Goal: Task Accomplishment & Management: Manage account settings

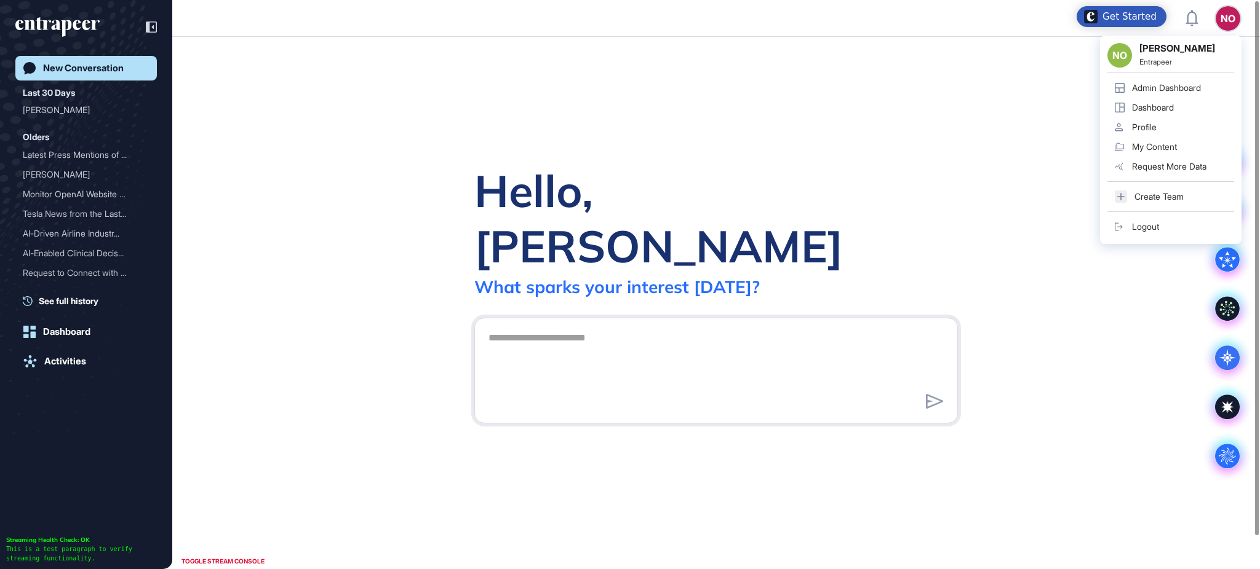
click at [1193, 86] on div "Admin Dashboard" at bounding box center [1166, 88] width 69 height 10
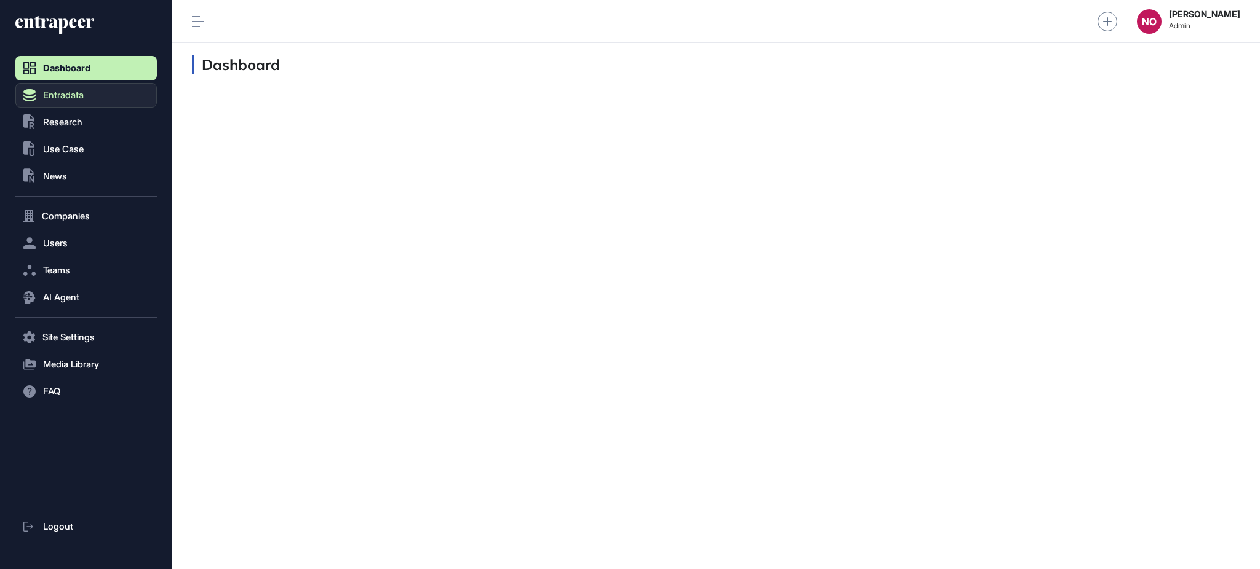
scroll to position [1, 1]
click at [72, 93] on span "Entradata" at bounding box center [63, 95] width 41 height 10
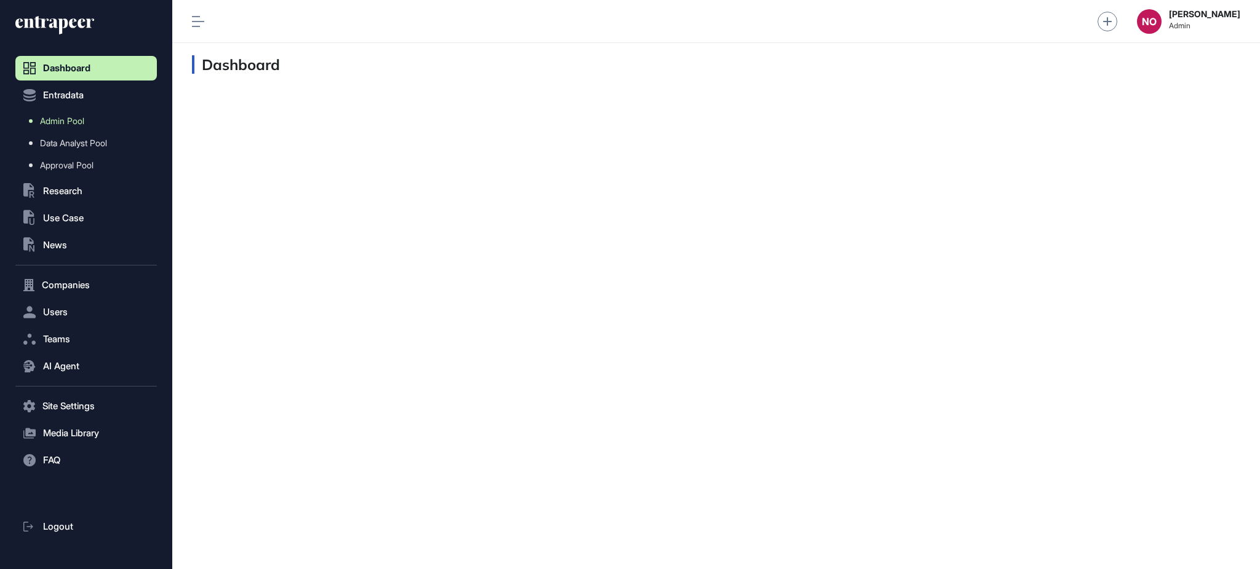
click at [87, 123] on link "Admin Pool" at bounding box center [89, 121] width 135 height 22
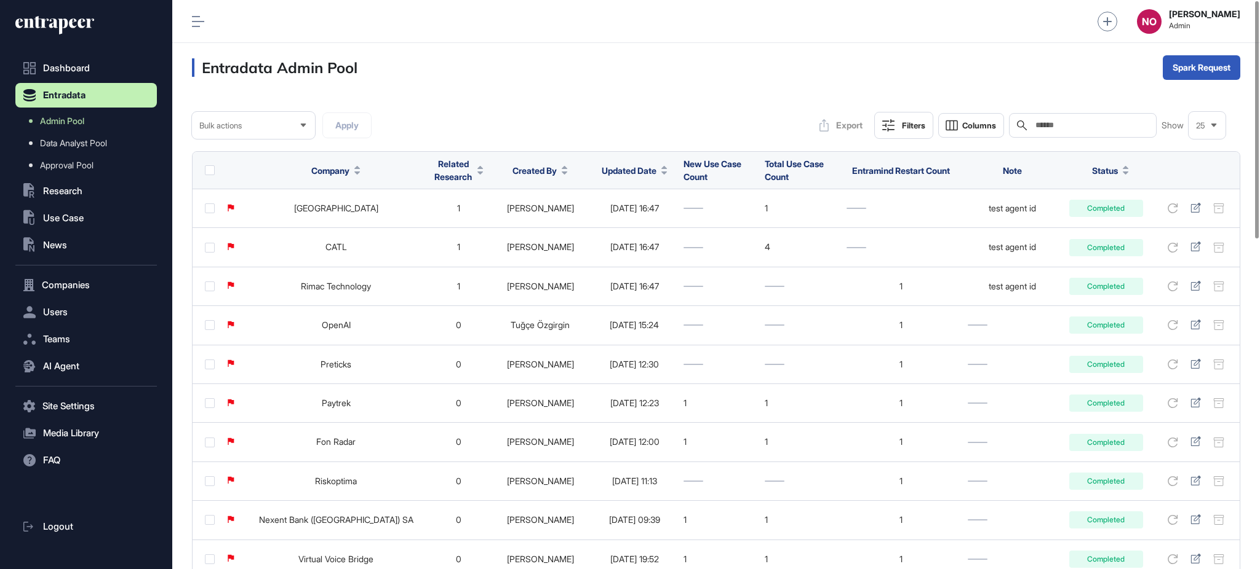
click at [637, 167] on button "Updated Date" at bounding box center [634, 170] width 66 height 13
click at [646, 218] on span "Sort Descending" at bounding box center [629, 222] width 49 height 10
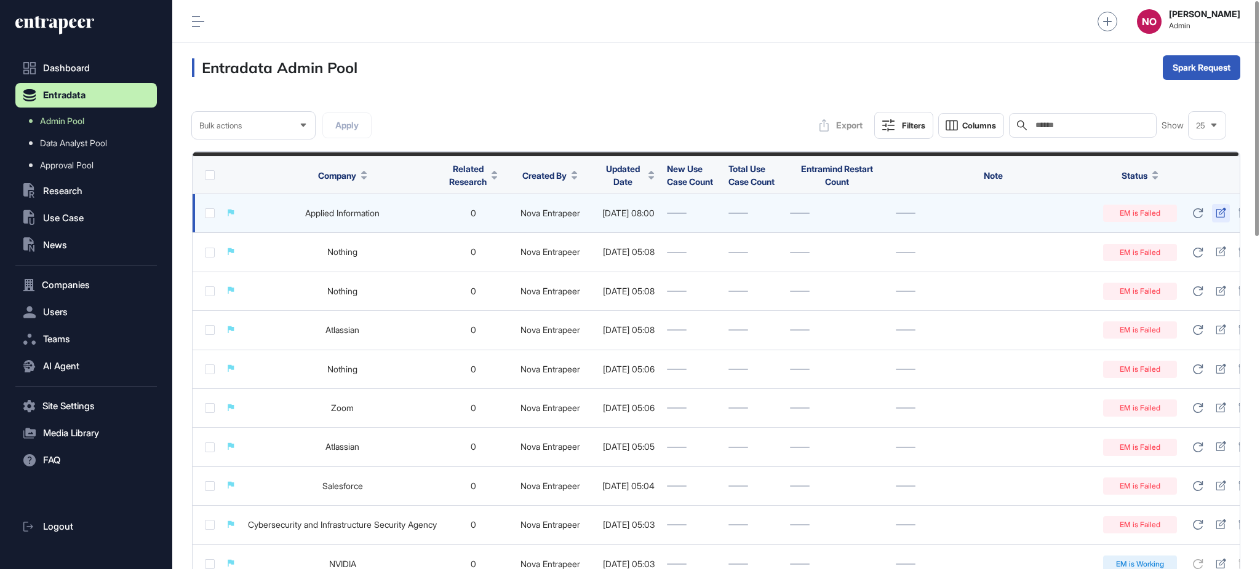
click at [1215, 215] on icon at bounding box center [1220, 213] width 10 height 10
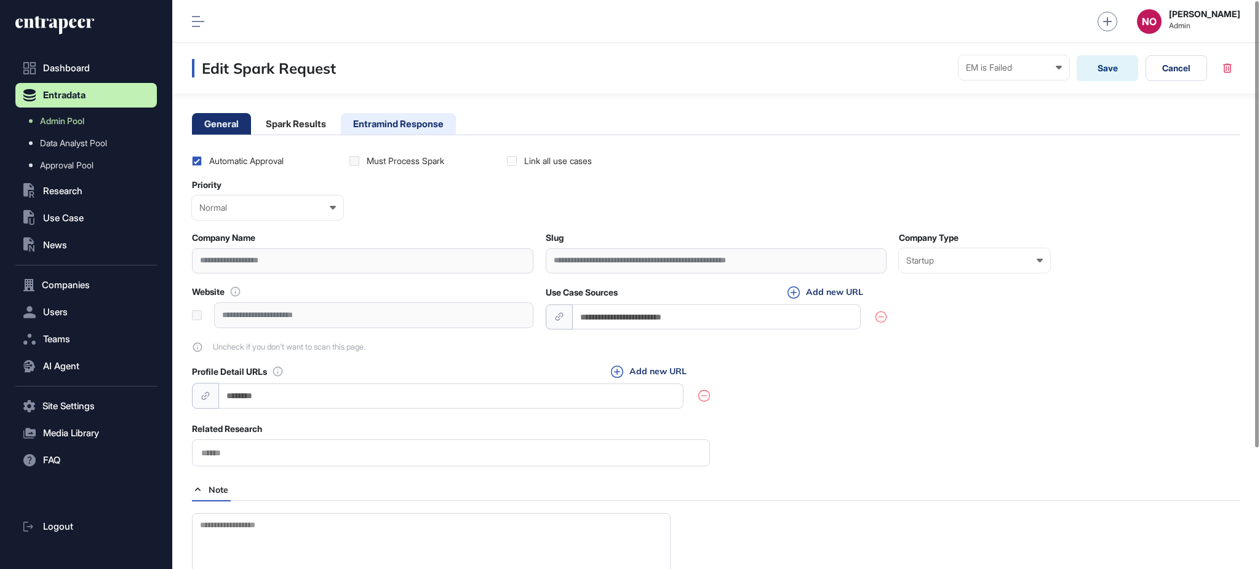
click at [409, 124] on li "Entramind Response" at bounding box center [398, 124] width 115 height 22
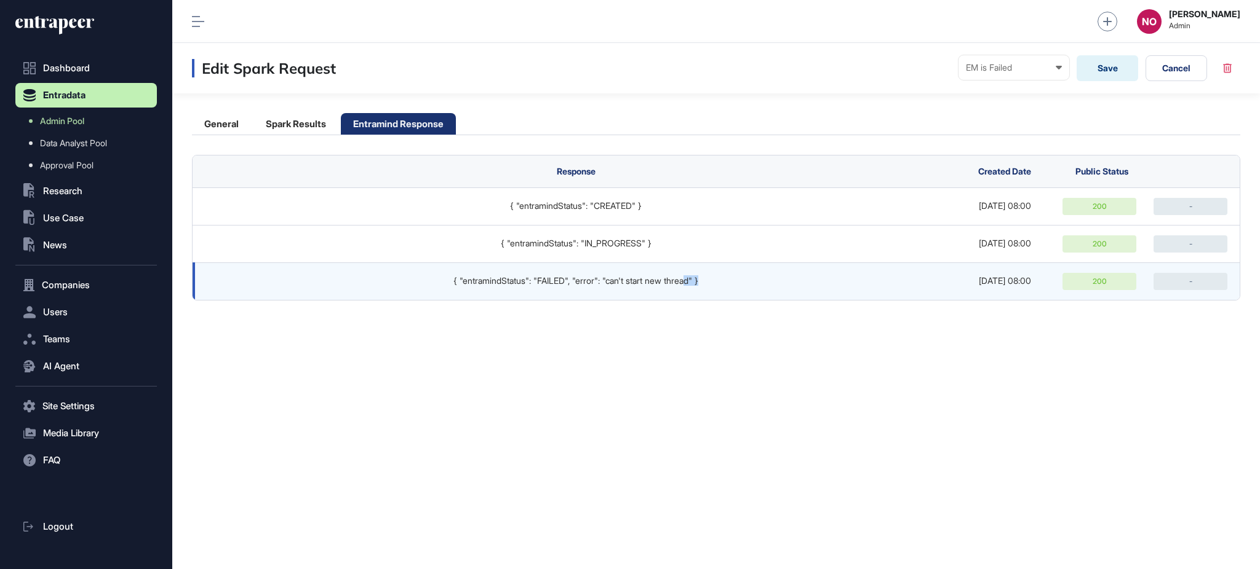
drag, startPoint x: 702, startPoint y: 285, endPoint x: 709, endPoint y: 285, distance: 7.4
click at [709, 285] on div "{ "entramindStatus": "FAILED", "error": "can't start new thread" }" at bounding box center [576, 281] width 742 height 10
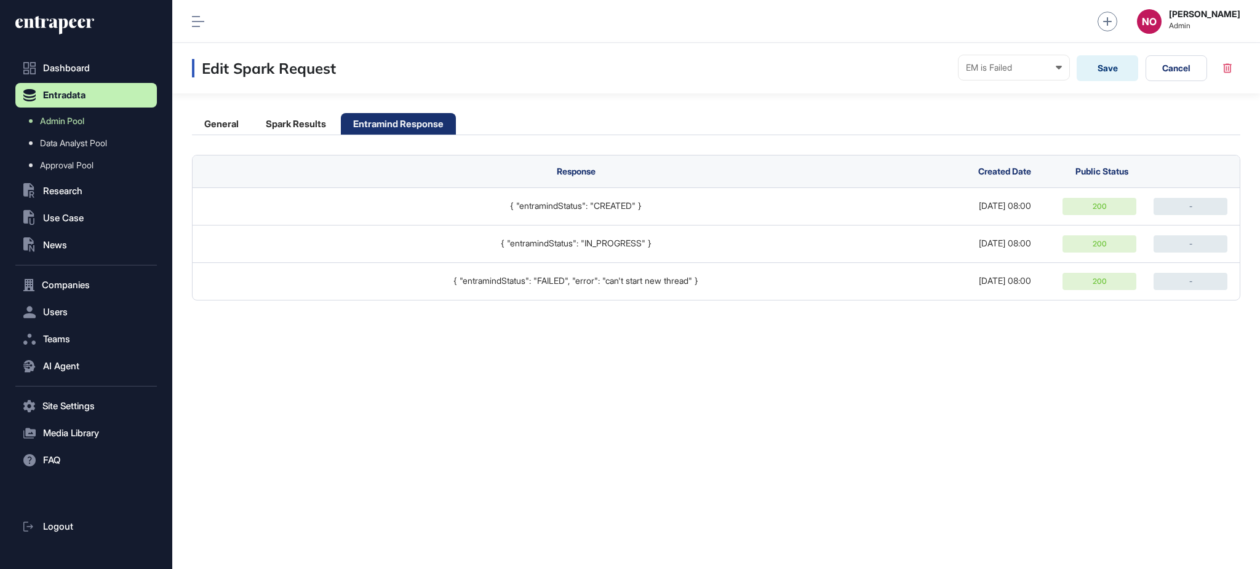
click at [723, 330] on div "Edit Spark Request EM is Failed Ready In progress Completed EM is Working EM is…" at bounding box center [715, 306] width 1087 height 526
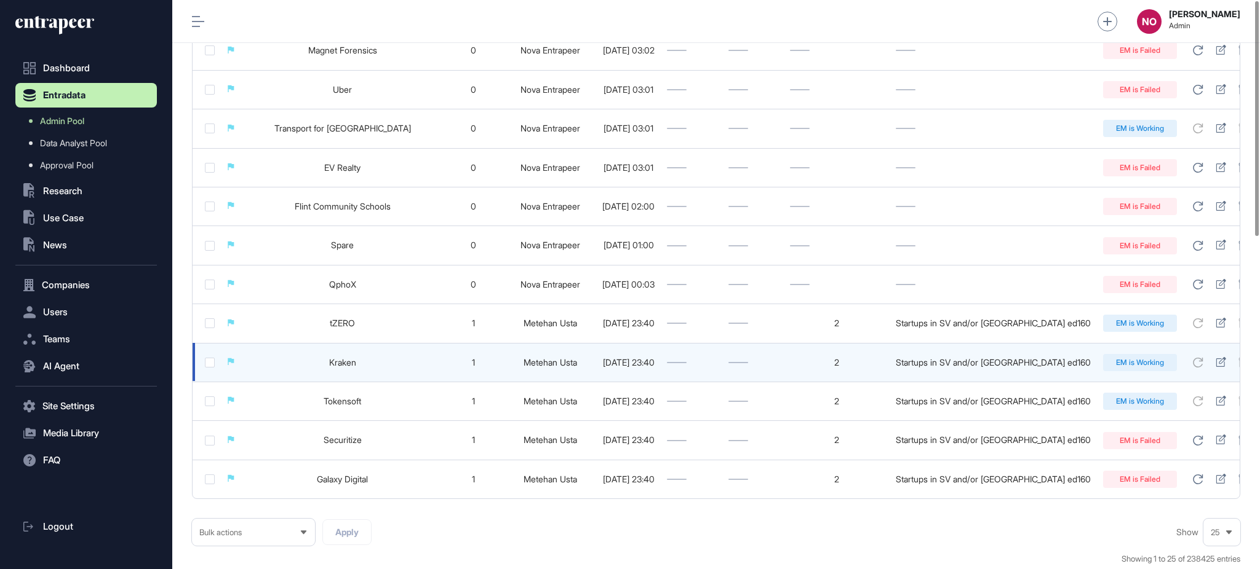
scroll to position [806, 0]
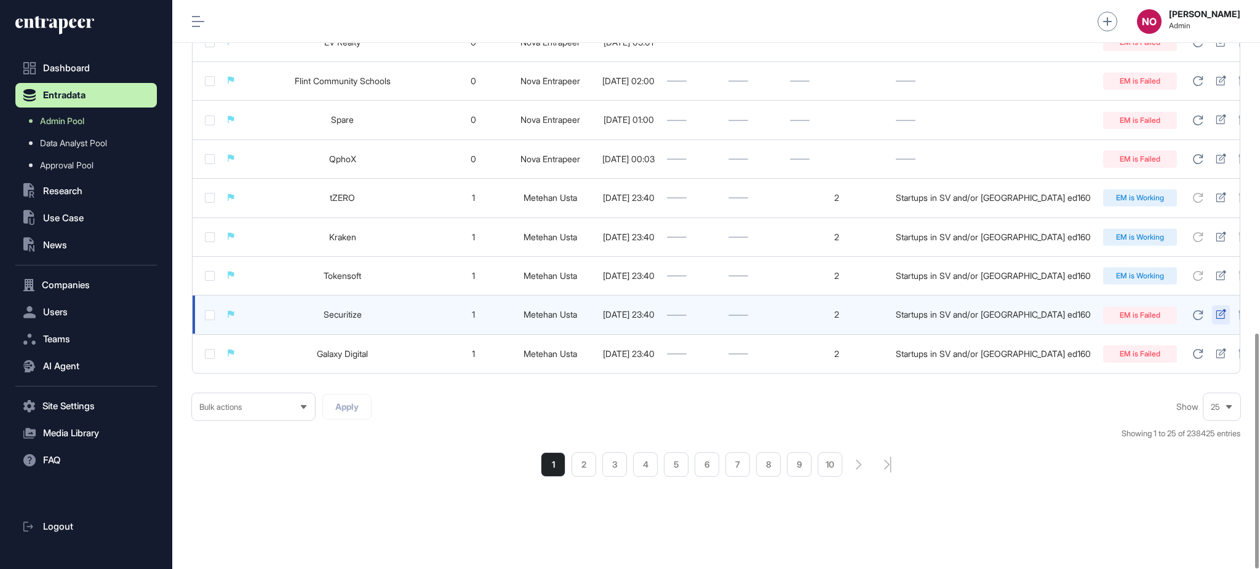
click at [1215, 309] on icon at bounding box center [1220, 314] width 10 height 10
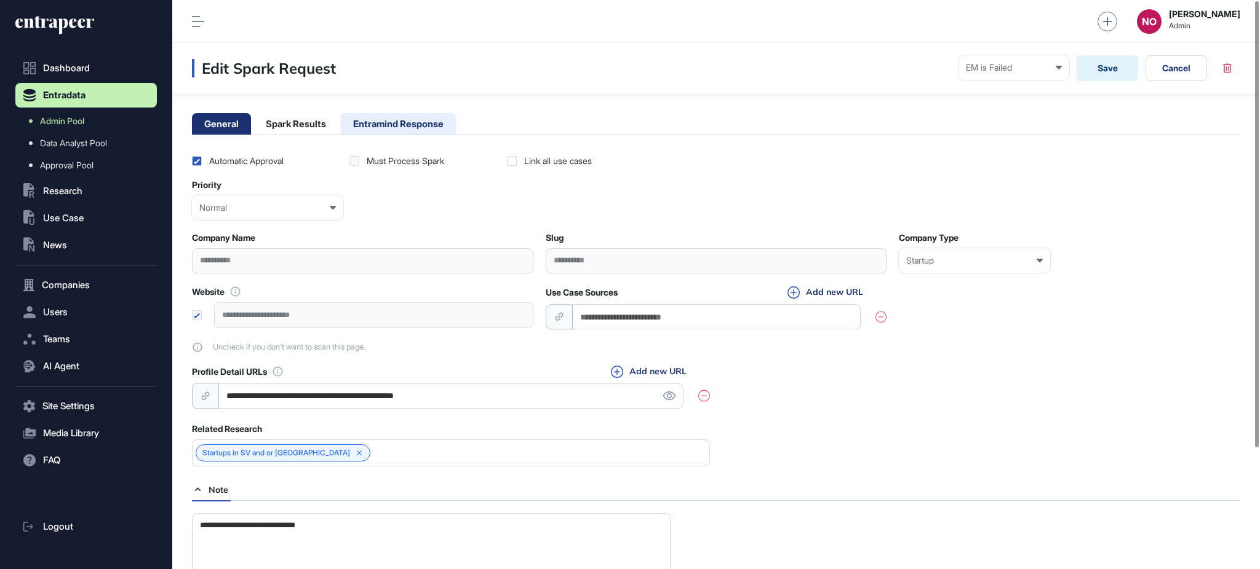
click at [421, 128] on li "Entramind Response" at bounding box center [398, 124] width 115 height 22
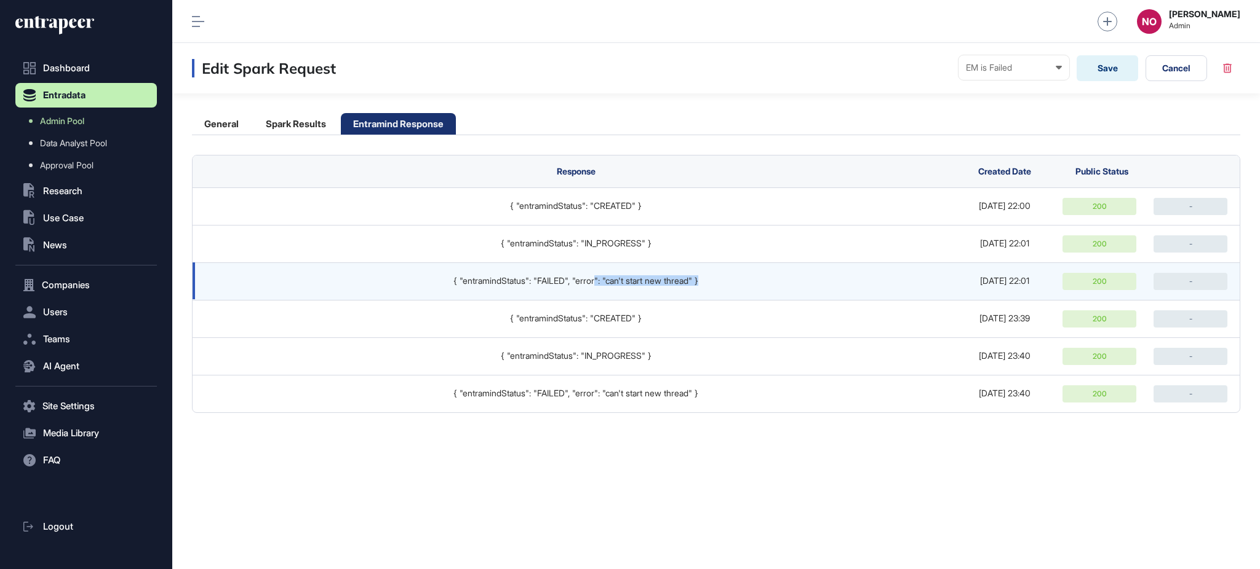
drag, startPoint x: 616, startPoint y: 293, endPoint x: 721, endPoint y: 288, distance: 104.6
click at [720, 285] on td "{ "entramindStatus": "FAILED", "error": "can't start new thread" }" at bounding box center [572, 282] width 760 height 38
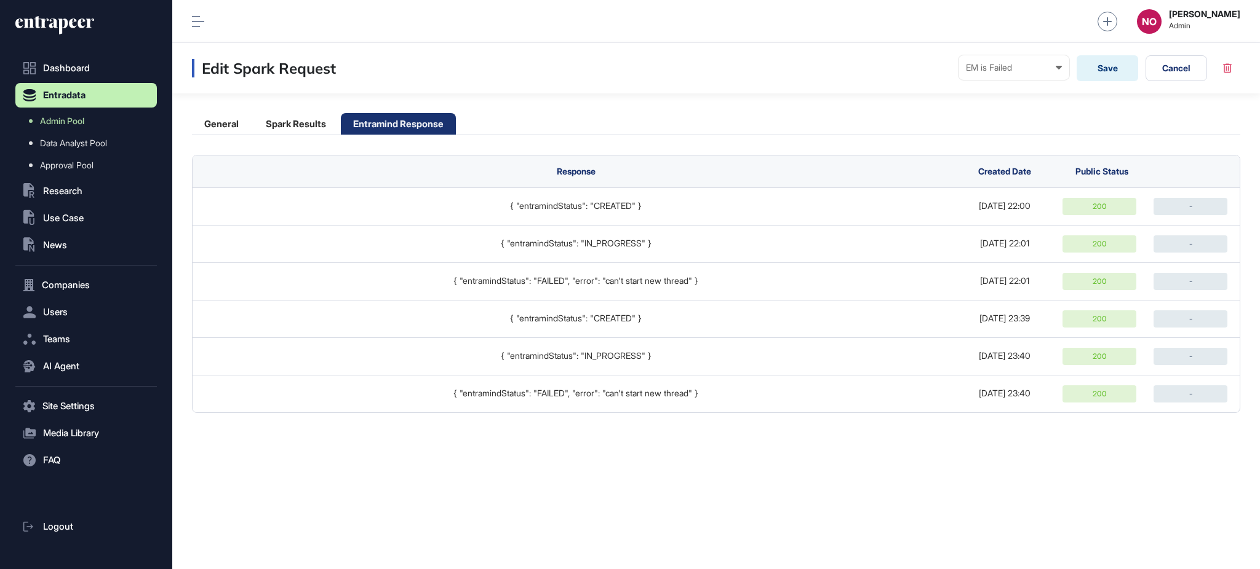
click at [739, 419] on div "Edit Spark Request EM is Failed Ready In progress Completed EM is Working EM is…" at bounding box center [715, 306] width 1087 height 526
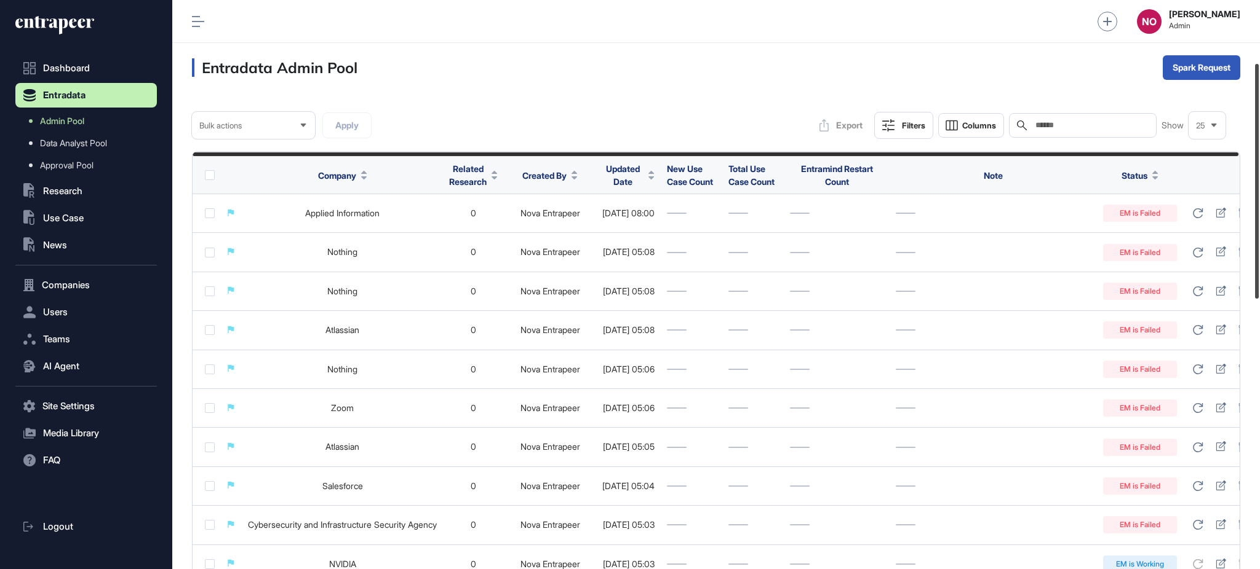
scroll to position [806, 0]
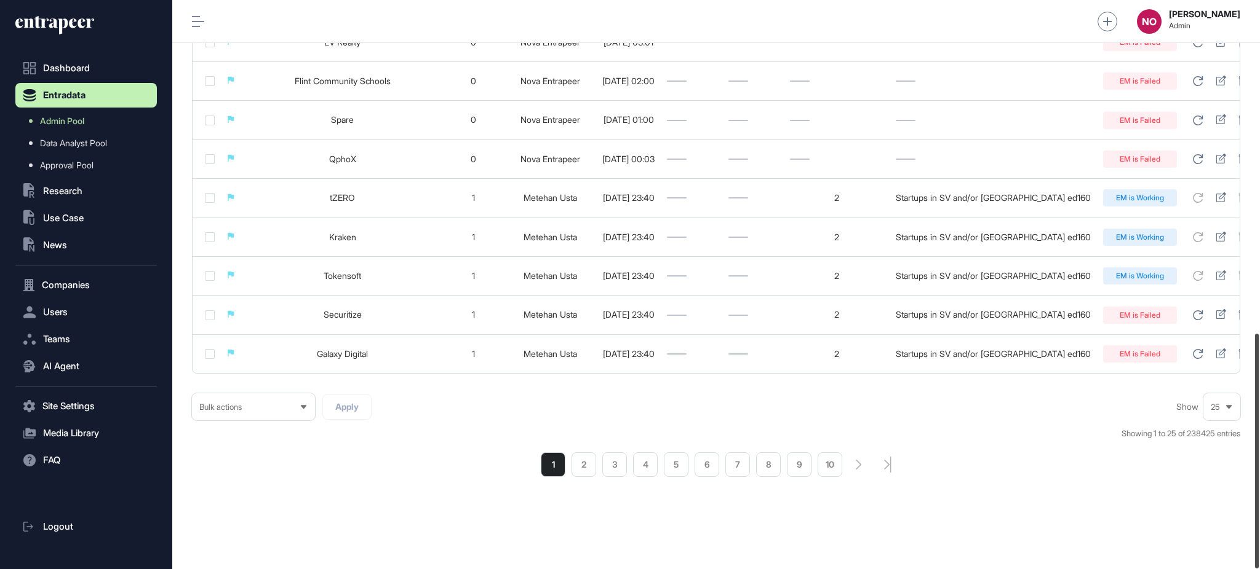
drag, startPoint x: 1258, startPoint y: 188, endPoint x: 1255, endPoint y: 550, distance: 362.9
click at [1255, 550] on div at bounding box center [1257, 451] width 4 height 235
click at [633, 467] on li "4" at bounding box center [645, 465] width 25 height 25
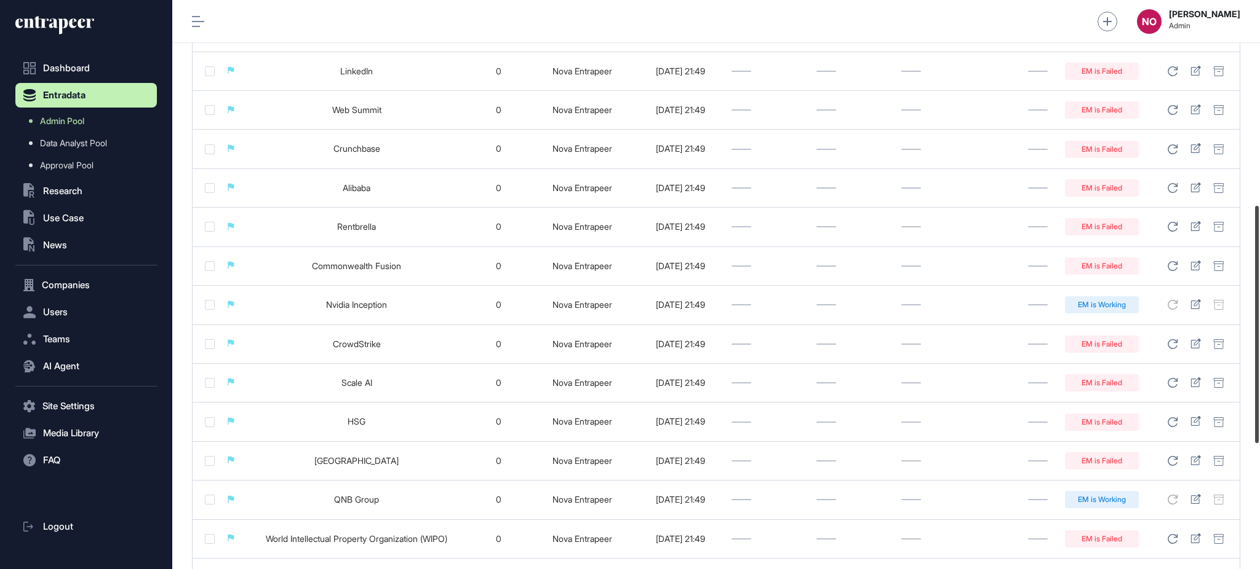
scroll to position [491, 0]
drag, startPoint x: 1258, startPoint y: 109, endPoint x: 1258, endPoint y: 314, distance: 204.8
click at [1258, 314] on div at bounding box center [1257, 324] width 4 height 237
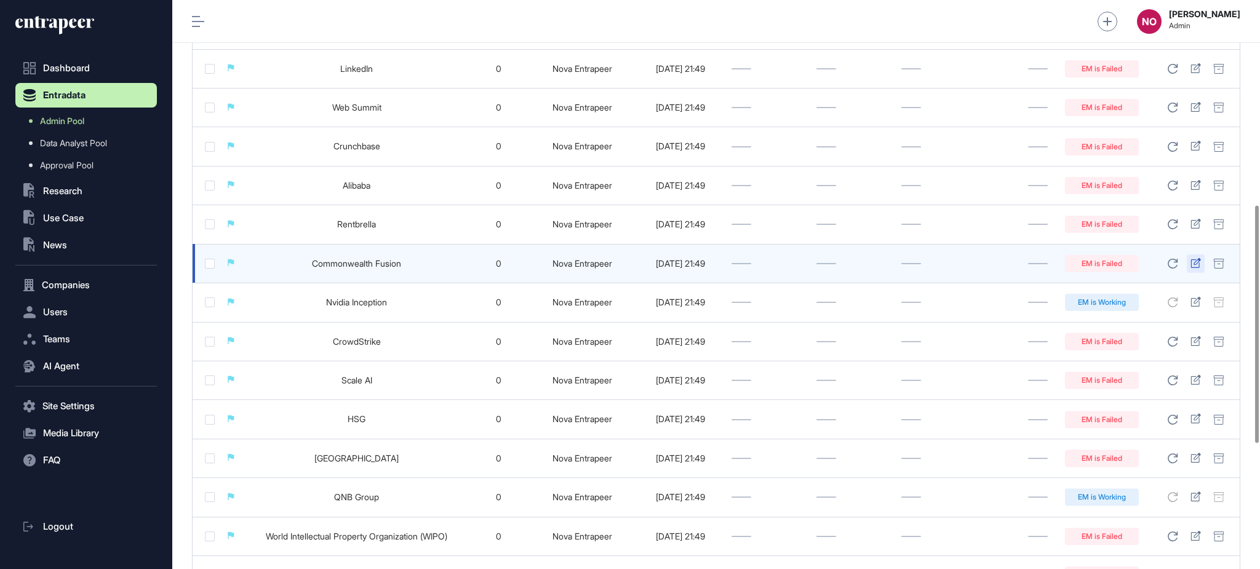
click at [1197, 258] on div at bounding box center [1195, 264] width 18 height 18
click at [1197, 264] on icon at bounding box center [1195, 263] width 10 height 10
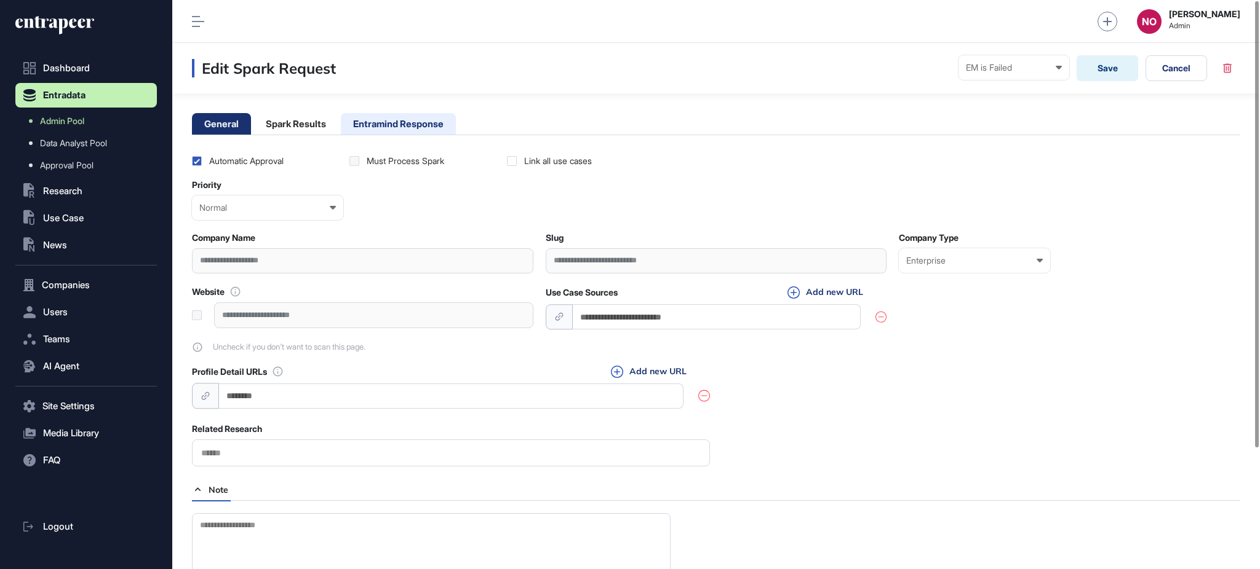
click at [406, 121] on li "Entramind Response" at bounding box center [398, 124] width 115 height 22
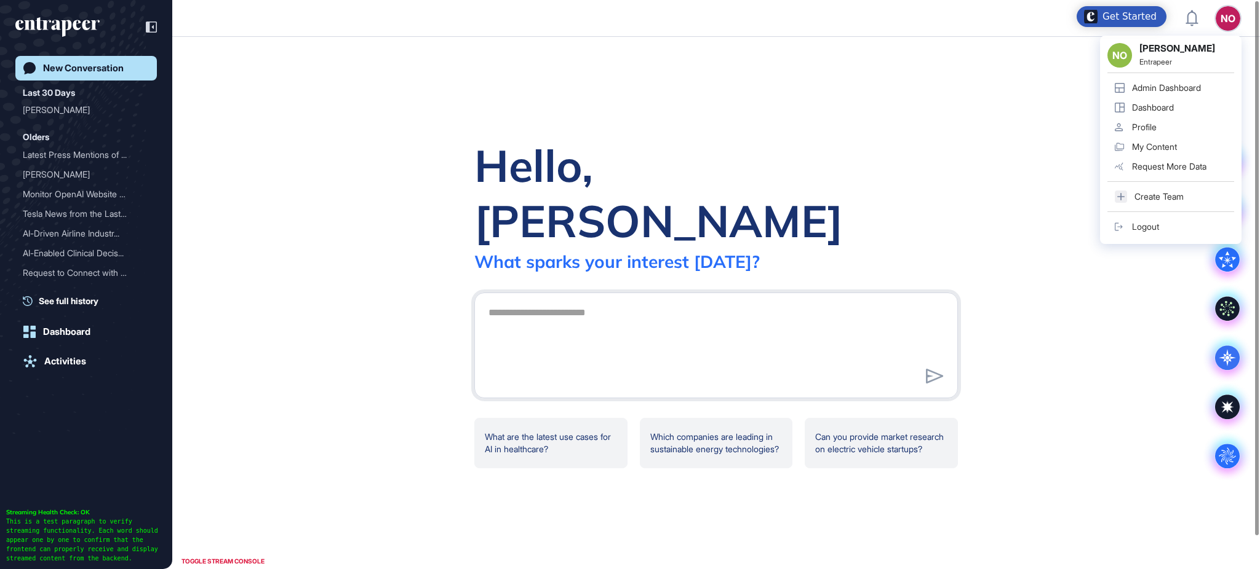
drag, startPoint x: 1136, startPoint y: 102, endPoint x: 1157, endPoint y: 95, distance: 22.8
click at [1136, 103] on div "Dashboard" at bounding box center [1153, 108] width 42 height 10
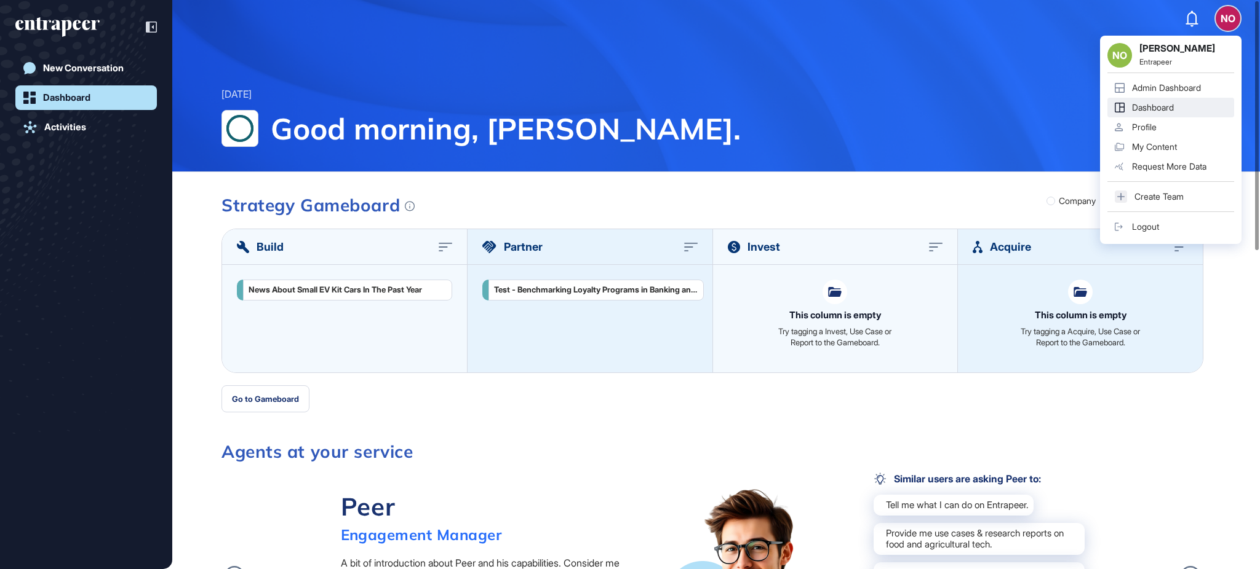
click at [1174, 84] on div "Admin Dashboard" at bounding box center [1166, 88] width 69 height 10
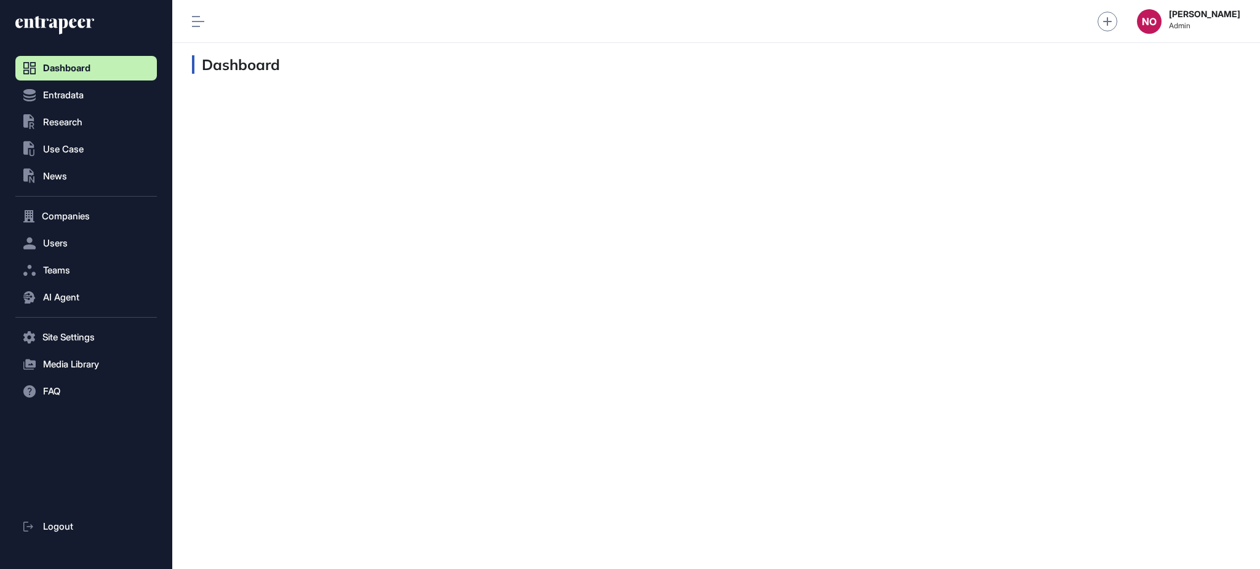
scroll to position [1, 1]
click at [84, 214] on span "Companies" at bounding box center [66, 217] width 48 height 10
click at [101, 245] on link "Company List" at bounding box center [89, 242] width 135 height 22
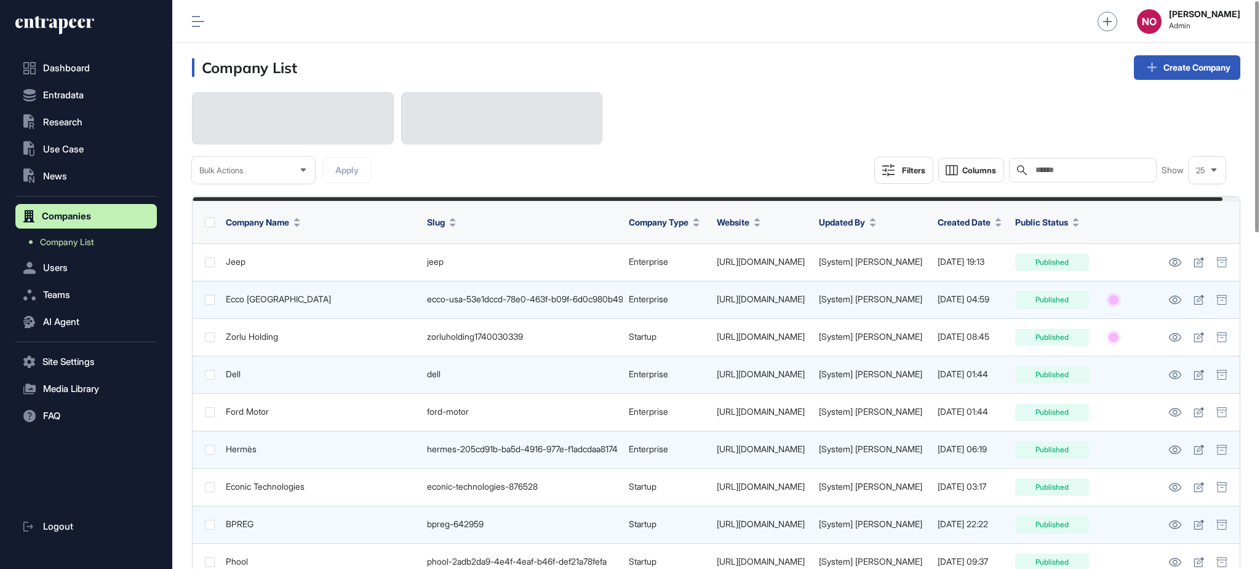
click at [1049, 170] on input "text" at bounding box center [1091, 170] width 114 height 10
paste input "**********"
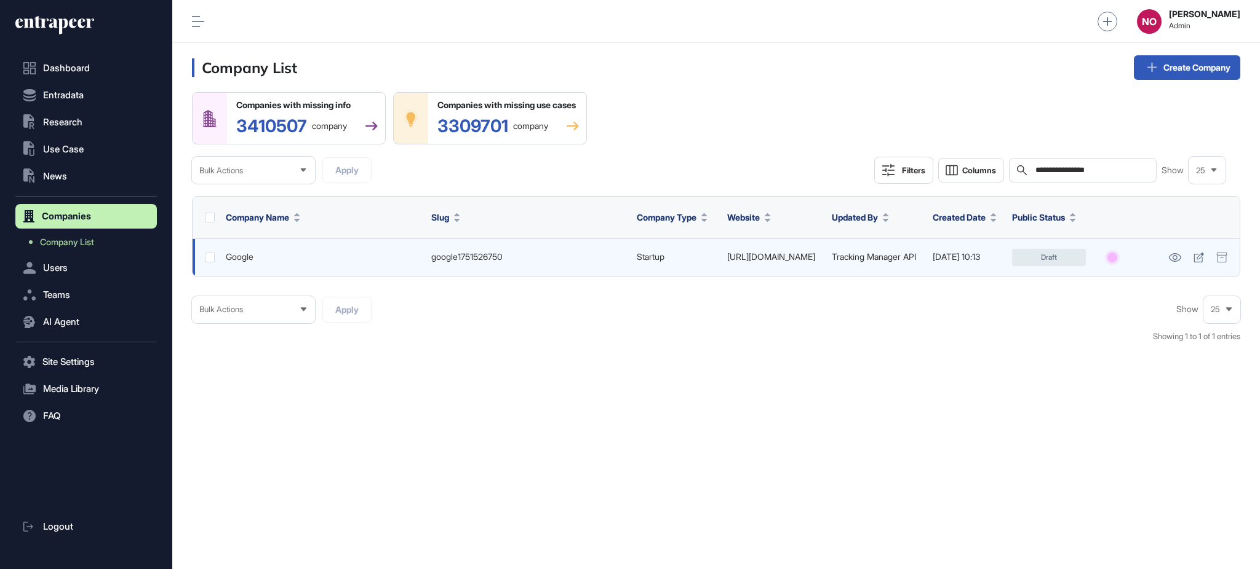
drag, startPoint x: 807, startPoint y: 250, endPoint x: 751, endPoint y: 266, distance: 59.0
click at [751, 266] on td "https://about.google" at bounding box center [773, 258] width 105 height 38
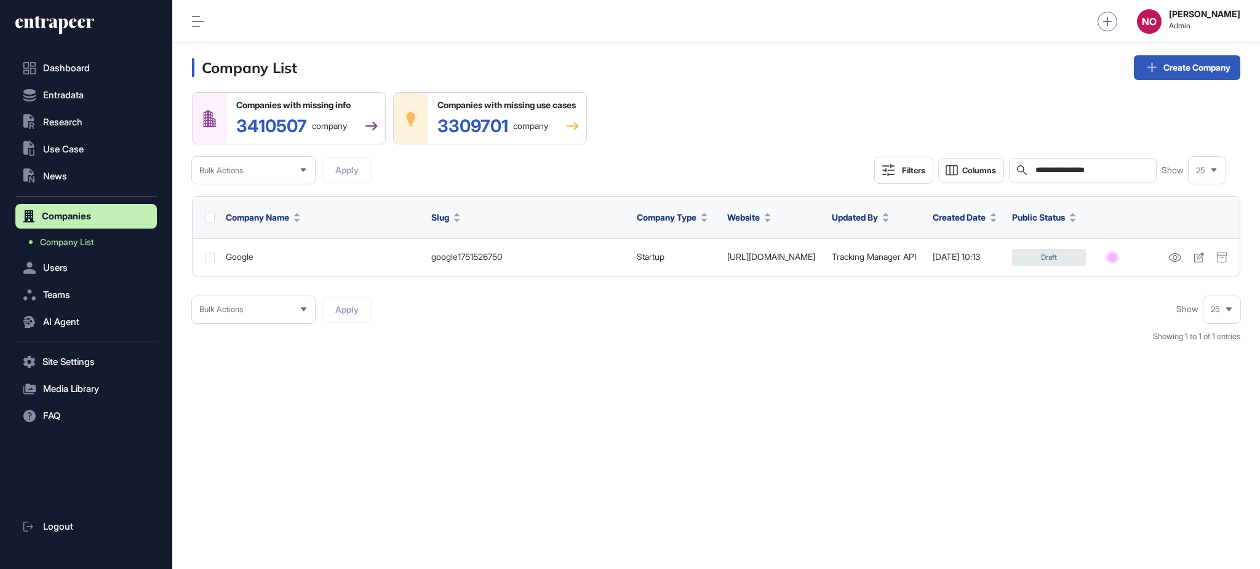
copy link "about.google"
click at [1060, 166] on input "**********" at bounding box center [1091, 170] width 114 height 10
paste input "text"
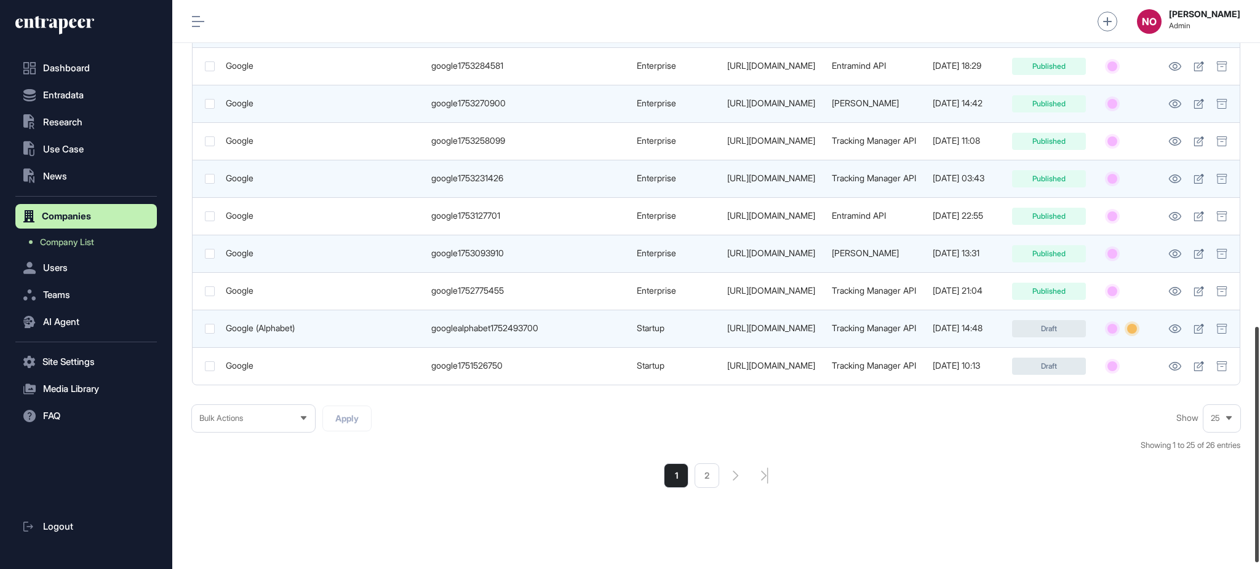
scroll to position [799, 0]
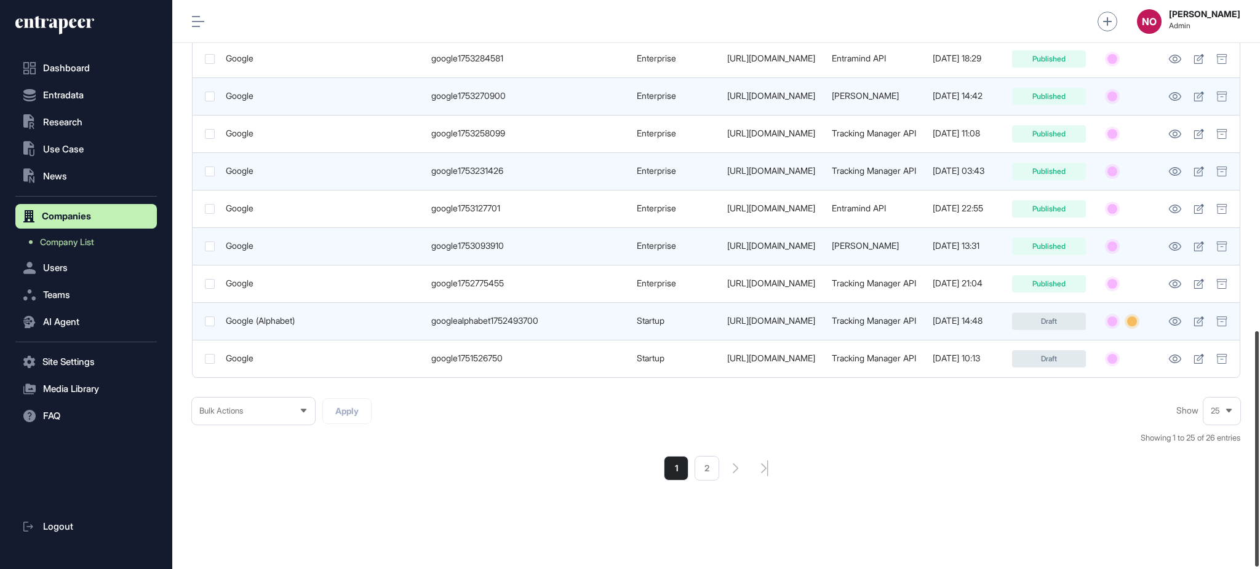
drag, startPoint x: 1258, startPoint y: 247, endPoint x: 1258, endPoint y: 506, distance: 258.3
click at [1180, 506] on div at bounding box center [1257, 449] width 4 height 236
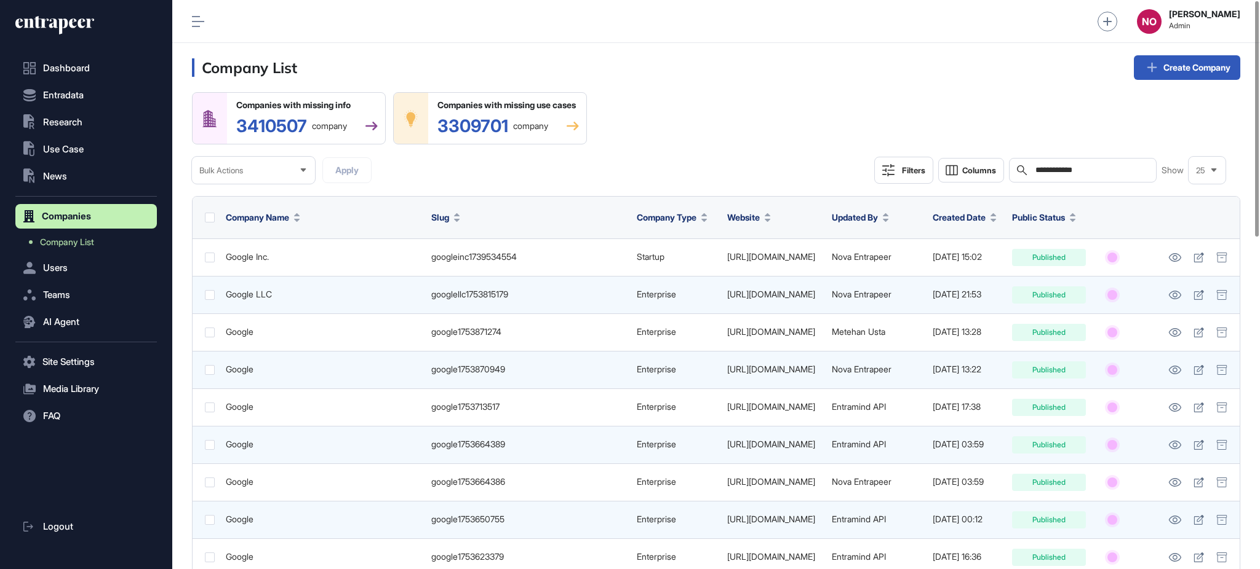
scroll to position [1, 0]
drag, startPoint x: 1090, startPoint y: 167, endPoint x: 1010, endPoint y: 187, distance: 83.1
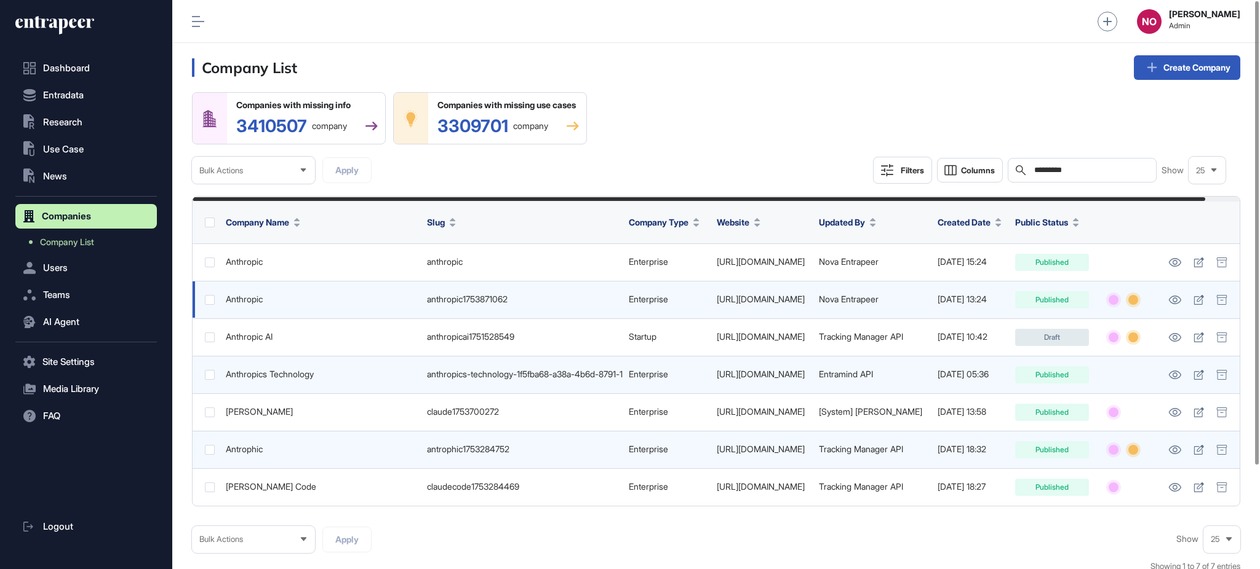
type input "*********"
drag, startPoint x: 517, startPoint y: 308, endPoint x: 420, endPoint y: 315, distance: 96.8
click at [421, 315] on td "anthropic1753871062" at bounding box center [521, 300] width 201 height 38
copy div "anthropic1753871062"
click at [748, 56] on header "Company List Create Company" at bounding box center [715, 67] width 1087 height 49
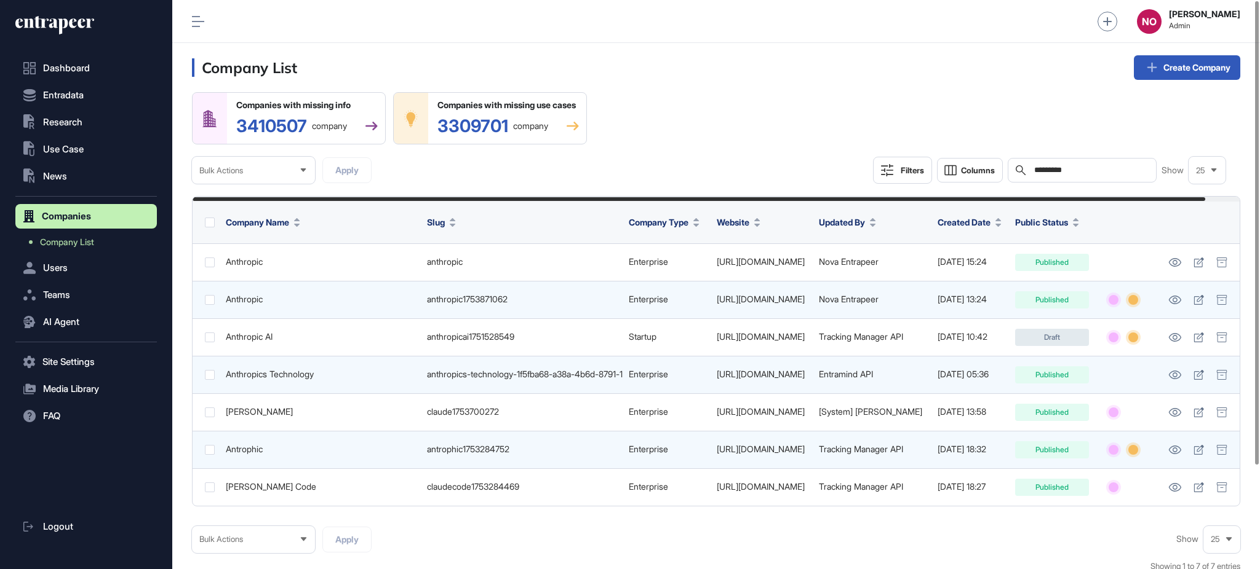
click at [720, 122] on div "Companies with missing info 3410507 company Companies with missing use cases 33…" at bounding box center [716, 138] width 1048 height 92
click at [1180, 305] on icon at bounding box center [1221, 300] width 11 height 10
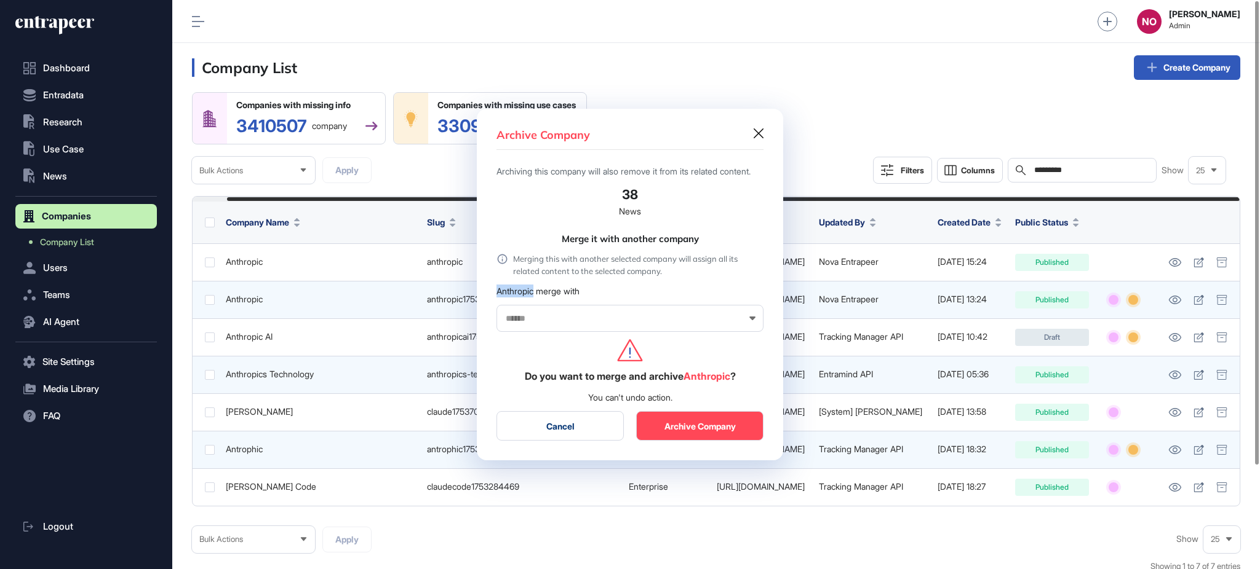
drag, startPoint x: 499, startPoint y: 301, endPoint x: 535, endPoint y: 306, distance: 36.0
click at [535, 306] on div "Anthropic merge with" at bounding box center [629, 308] width 267 height 47
copy div "Anthropic"
click at [534, 331] on div at bounding box center [629, 318] width 267 height 27
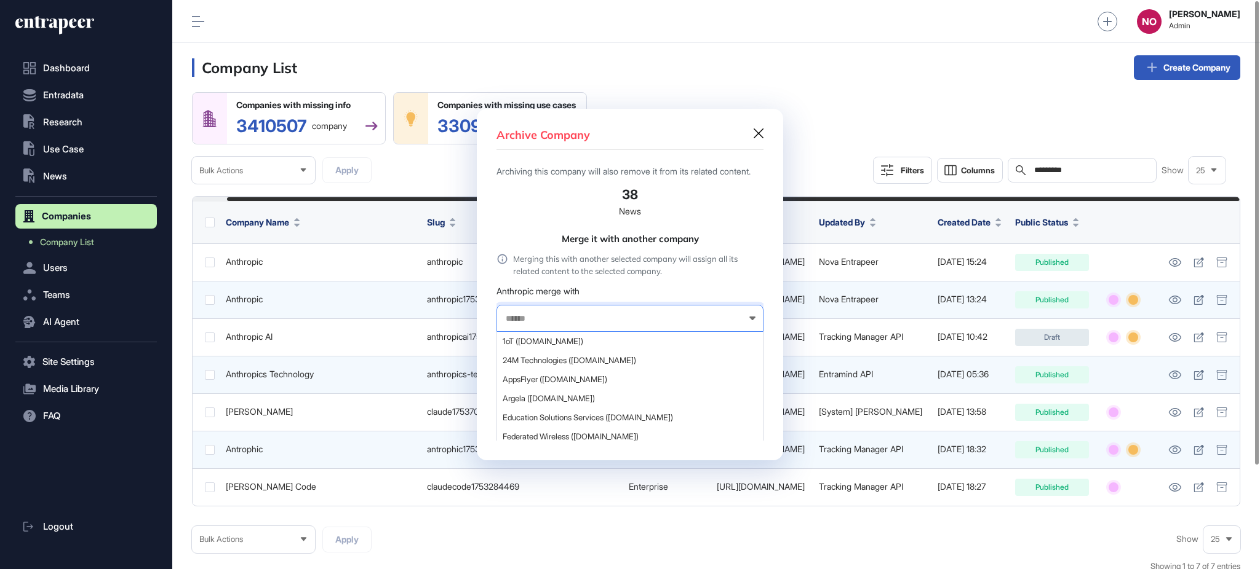
click at [552, 323] on input "text" at bounding box center [621, 319] width 235 height 10
paste input "*********"
type input "*********"
click at [545, 346] on span "Anthropic (anthropic.com)" at bounding box center [628, 341] width 253 height 9
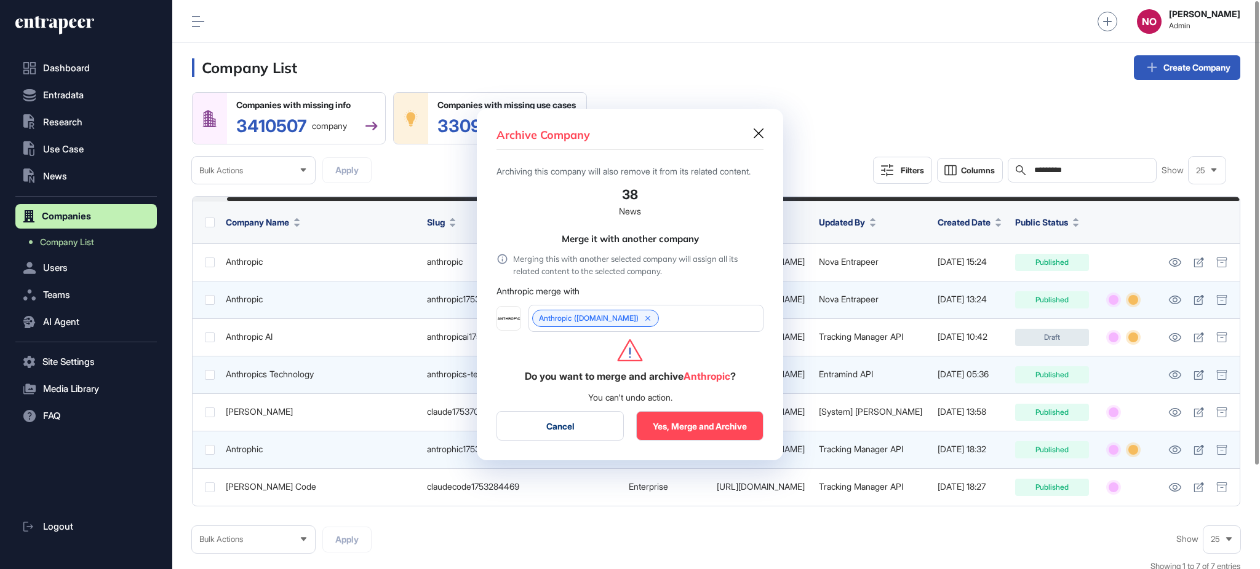
click at [693, 432] on button "Yes, Merge and Archive" at bounding box center [699, 426] width 127 height 30
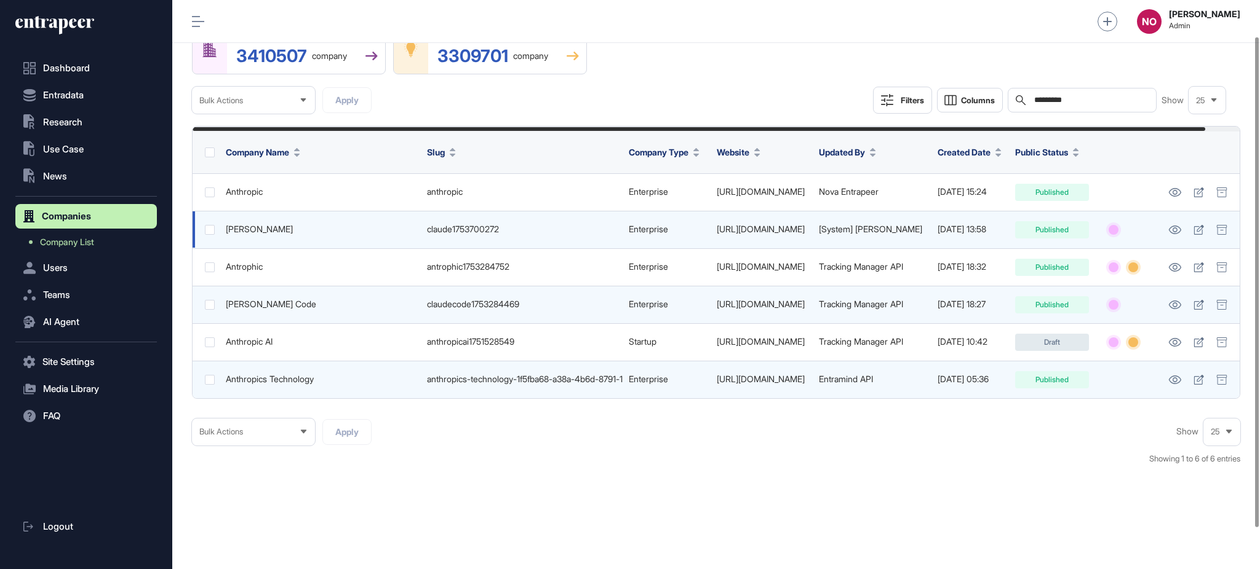
scroll to position [0, 0]
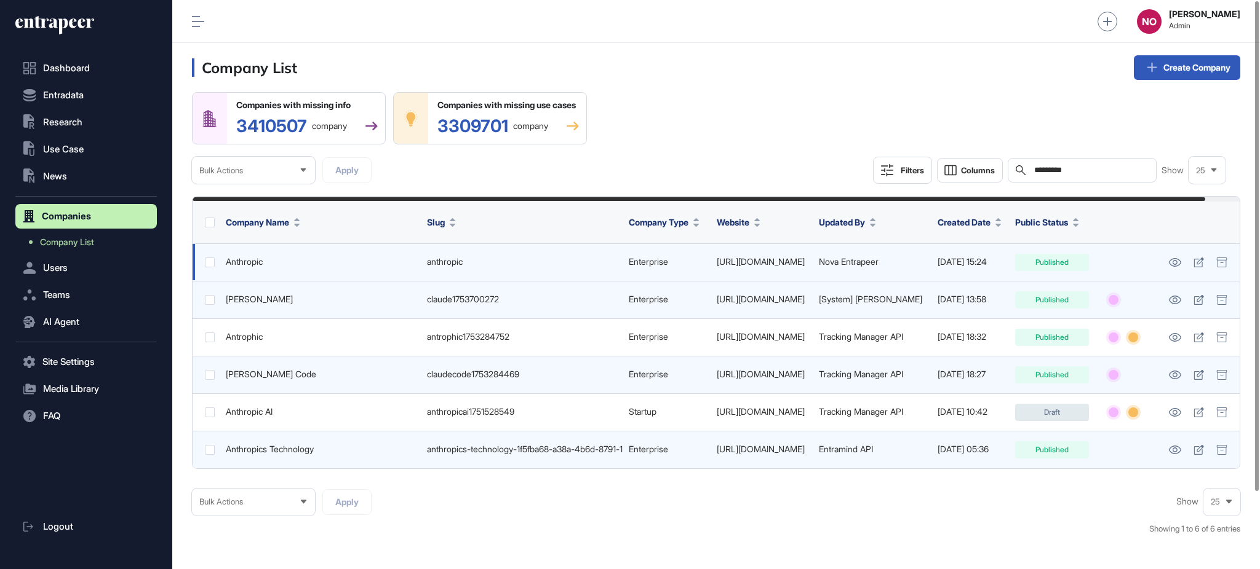
drag, startPoint x: 835, startPoint y: 272, endPoint x: 760, endPoint y: 280, distance: 75.5
click at [760, 280] on td "https://www.anthropic.com/" at bounding box center [761, 263] width 103 height 38
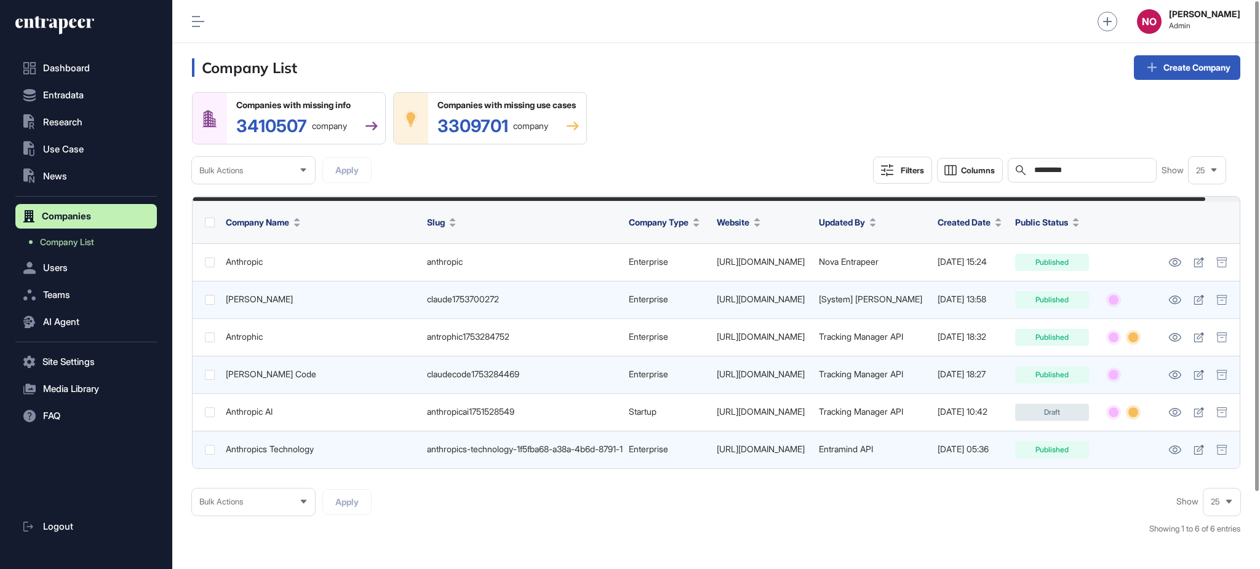
copy link "anthropic.com/"
drag, startPoint x: 963, startPoint y: 176, endPoint x: 874, endPoint y: 176, distance: 89.2
click at [893, 176] on div "Filters Columns Search ********* Show 25" at bounding box center [1049, 170] width 353 height 27
paste input "*****"
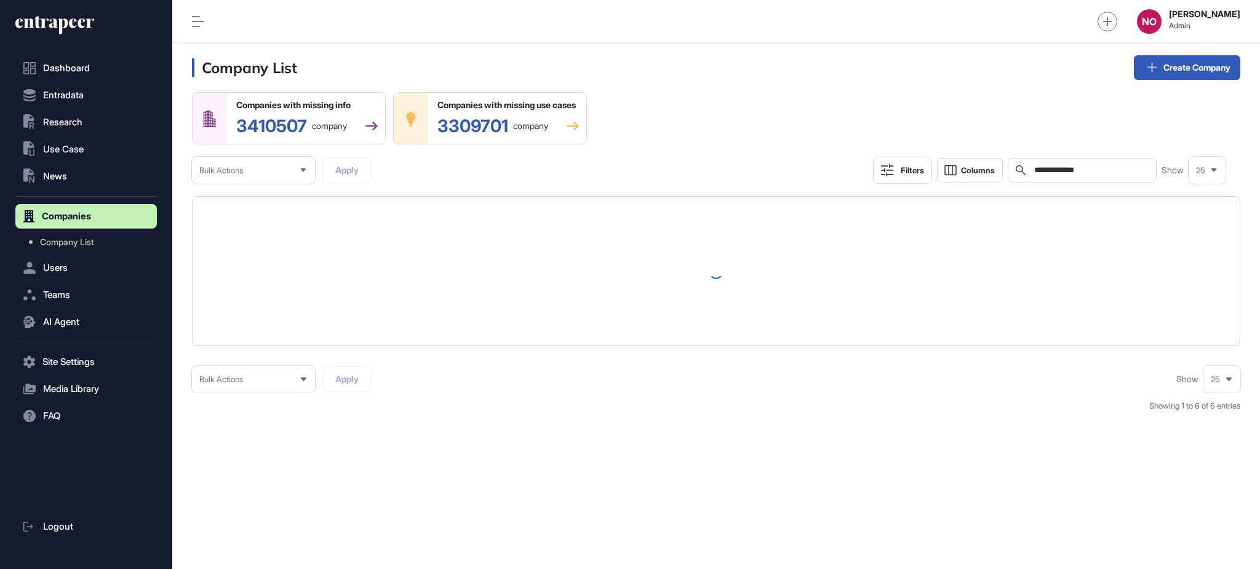
type input "**********"
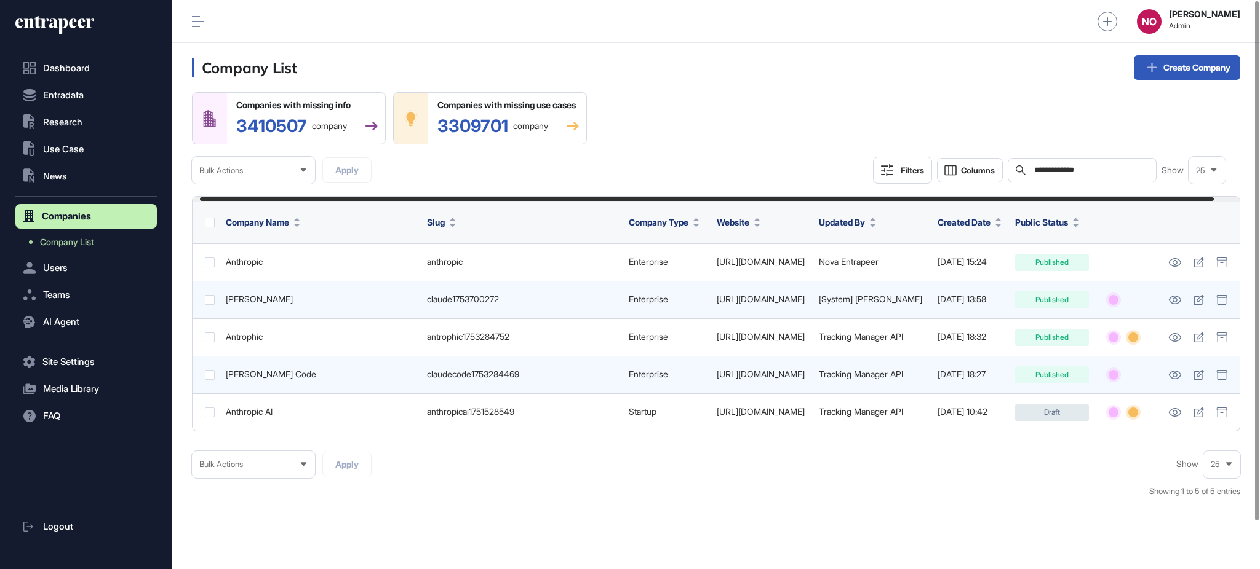
scroll to position [0, 34]
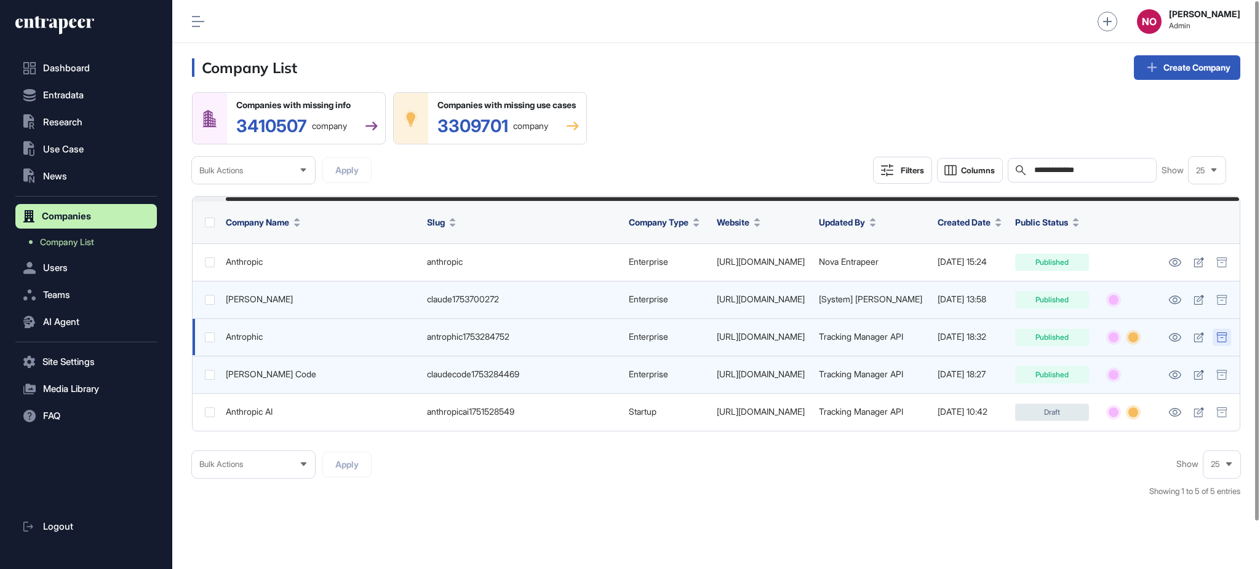
click at [1180, 343] on icon at bounding box center [1221, 338] width 10 height 10
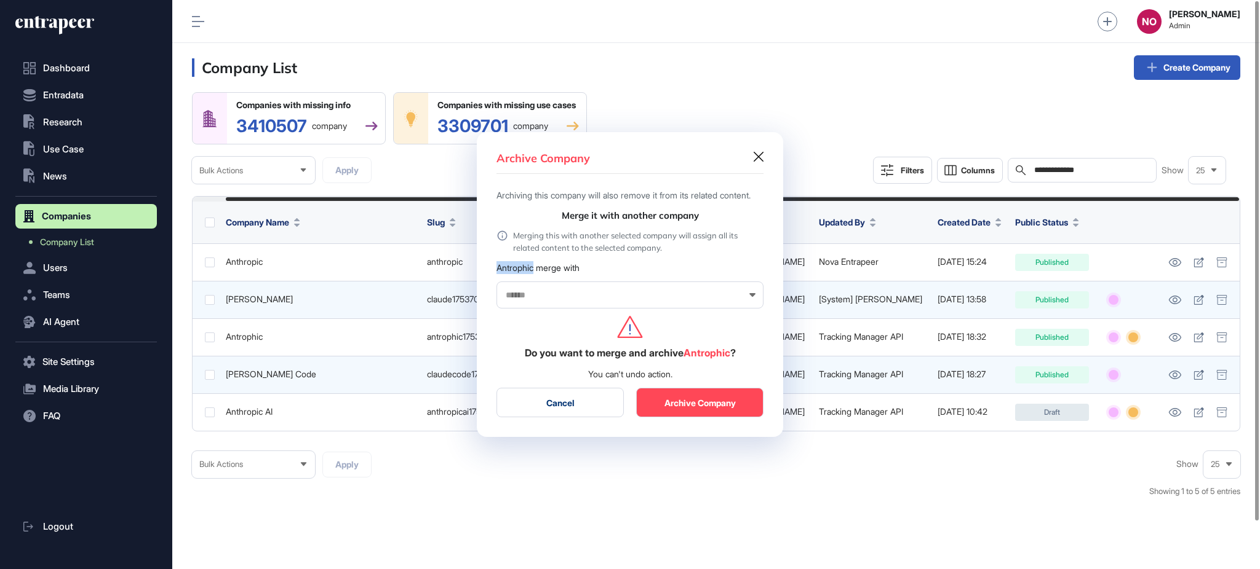
drag, startPoint x: 496, startPoint y: 276, endPoint x: 536, endPoint y: 275, distance: 39.4
click at [536, 274] on div "Antrophic merge with" at bounding box center [629, 267] width 267 height 13
copy div "Antrophic"
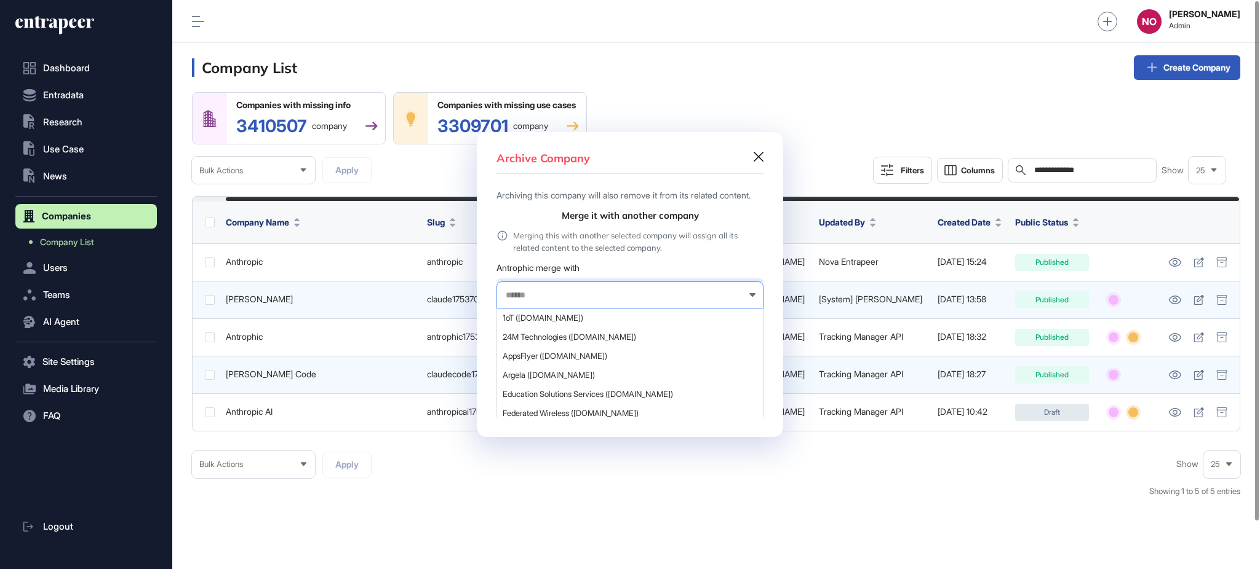
click at [526, 301] on input "text" at bounding box center [621, 295] width 235 height 10
paste input "*********"
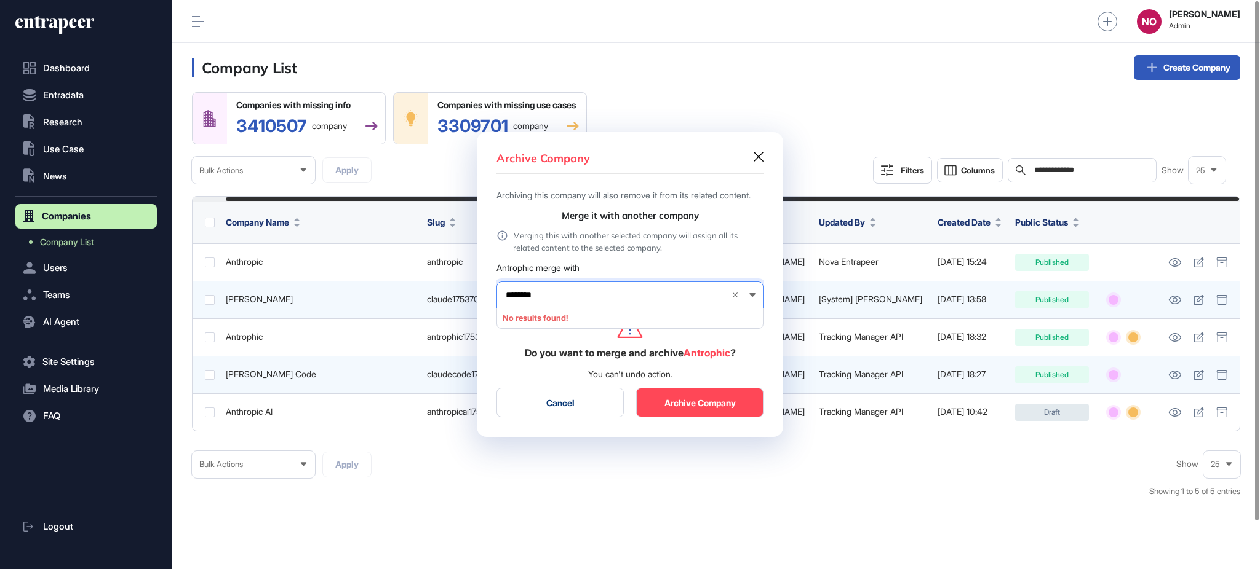
type input "********"
click at [555, 410] on button "Cancel" at bounding box center [559, 403] width 127 height 30
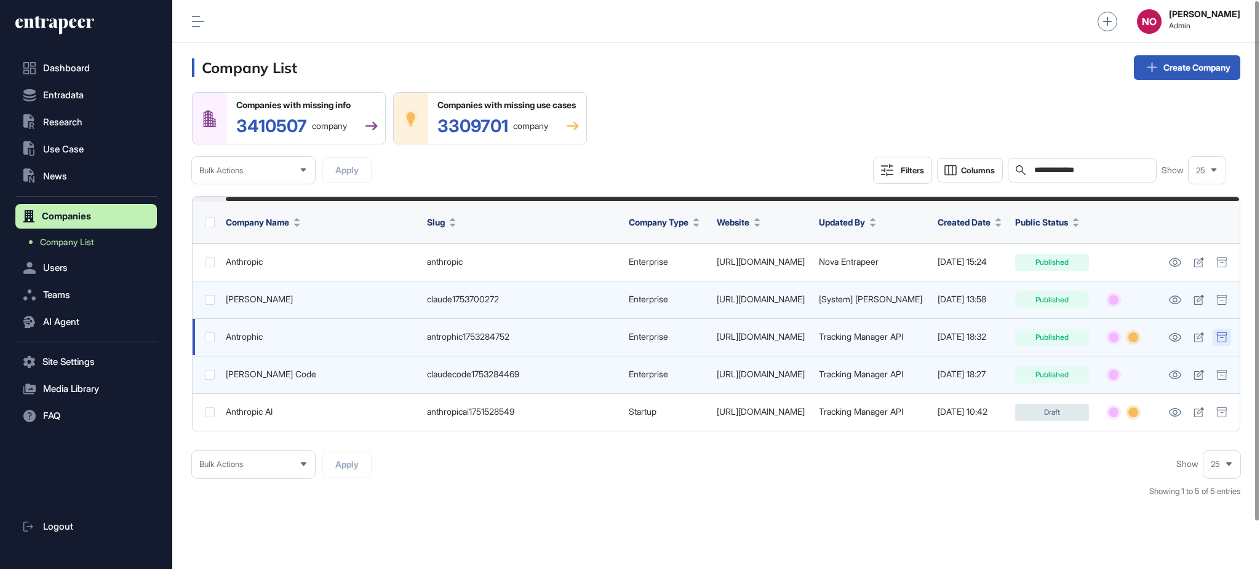
click at [1180, 343] on icon at bounding box center [1221, 338] width 10 height 10
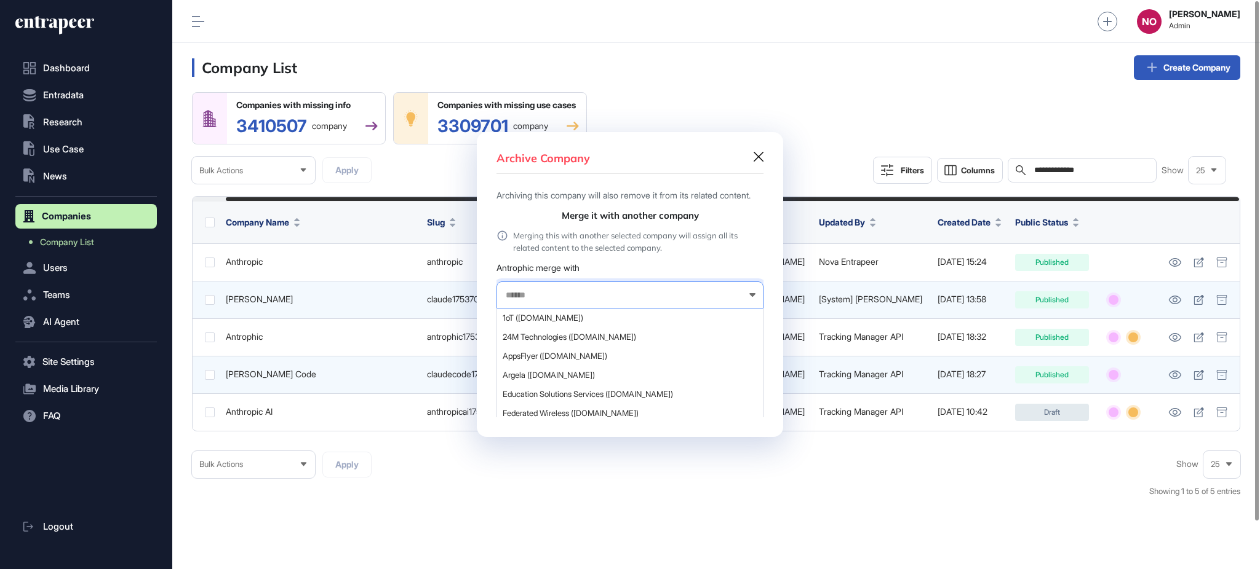
click at [523, 298] on input "text" at bounding box center [621, 295] width 235 height 10
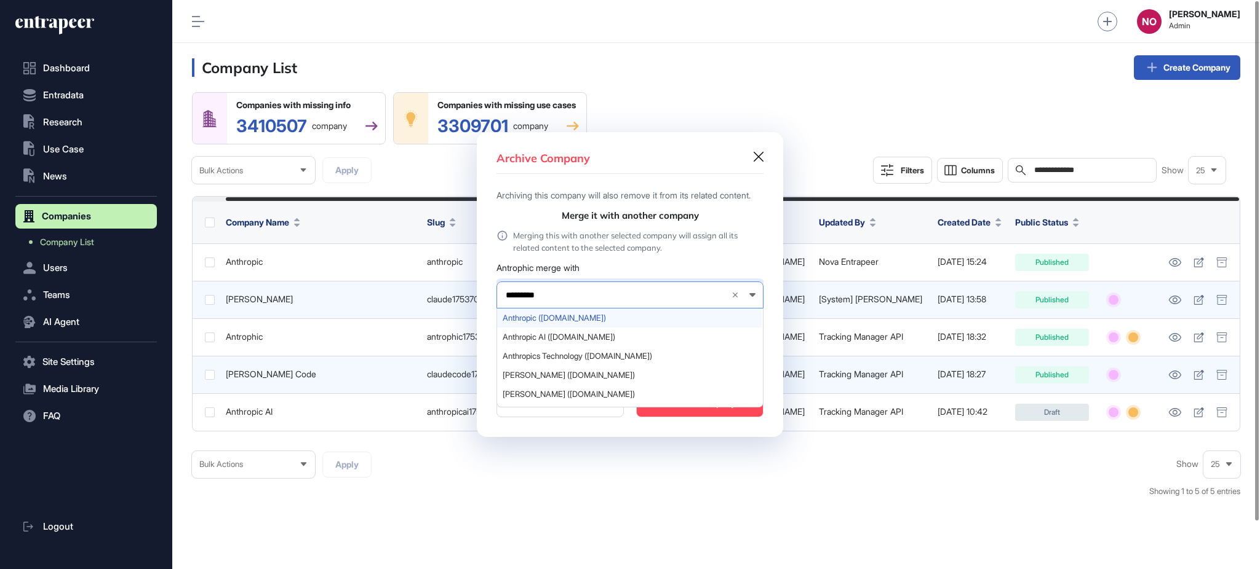
type input "*********"
click at [578, 319] on div "Anthropic (anthropic.com)" at bounding box center [629, 318] width 264 height 19
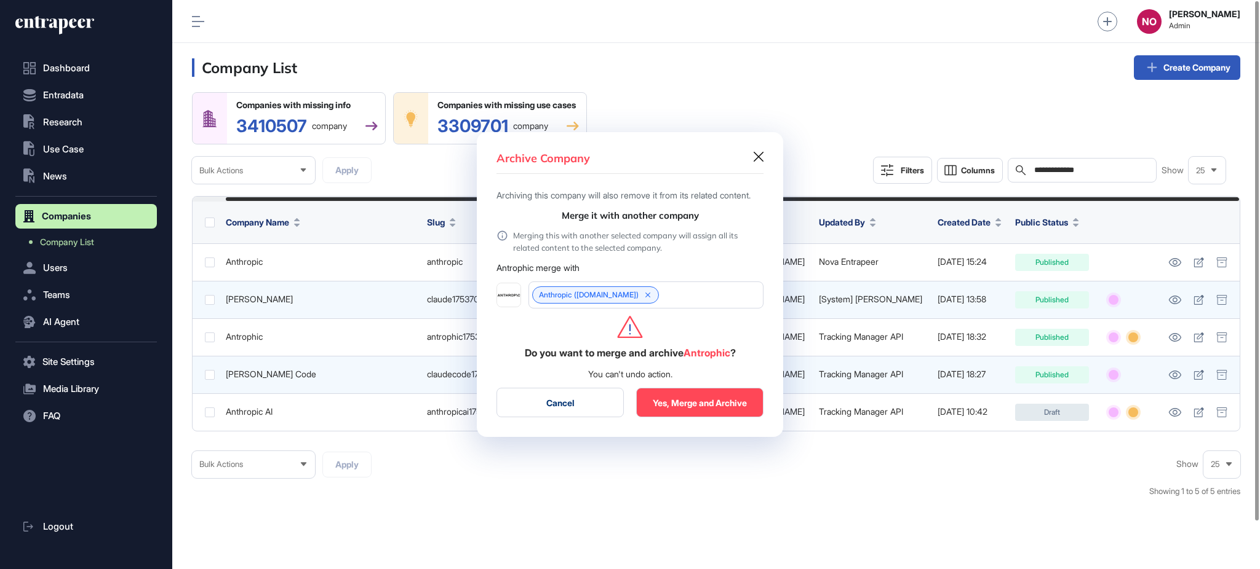
click at [691, 410] on button "Yes, Merge and Archive" at bounding box center [699, 403] width 127 height 30
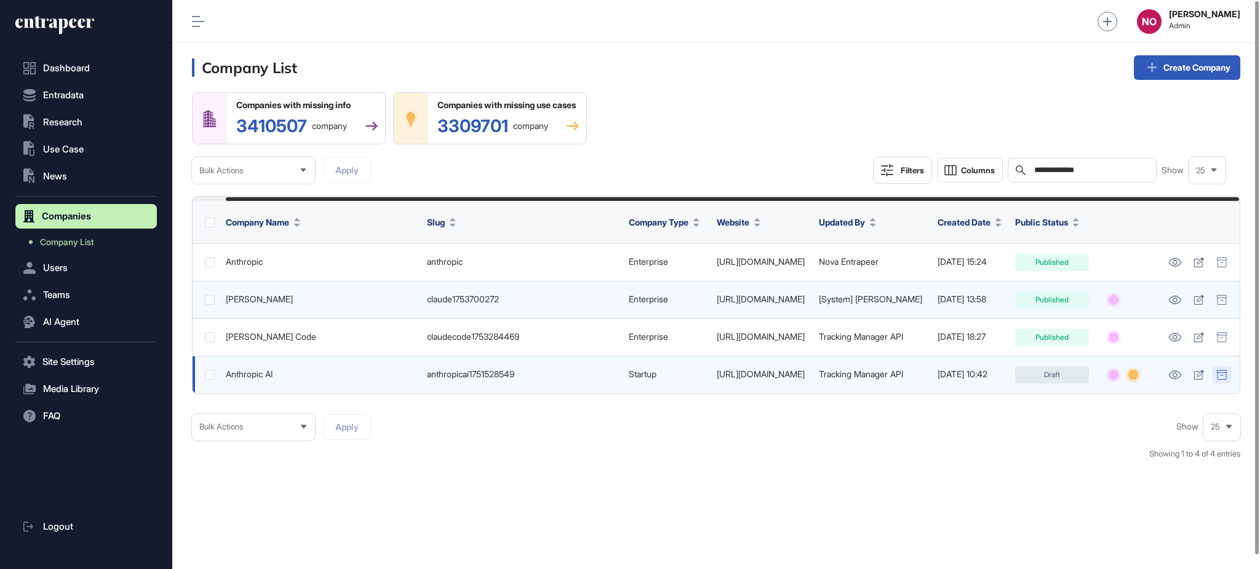
click at [1180, 384] on div at bounding box center [1221, 375] width 18 height 17
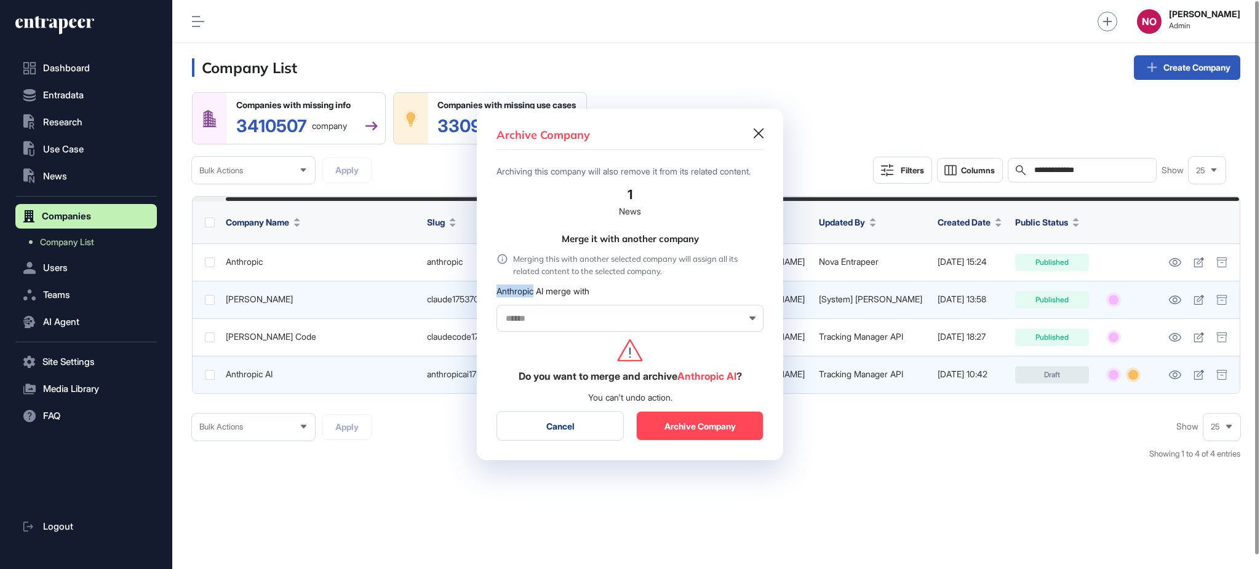
drag, startPoint x: 499, startPoint y: 298, endPoint x: 534, endPoint y: 303, distance: 36.0
click at [534, 298] on div "Anthropic AI merge with" at bounding box center [629, 291] width 267 height 13
copy div "Anthropic"
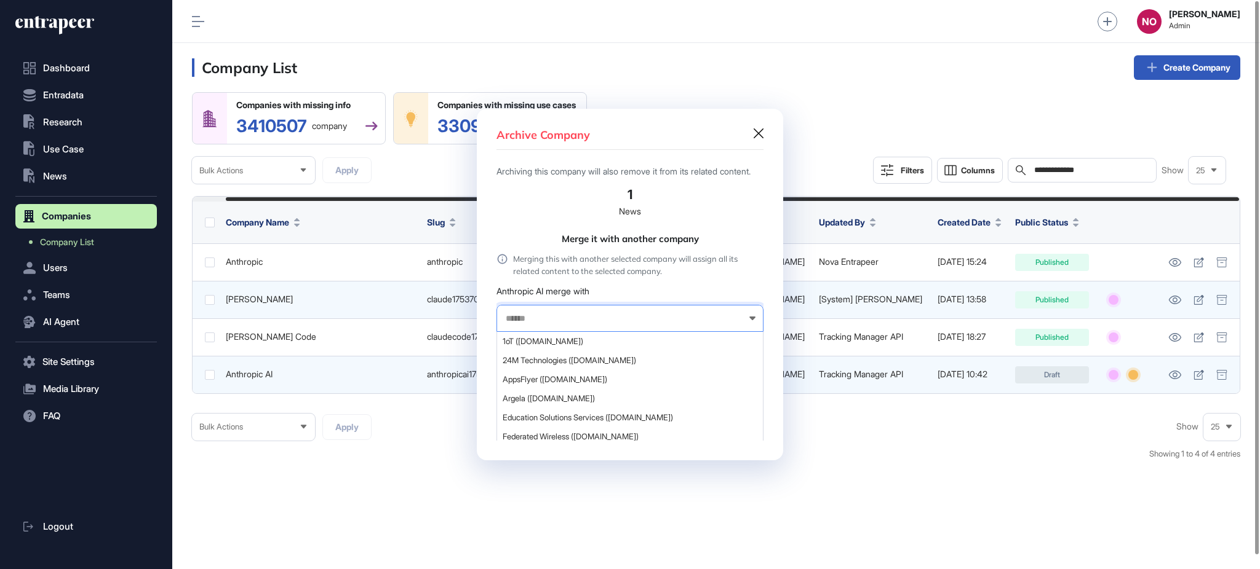
drag, startPoint x: 533, startPoint y: 322, endPoint x: 541, endPoint y: 335, distance: 14.7
click at [533, 323] on input "text" at bounding box center [621, 319] width 235 height 10
paste input "*********"
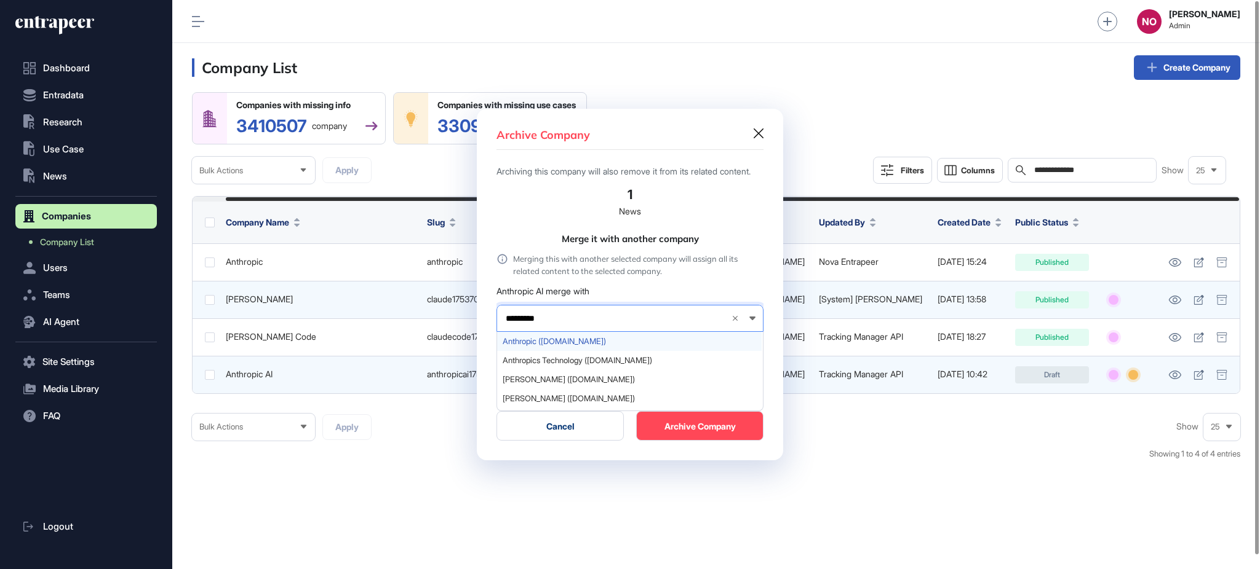
type input "*********"
click at [569, 346] on span "Anthropic (anthropic.com)" at bounding box center [628, 341] width 253 height 9
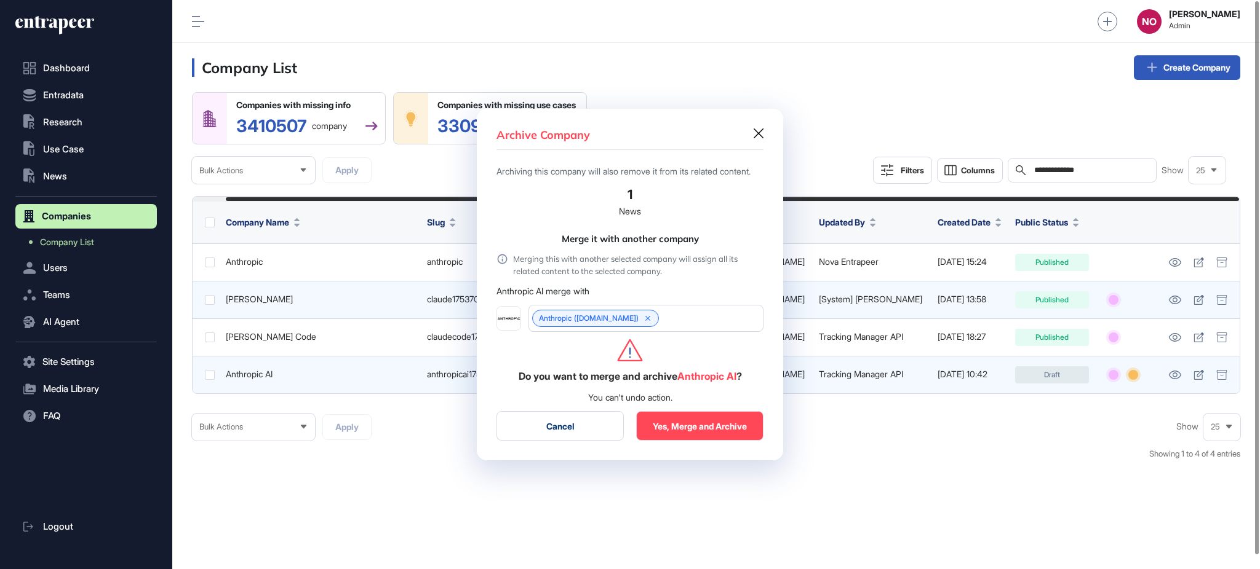
click at [675, 429] on button "Yes, Merge and Archive" at bounding box center [699, 426] width 127 height 30
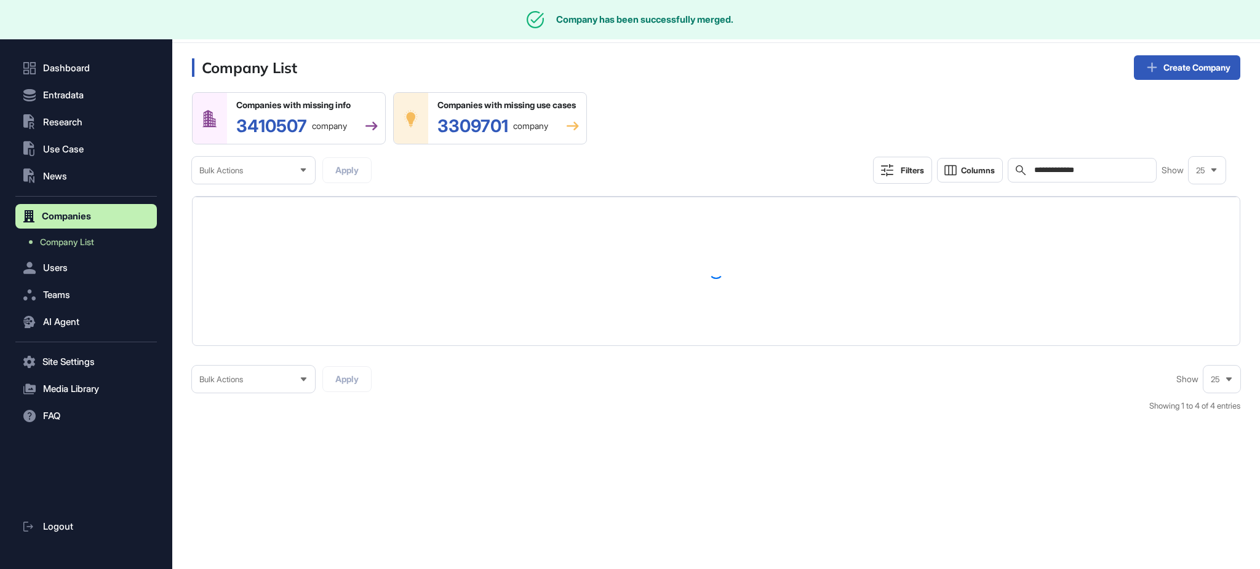
scroll to position [0, 0]
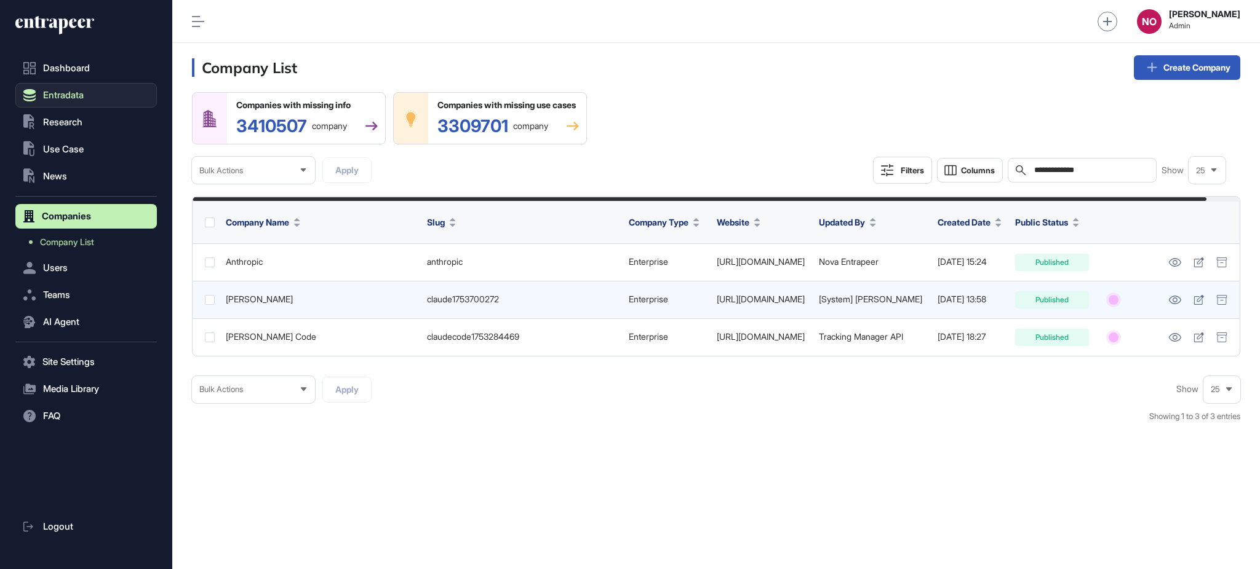
click at [91, 93] on button "Entradata" at bounding box center [85, 95] width 141 height 25
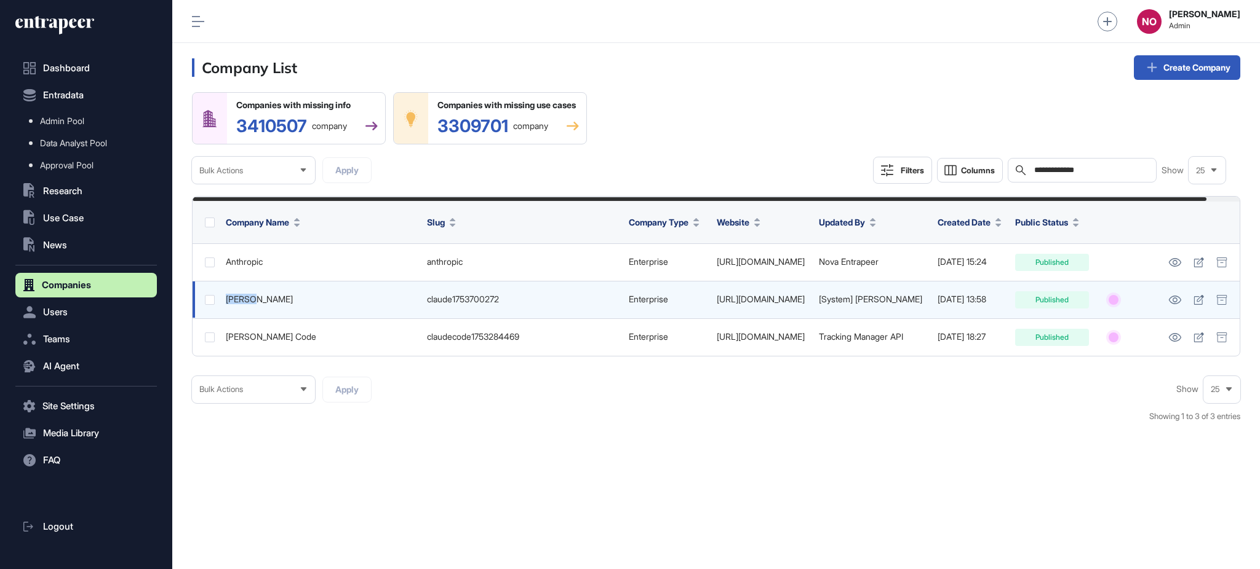
drag, startPoint x: 252, startPoint y: 311, endPoint x: 224, endPoint y: 319, distance: 29.2
click at [224, 319] on td "Claude" at bounding box center [320, 300] width 201 height 38
copy div "Claude"
drag, startPoint x: 1093, startPoint y: 169, endPoint x: 928, endPoint y: 178, distance: 165.7
click at [930, 178] on div "**********" at bounding box center [1049, 170] width 353 height 27
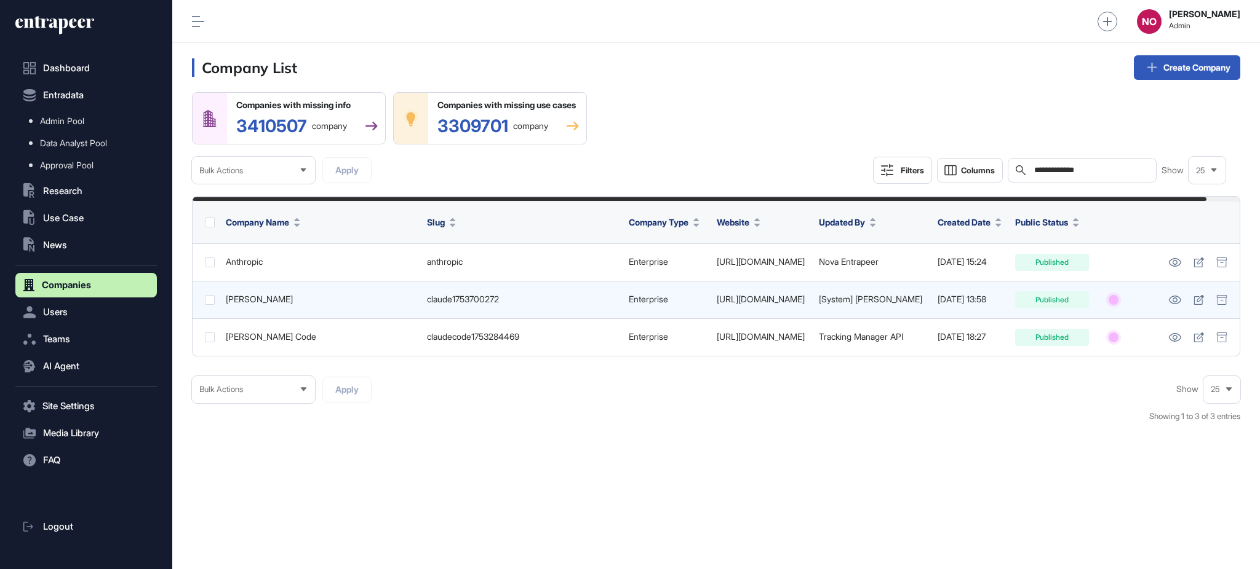
paste input "text"
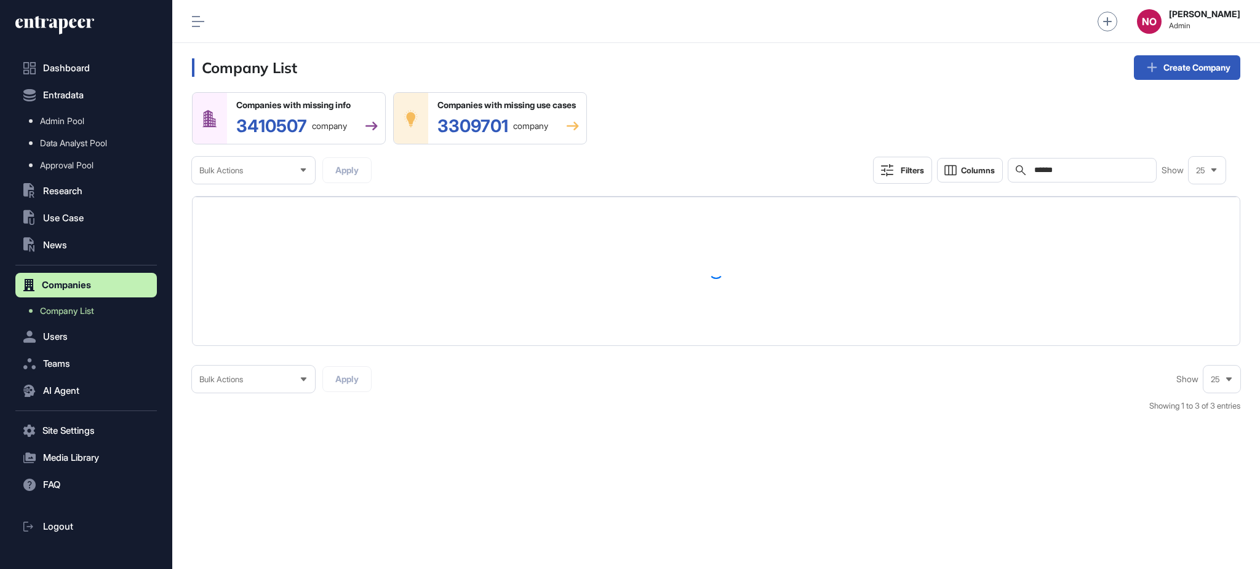
type input "******"
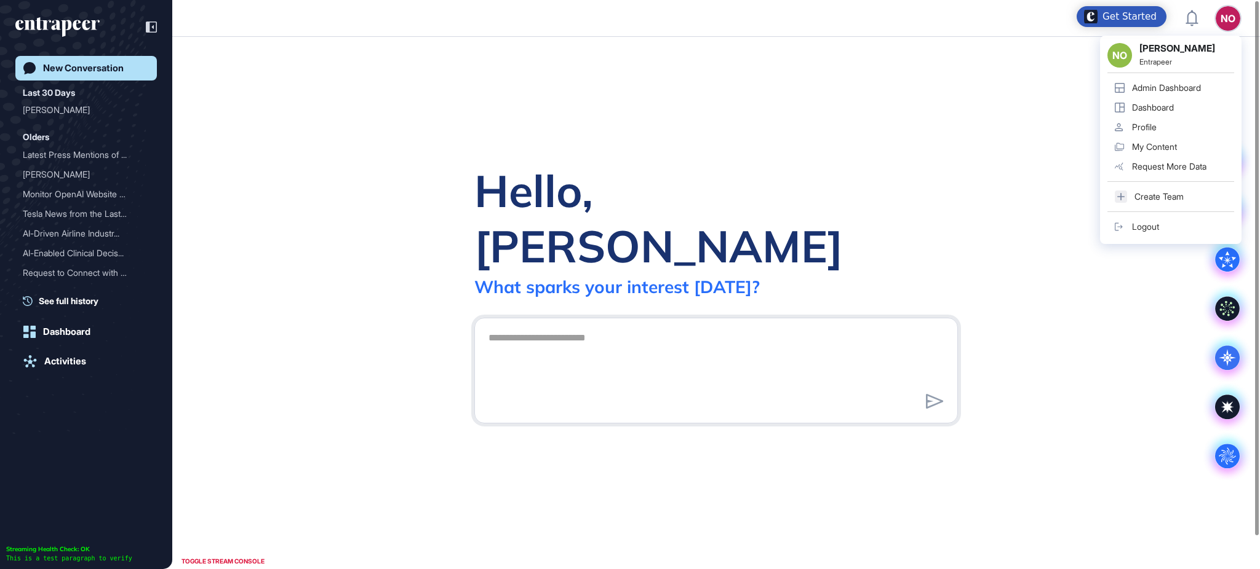
click at [1181, 82] on link "Admin Dashboard" at bounding box center [1170, 88] width 127 height 20
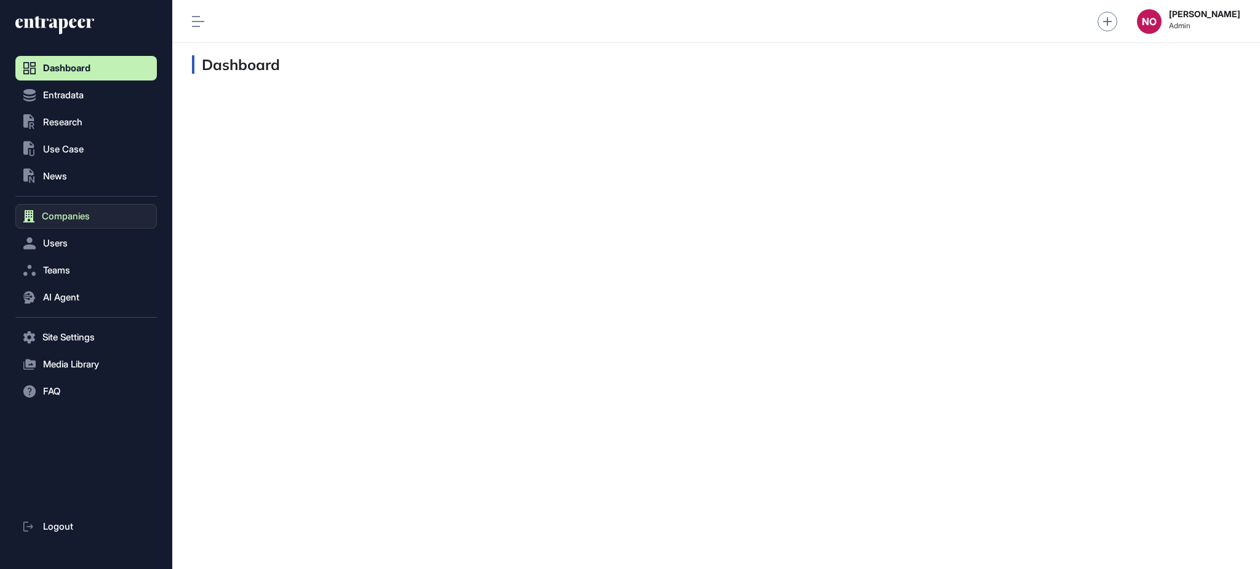
scroll to position [1, 1]
click at [100, 220] on button "Companies" at bounding box center [85, 216] width 141 height 25
click at [93, 237] on span "Company List" at bounding box center [66, 242] width 53 height 10
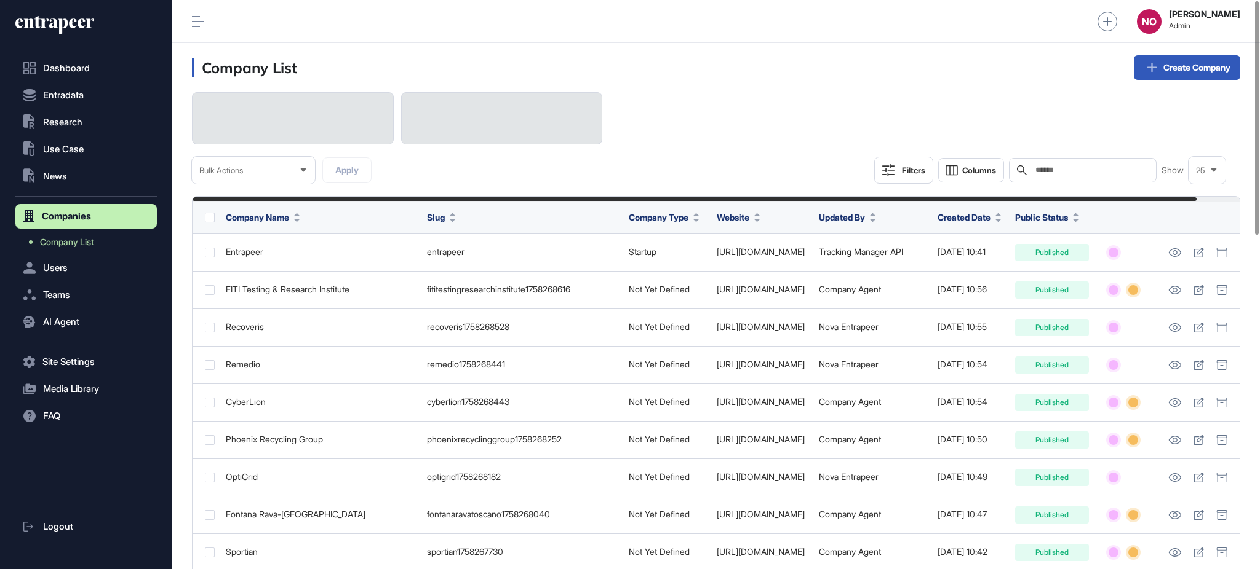
drag, startPoint x: 1047, startPoint y: 166, endPoint x: 1049, endPoint y: 176, distance: 10.0
click at [1047, 175] on input "text" at bounding box center [1091, 170] width 114 height 10
paste input "******"
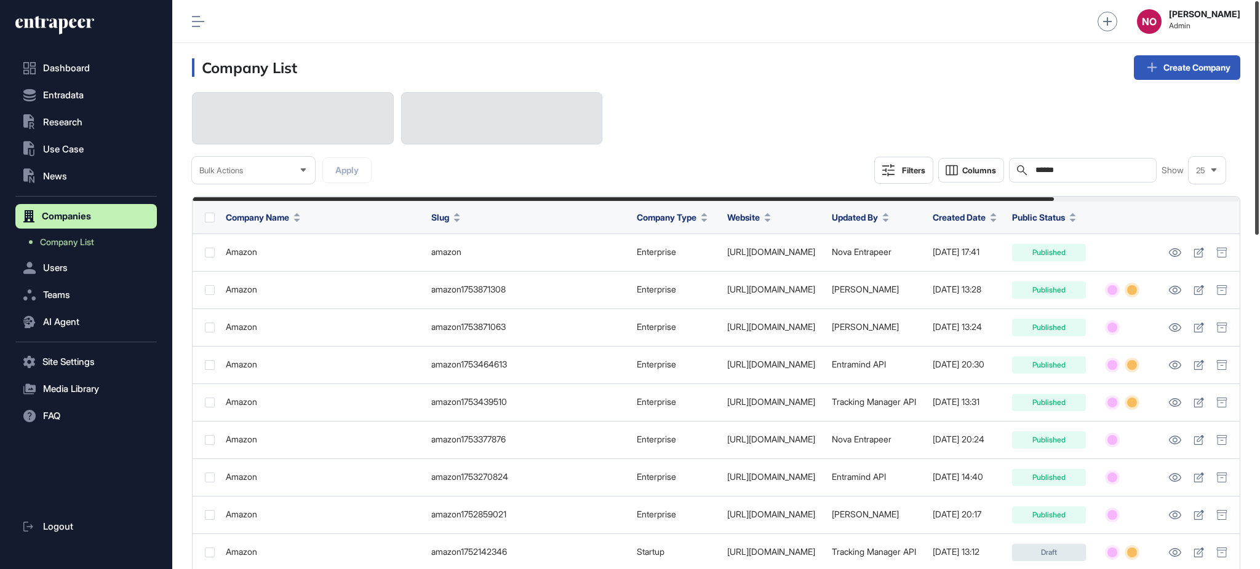
drag, startPoint x: 1252, startPoint y: 269, endPoint x: 1258, endPoint y: 156, distance: 113.3
click at [1258, 156] on div at bounding box center [1257, 118] width 4 height 234
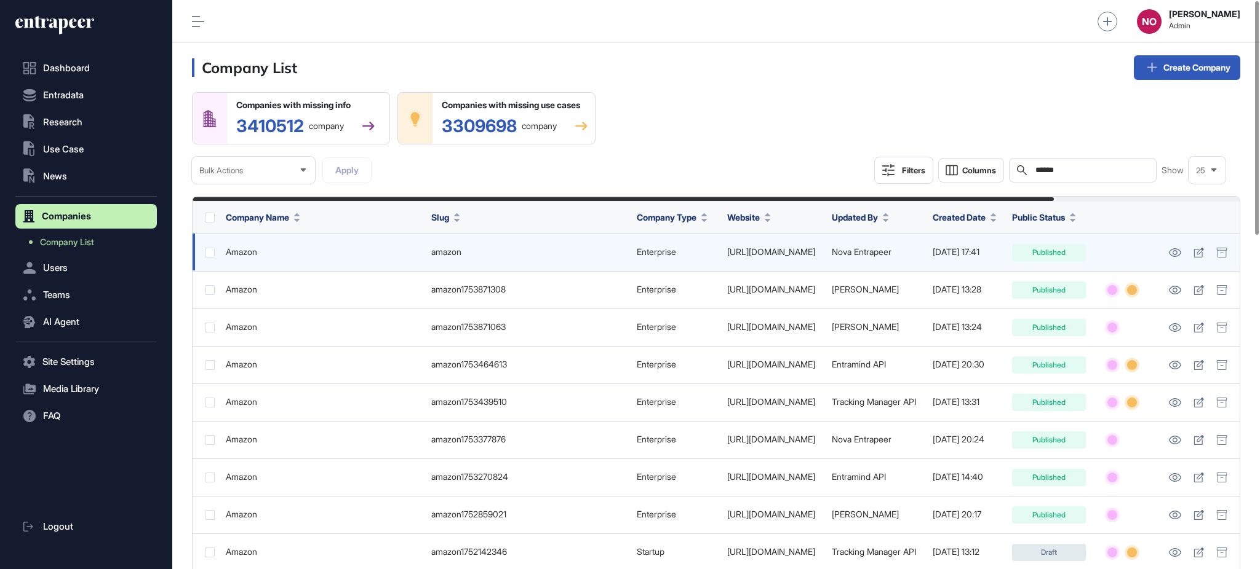
type input "******"
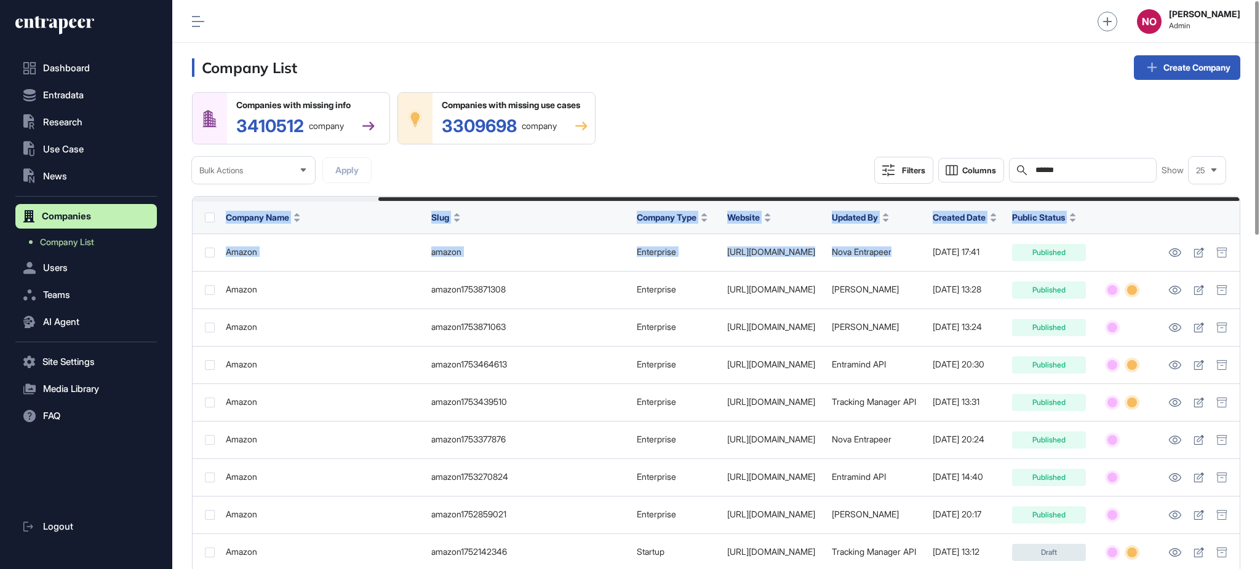
scroll to position [0, 225]
drag, startPoint x: 1133, startPoint y: 254, endPoint x: 1258, endPoint y: 255, distance: 125.5
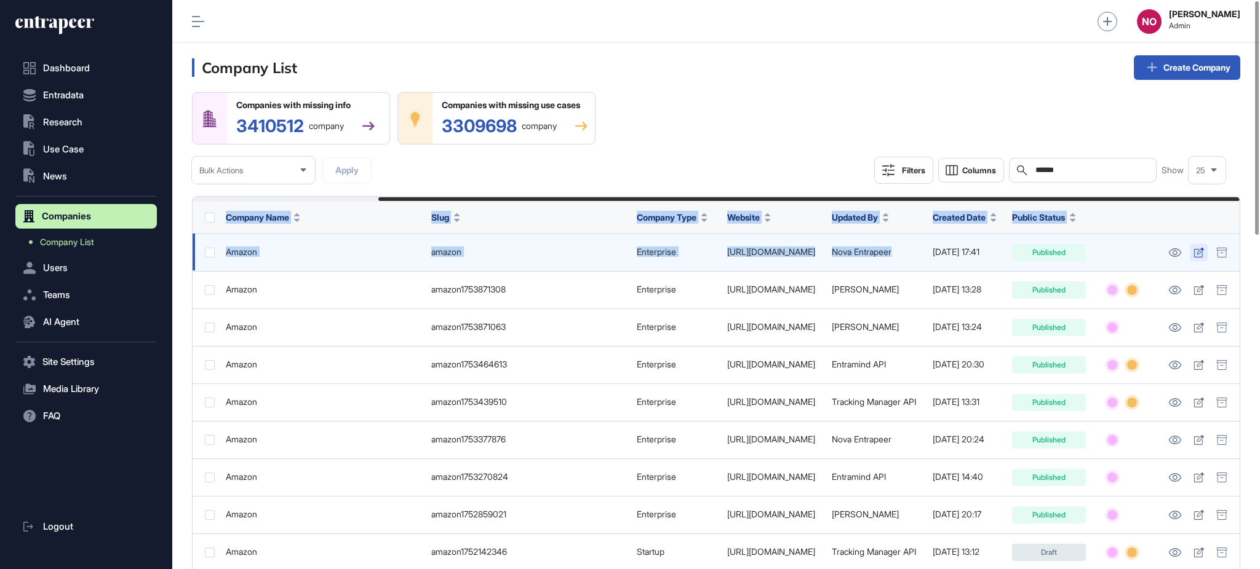
click at [1197, 257] on icon at bounding box center [1198, 253] width 10 height 10
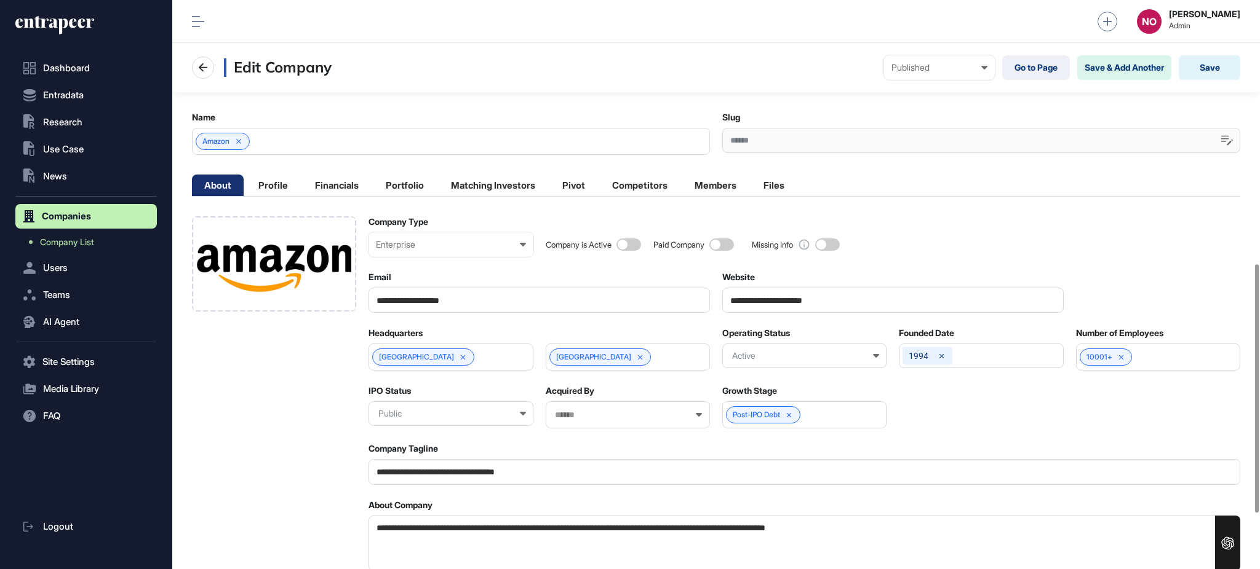
scroll to position [731, 0]
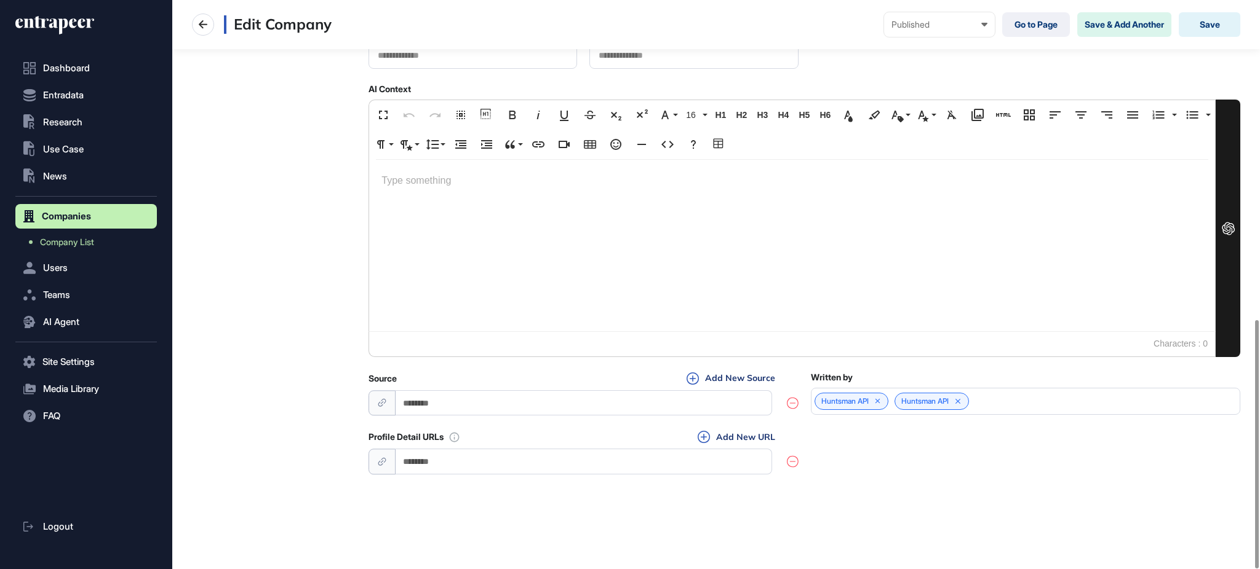
click at [479, 465] on input "url" at bounding box center [583, 461] width 376 height 25
paste input "**********"
type input "**********"
click at [878, 400] on icon at bounding box center [877, 401] width 9 height 9
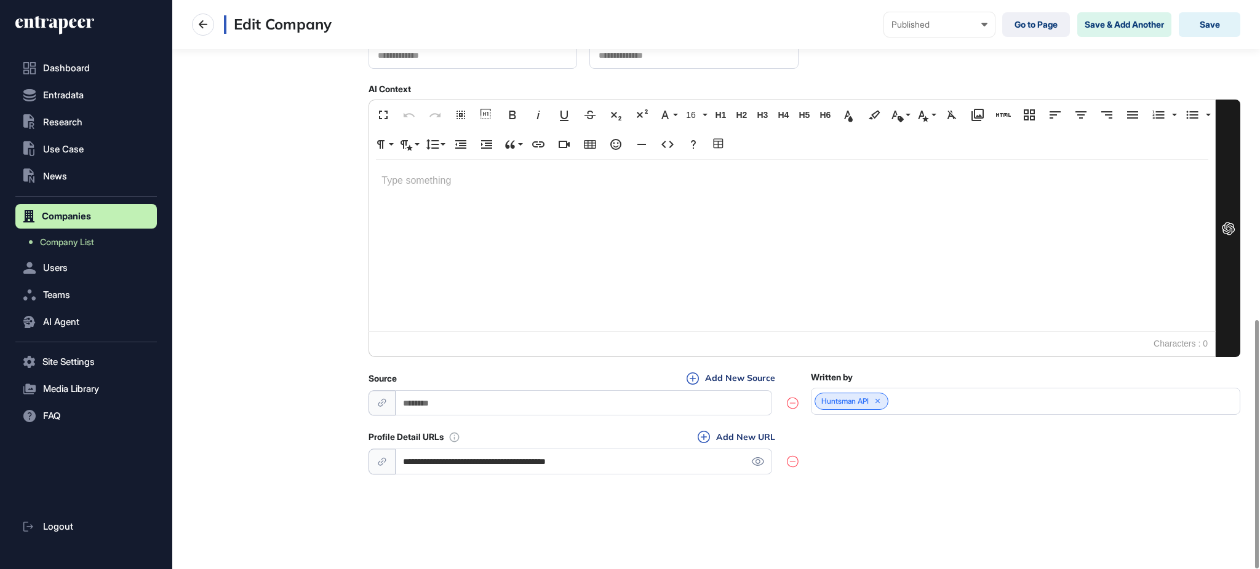
click at [878, 400] on icon at bounding box center [877, 401] width 9 height 9
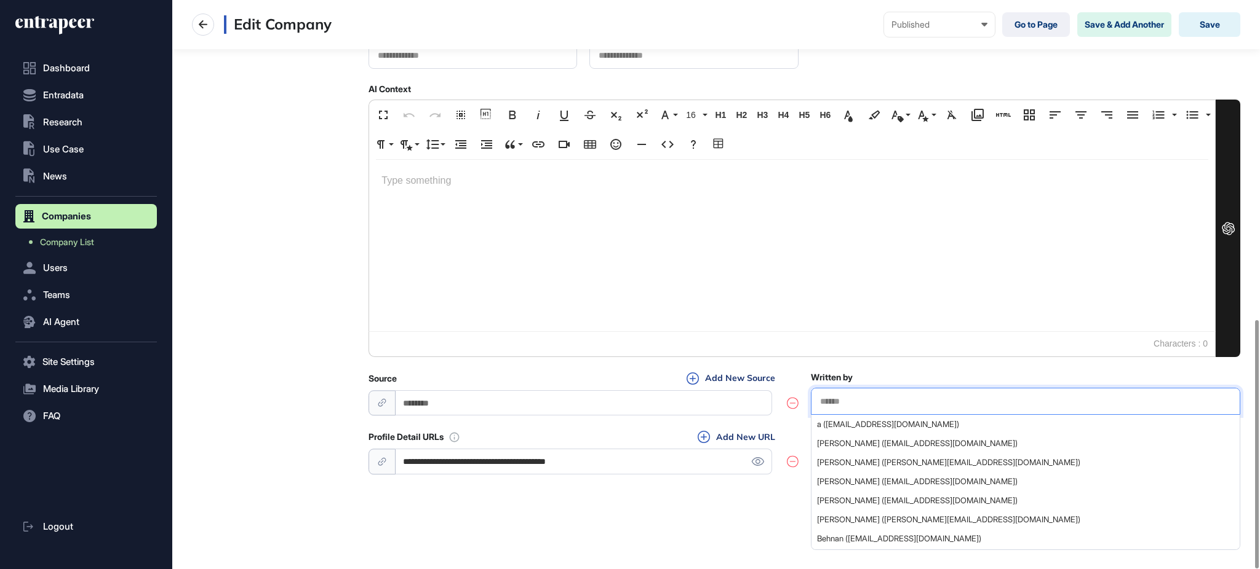
click at [878, 401] on input "text" at bounding box center [1025, 402] width 413 height 10
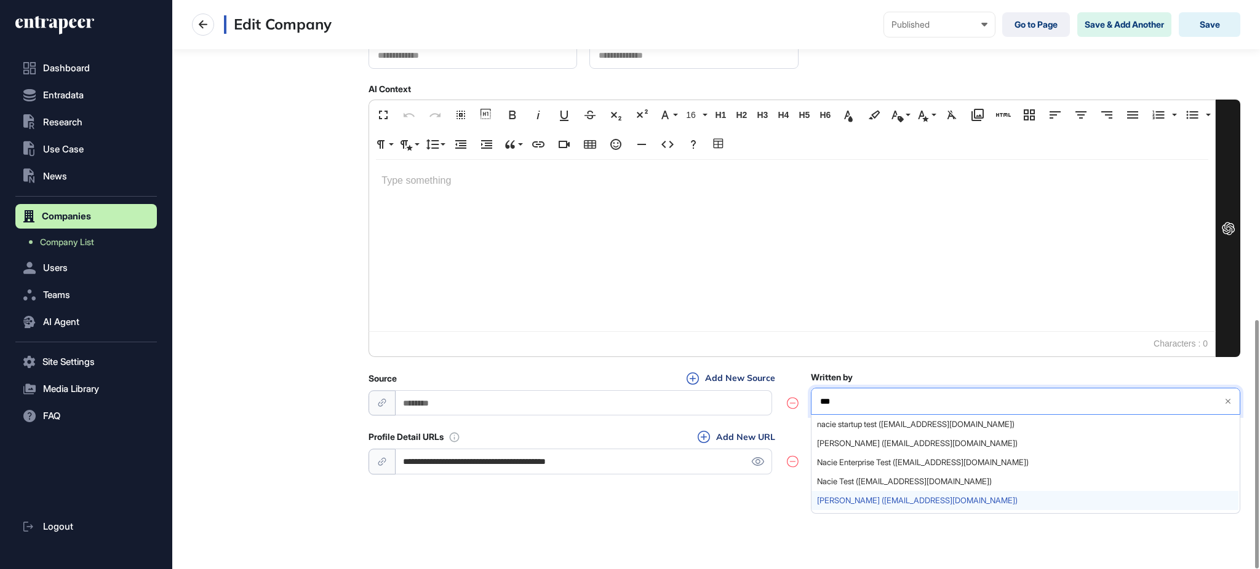
type input "***"
click at [892, 498] on span "Naciye Ozcan (naciye@entrapeer.com)" at bounding box center [1025, 500] width 416 height 9
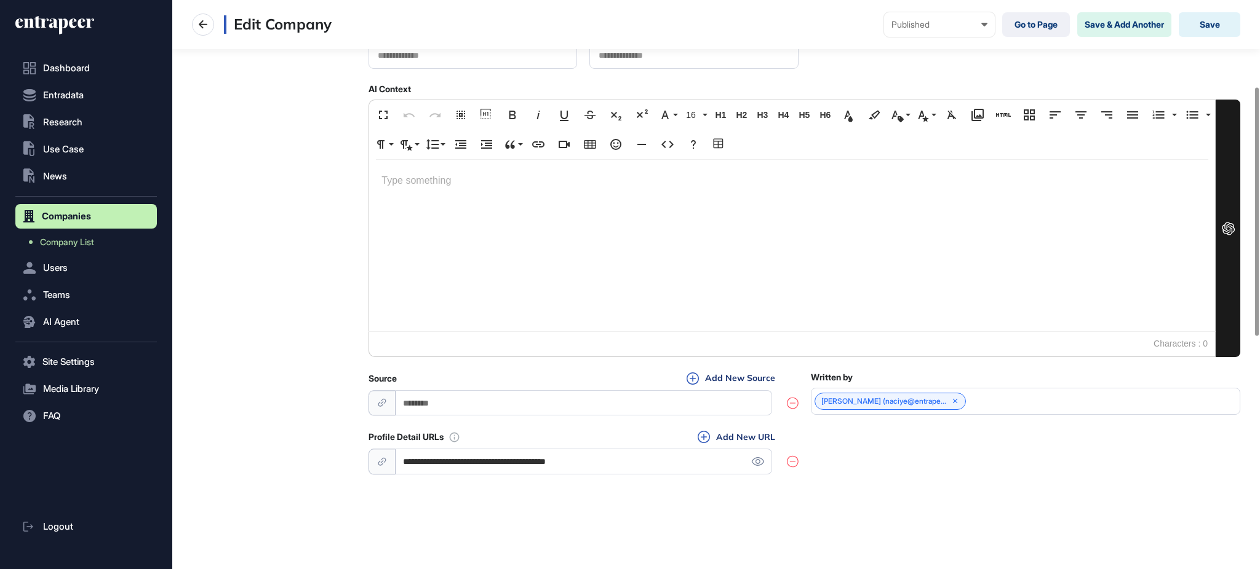
scroll to position [0, 0]
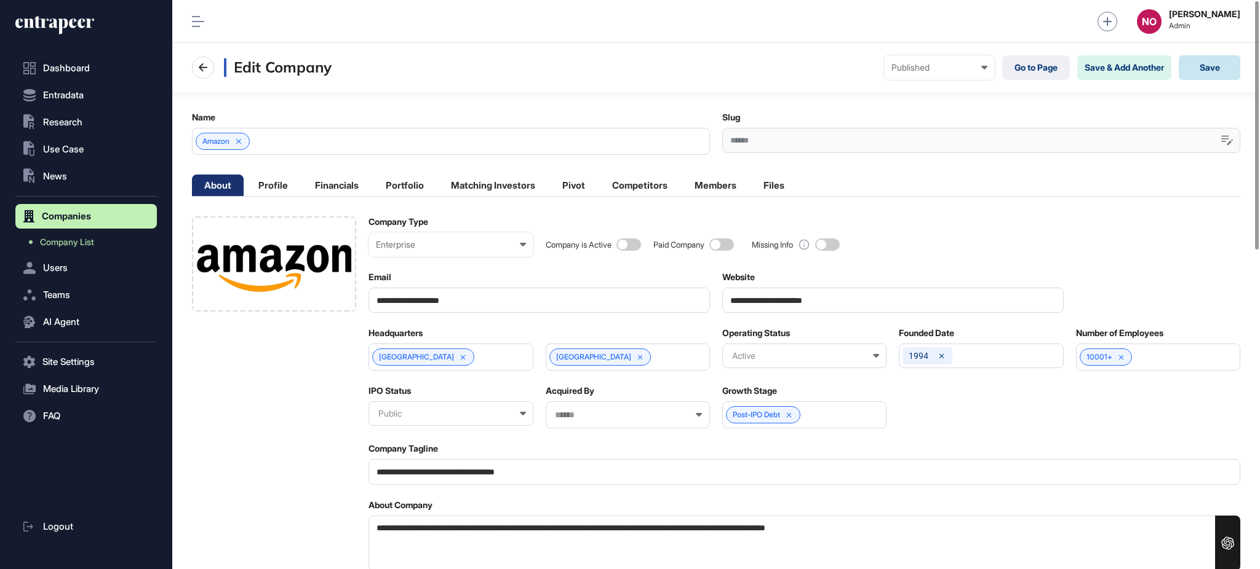
click at [1213, 55] on button "Save" at bounding box center [1209, 67] width 62 height 25
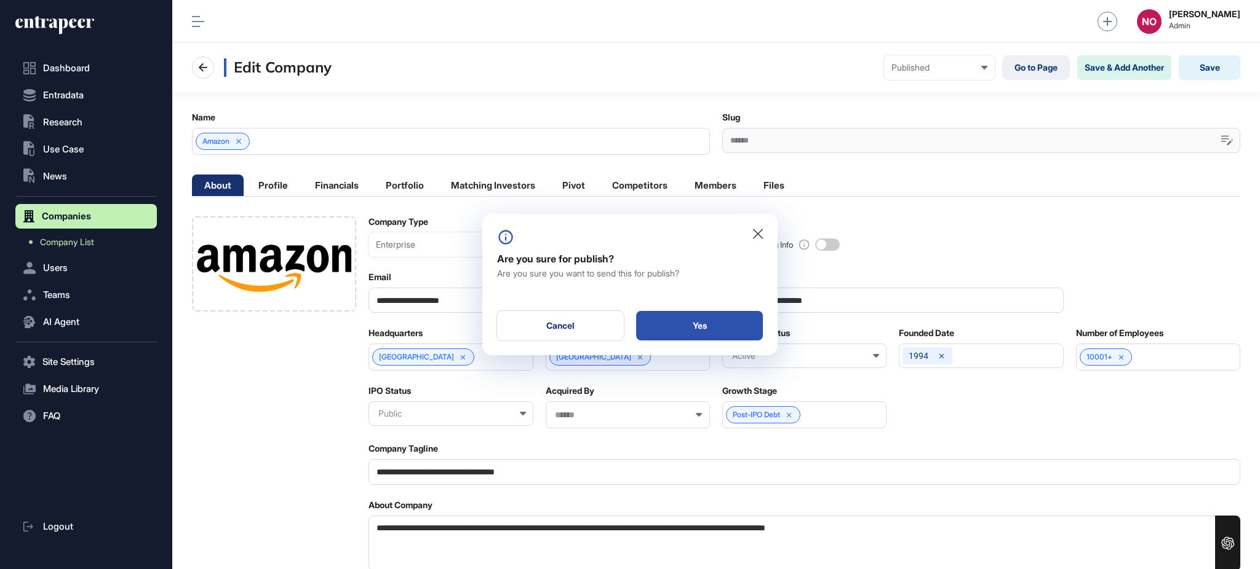
click at [739, 330] on div "Yes" at bounding box center [699, 326] width 127 height 30
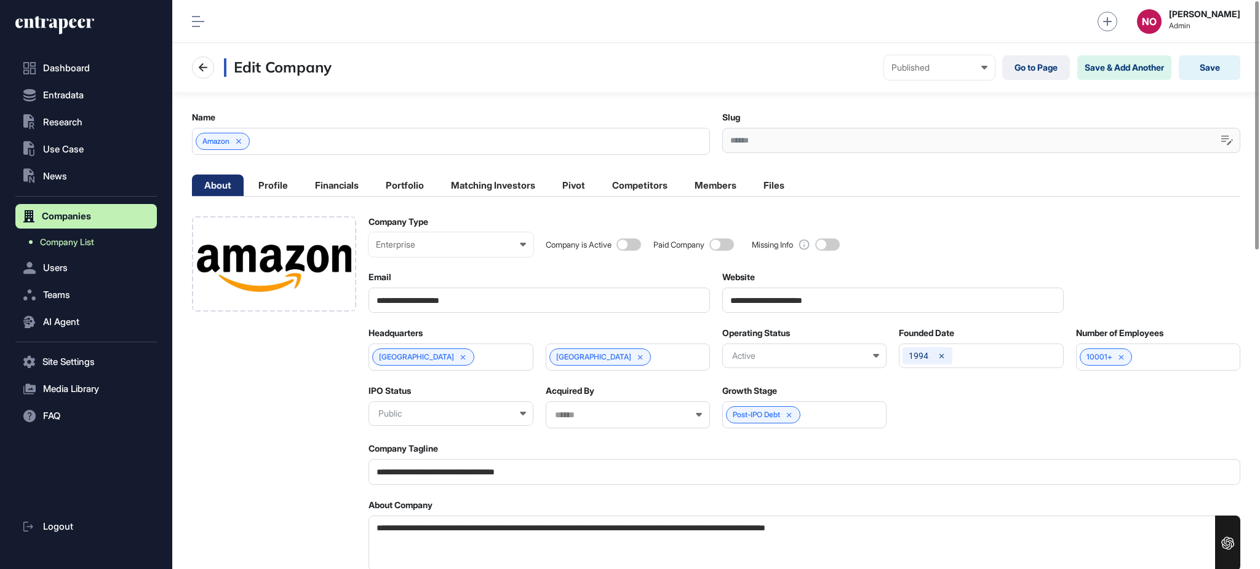
click at [85, 239] on span "Company List" at bounding box center [67, 242] width 54 height 10
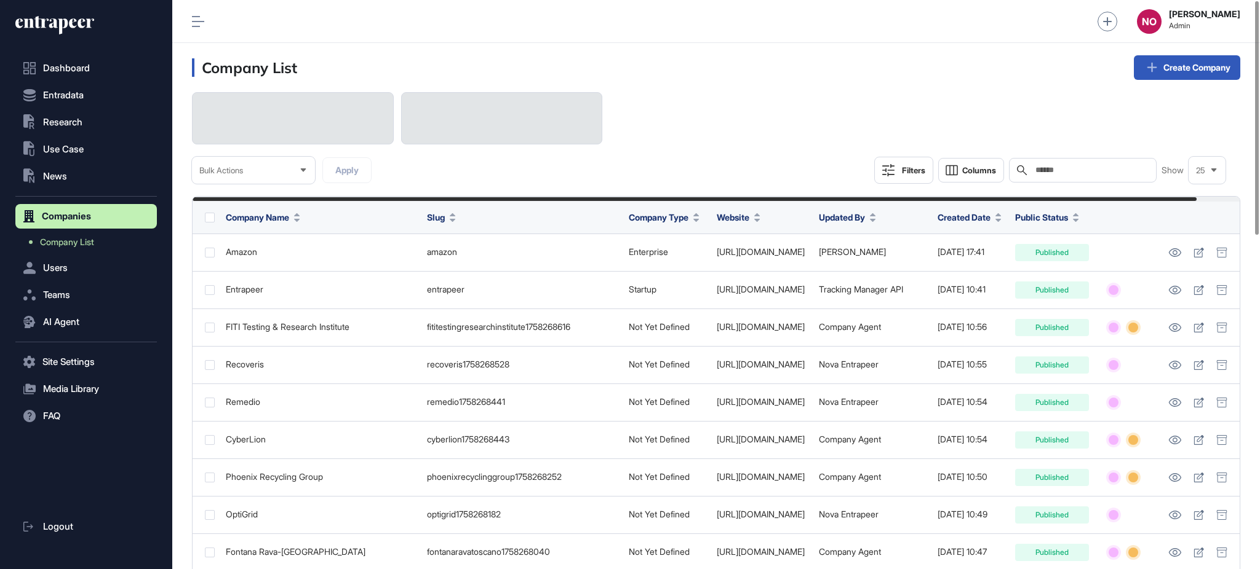
click at [1102, 172] on input "text" at bounding box center [1091, 170] width 114 height 10
paste input "**********"
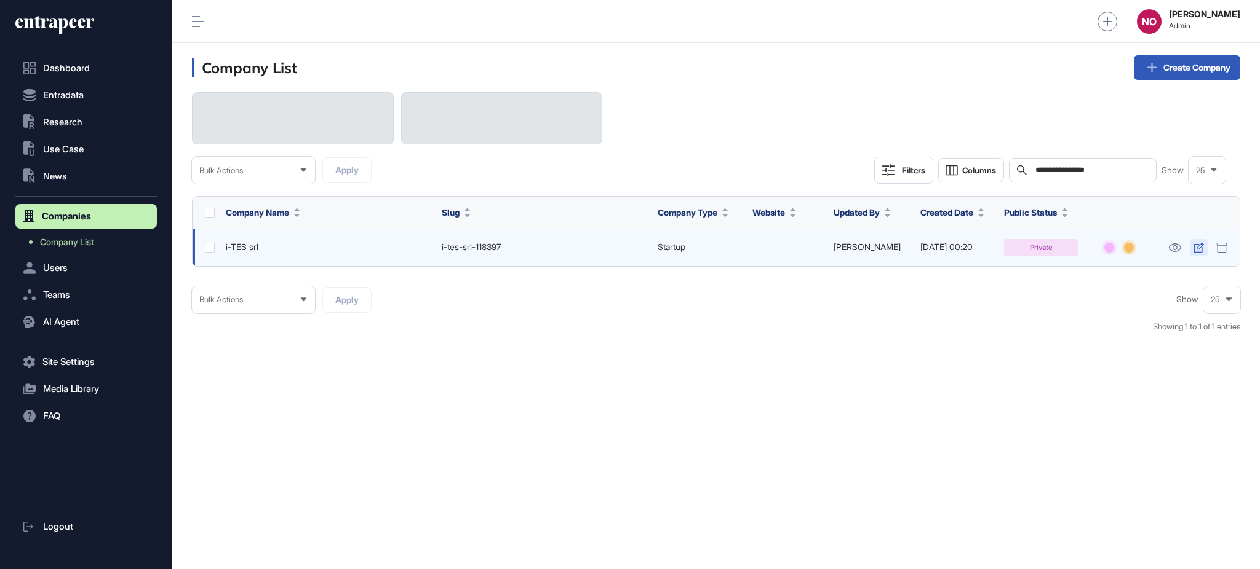
type input "**********"
click at [1201, 245] on icon at bounding box center [1198, 248] width 10 height 10
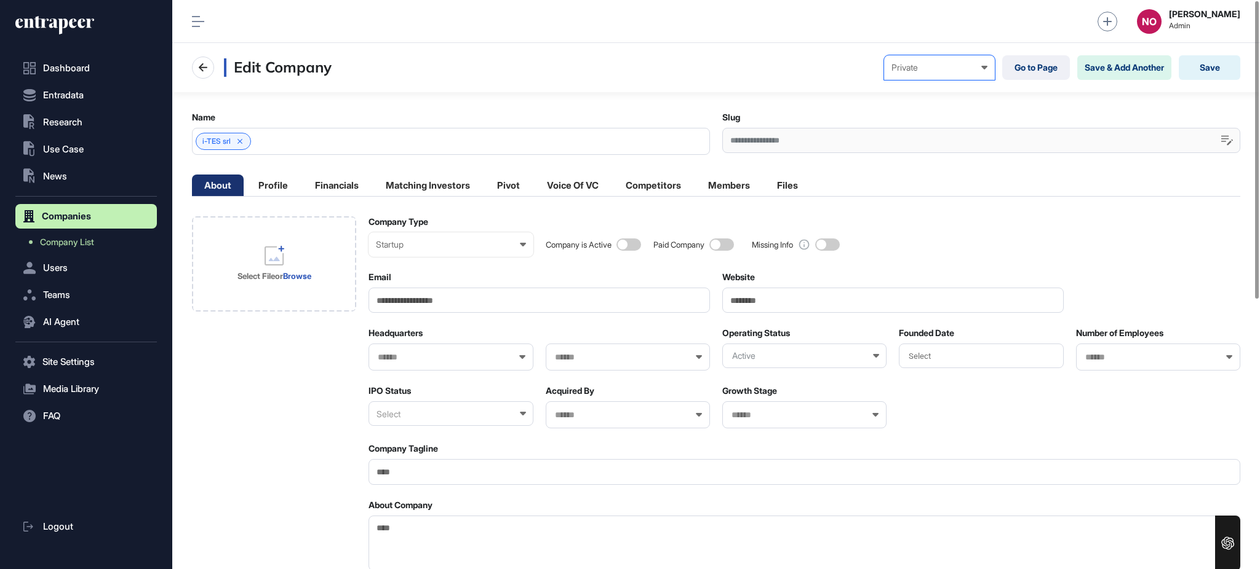
click at [962, 72] on div "Private" at bounding box center [939, 68] width 96 height 10
click at [0, 0] on div "Published" at bounding box center [0, 0] width 0 height 0
click at [794, 301] on input "Website" at bounding box center [892, 300] width 341 height 25
paste input "**********"
type input "**********"
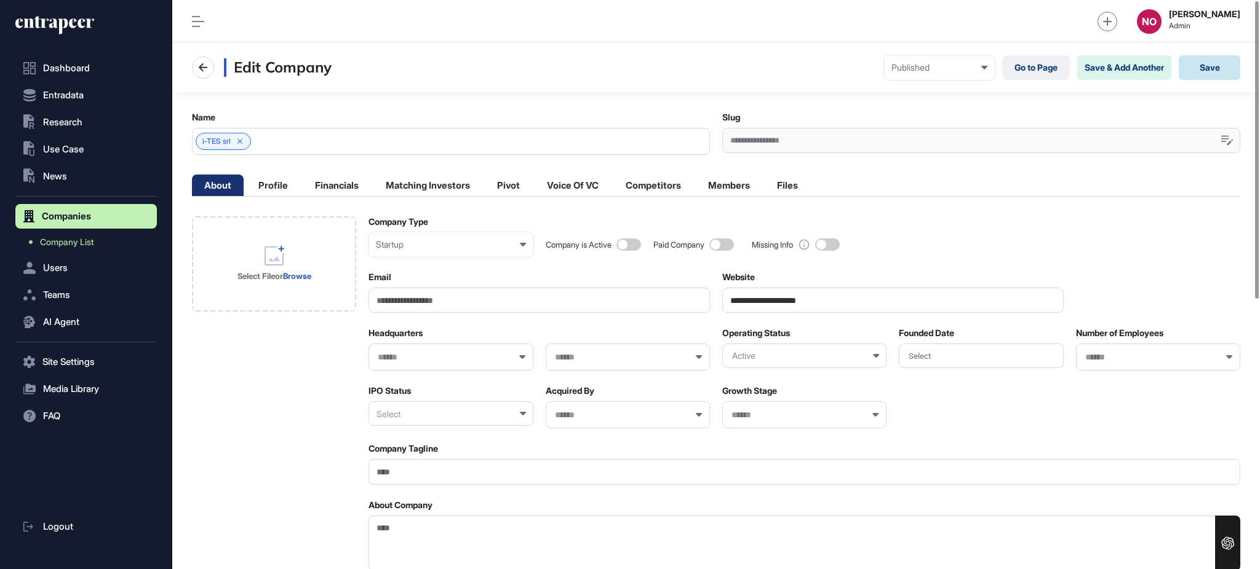
click at [1224, 66] on button "Save" at bounding box center [1209, 67] width 62 height 25
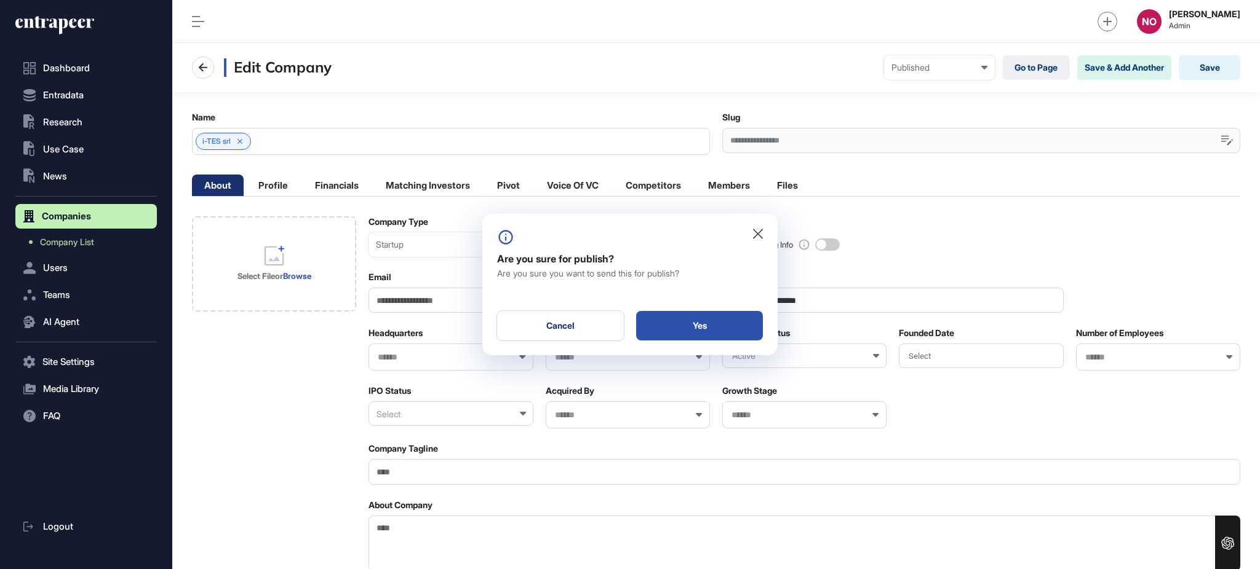
click at [721, 319] on div "Yes" at bounding box center [699, 326] width 127 height 30
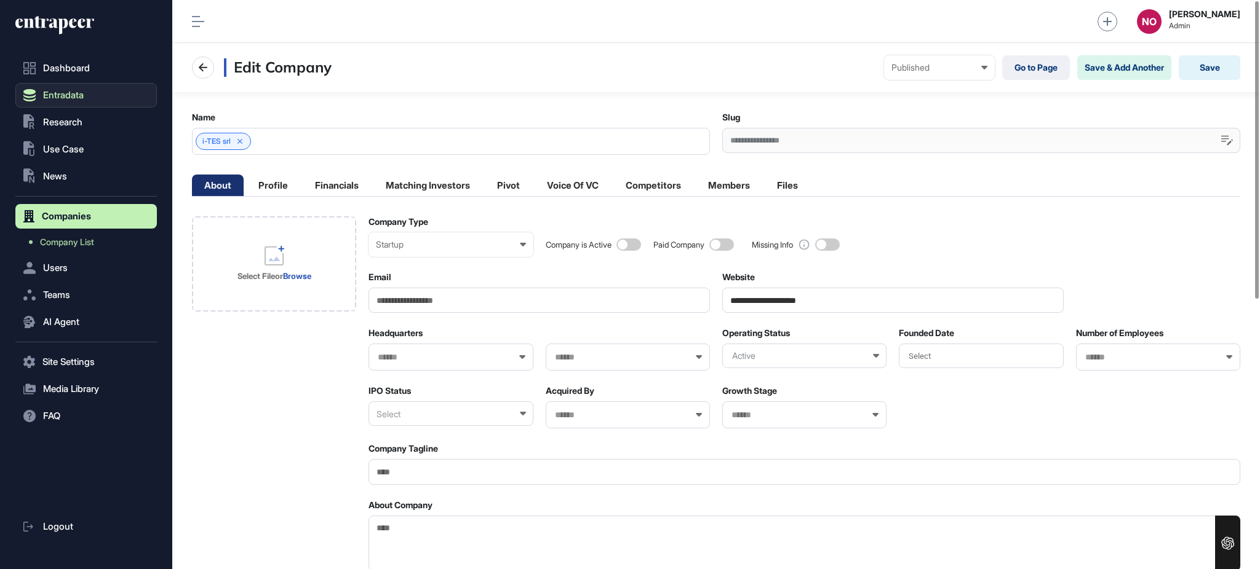
drag, startPoint x: 113, startPoint y: 90, endPoint x: 113, endPoint y: 98, distance: 8.0
click at [113, 92] on button "Entradata" at bounding box center [85, 95] width 141 height 25
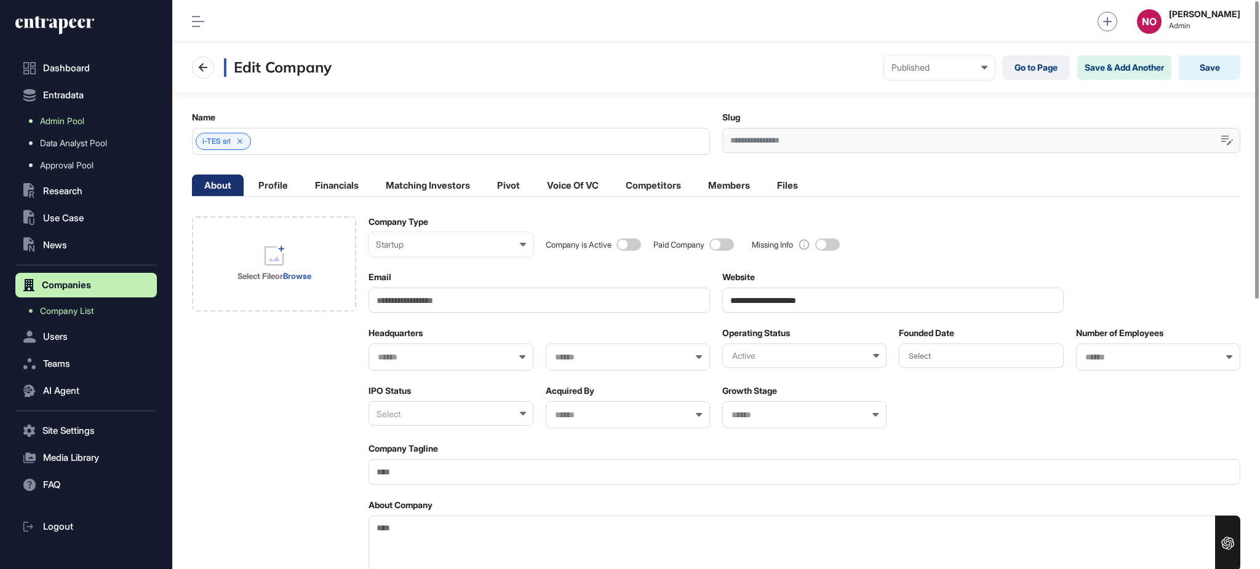
click at [87, 119] on link "Admin Pool" at bounding box center [89, 121] width 135 height 22
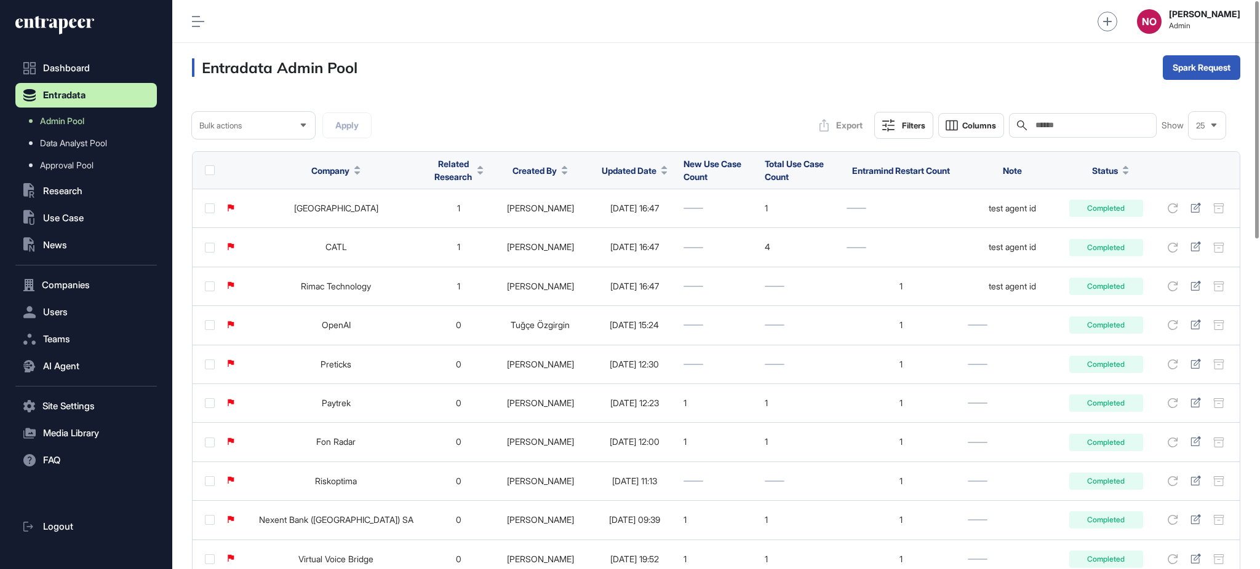
click at [661, 170] on div at bounding box center [664, 170] width 6 height 9
click at [627, 213] on div "Sort Descending" at bounding box center [620, 222] width 76 height 18
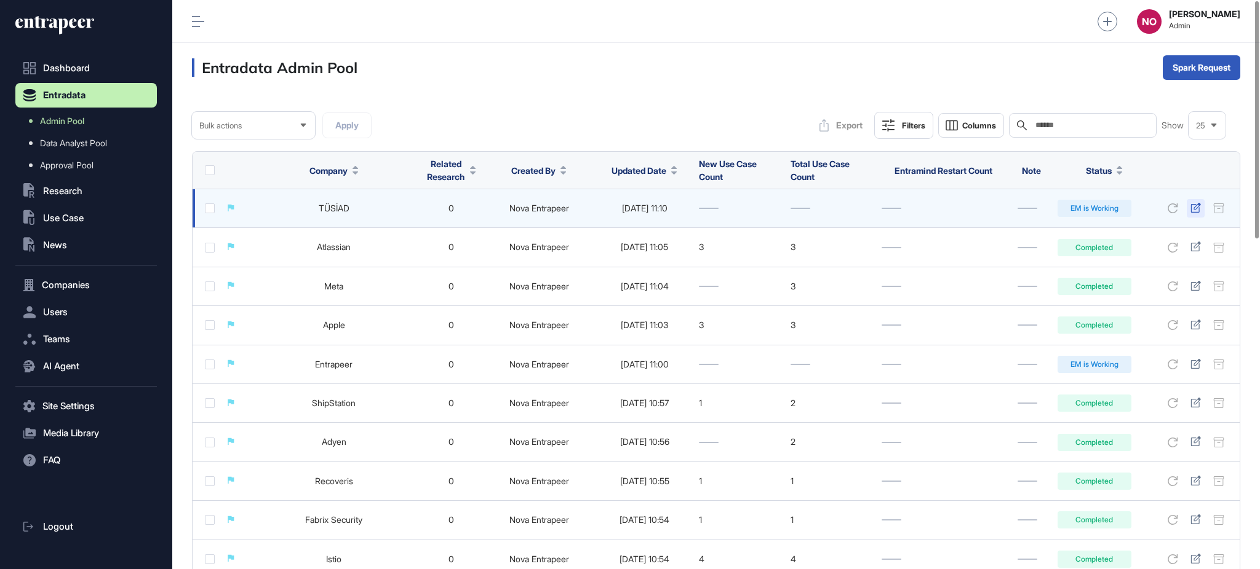
click at [1194, 212] on icon at bounding box center [1195, 208] width 10 height 10
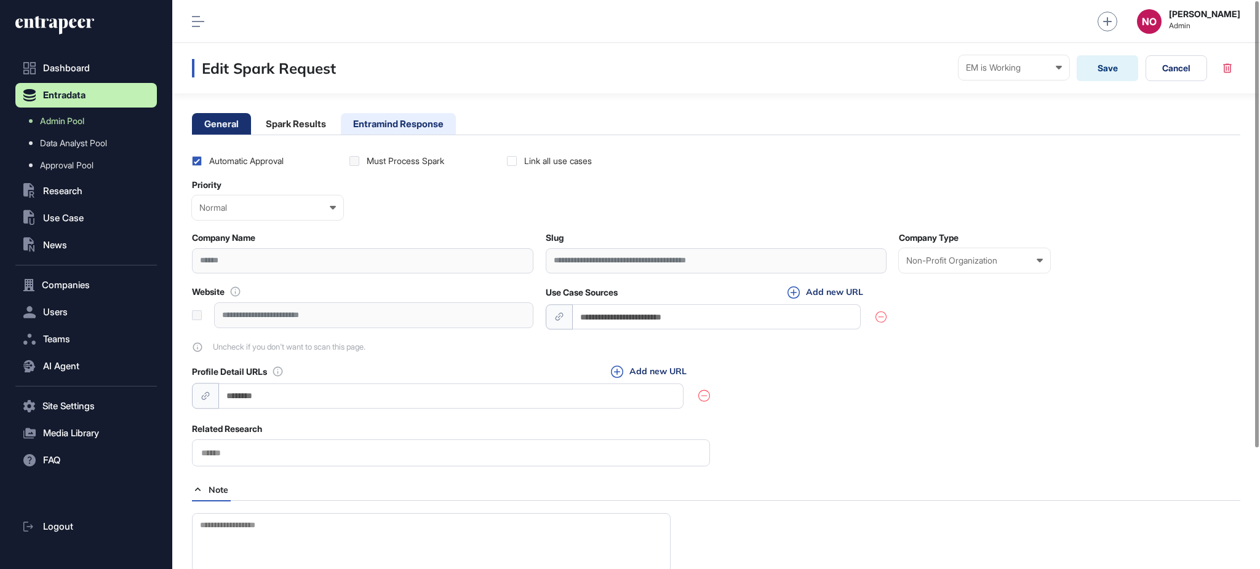
click at [425, 128] on li "Entramind Response" at bounding box center [398, 124] width 115 height 22
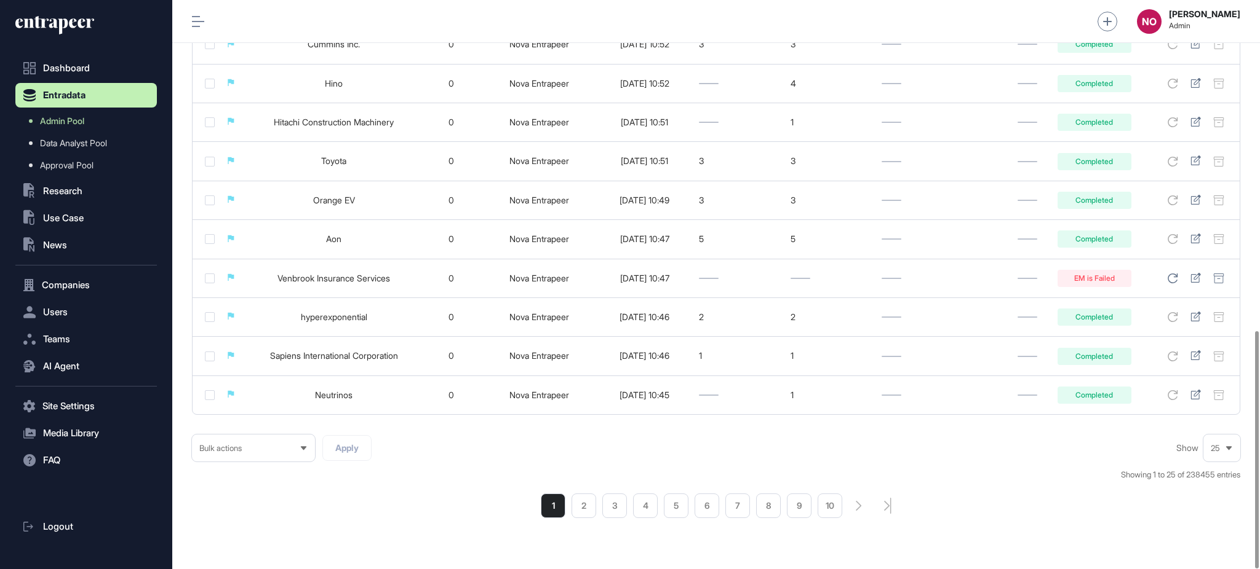
scroll to position [793, 0]
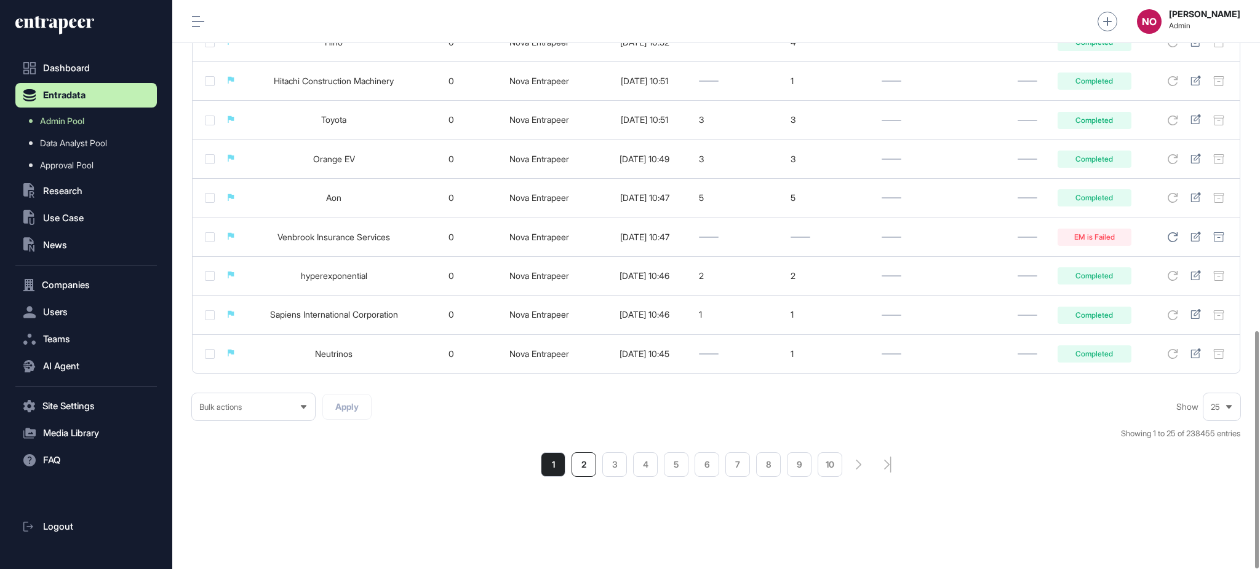
click at [581, 466] on li "2" at bounding box center [583, 465] width 25 height 25
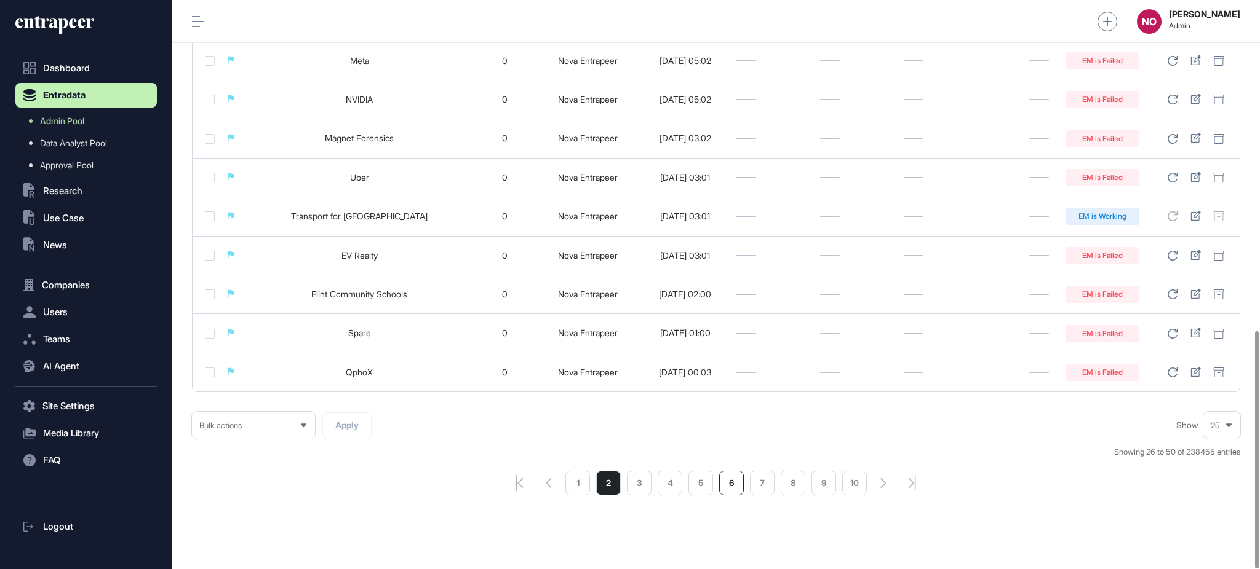
scroll to position [793, 0]
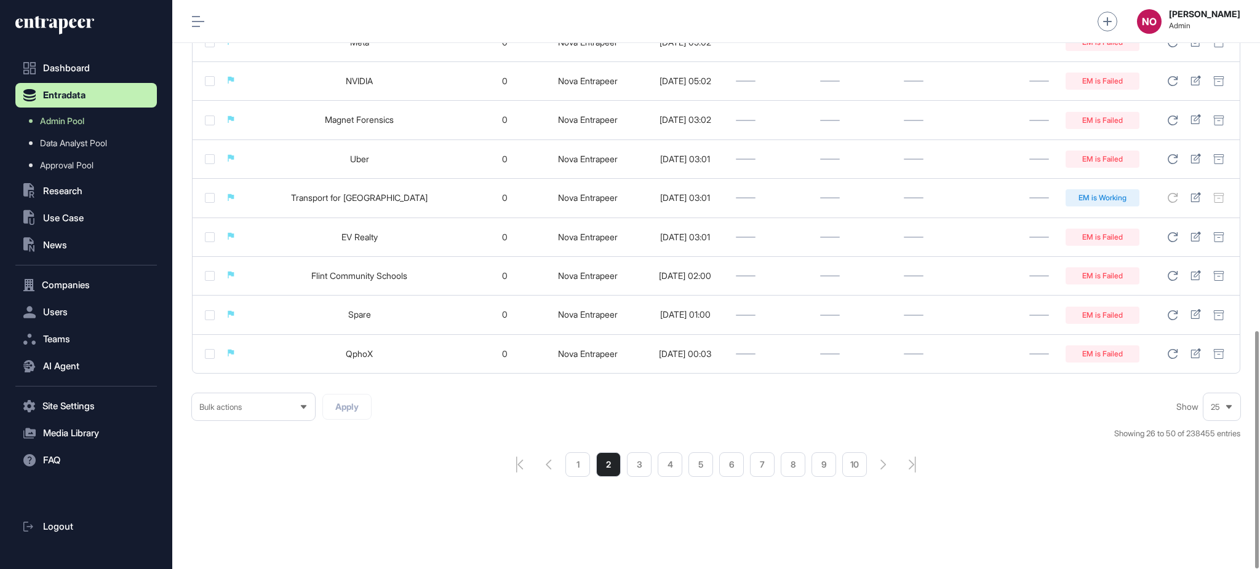
click at [632, 467] on li "3" at bounding box center [639, 465] width 25 height 25
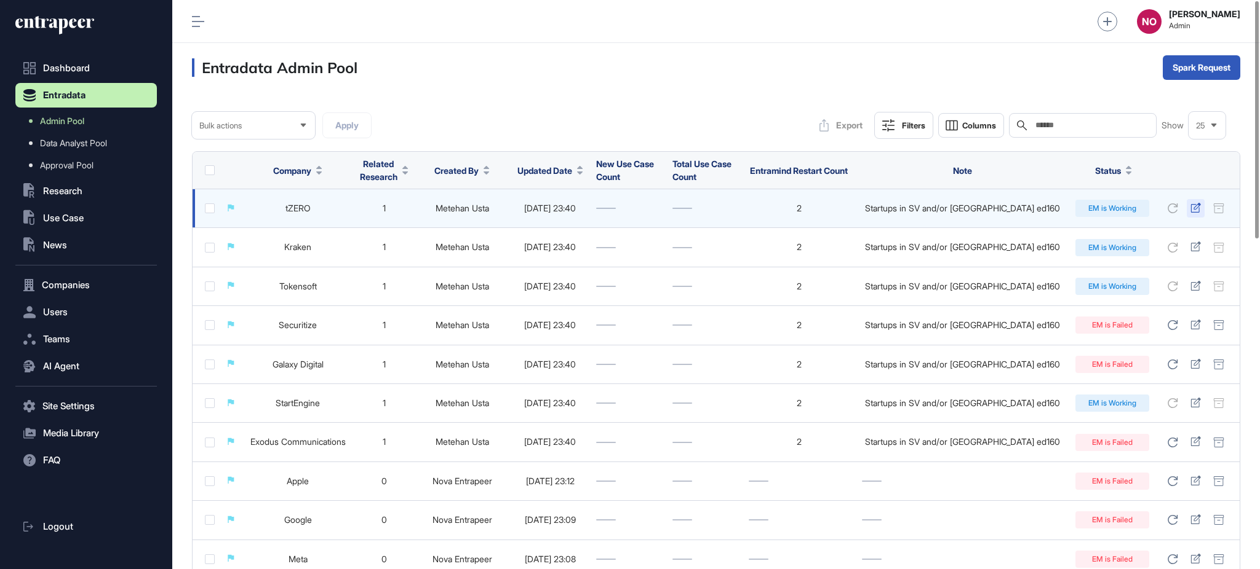
click at [1194, 212] on icon at bounding box center [1195, 208] width 10 height 10
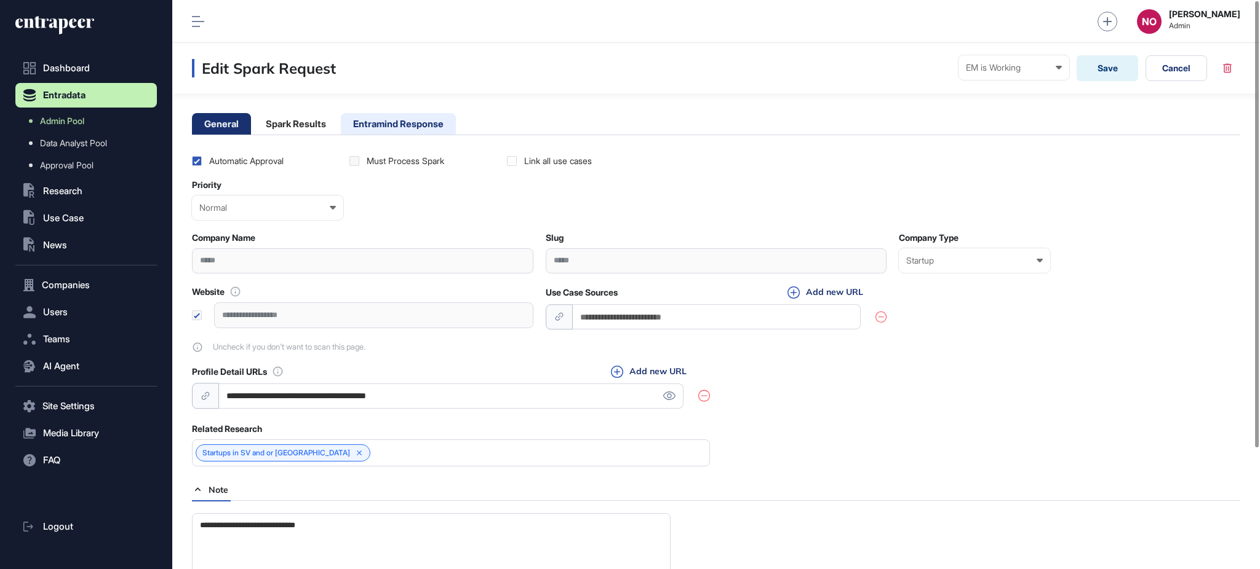
click at [424, 130] on li "Entramind Response" at bounding box center [398, 124] width 115 height 22
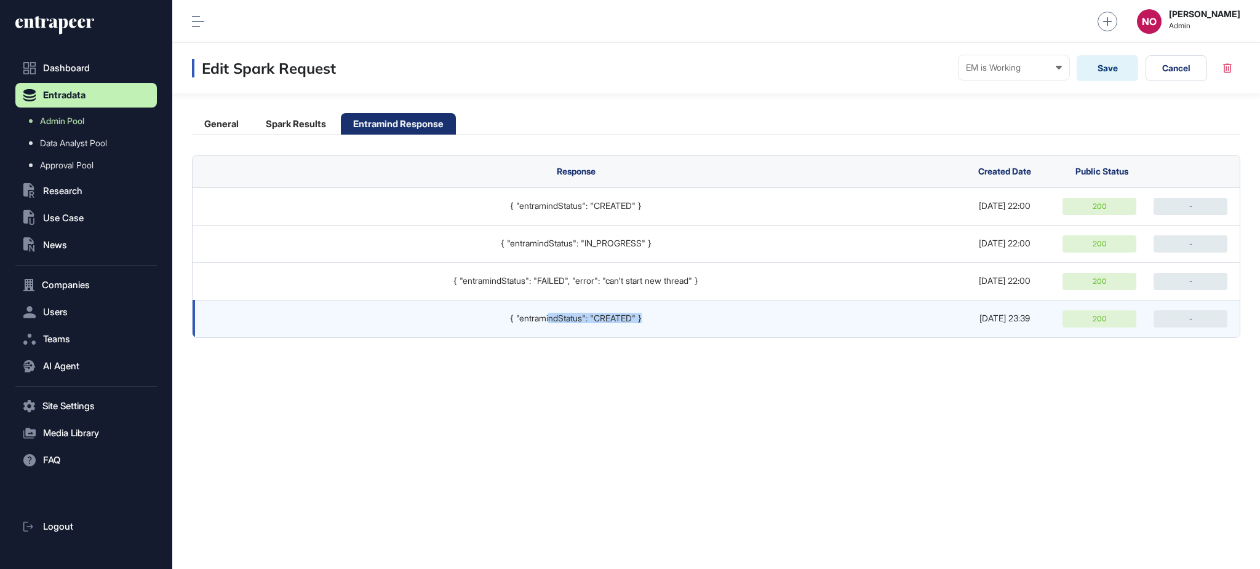
drag, startPoint x: 552, startPoint y: 308, endPoint x: 675, endPoint y: 321, distance: 123.1
click at [675, 321] on td "{ "entramindStatus": "CREATED" }" at bounding box center [572, 319] width 760 height 38
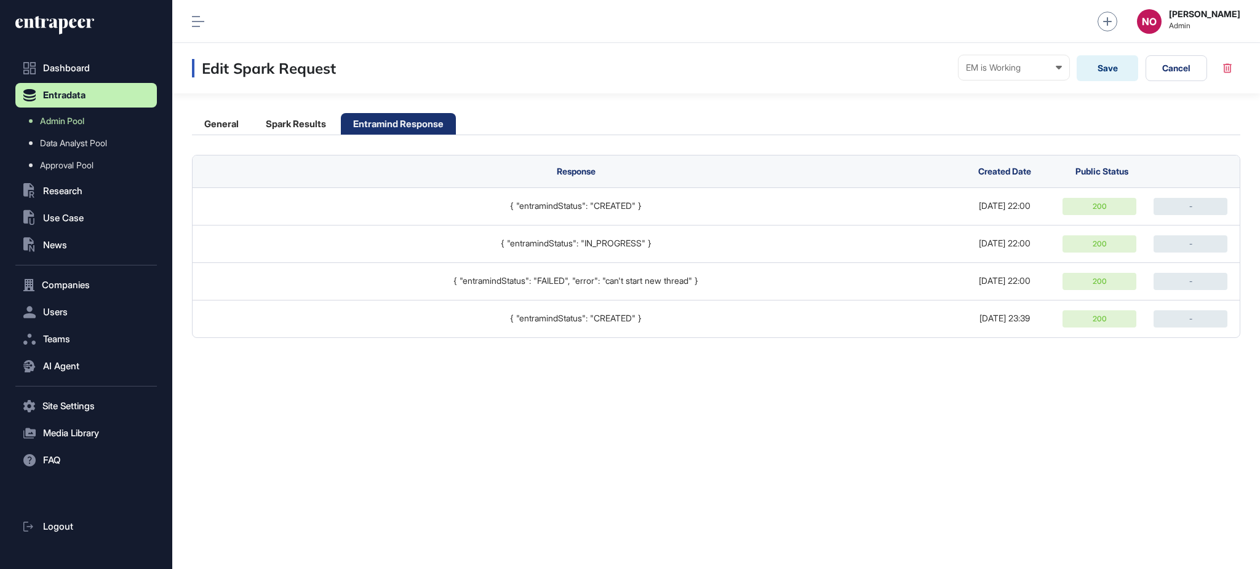
click at [708, 367] on div "Edit Spark Request EM is Working Ready In progress Completed EM is Working EM i…" at bounding box center [715, 306] width 1087 height 526
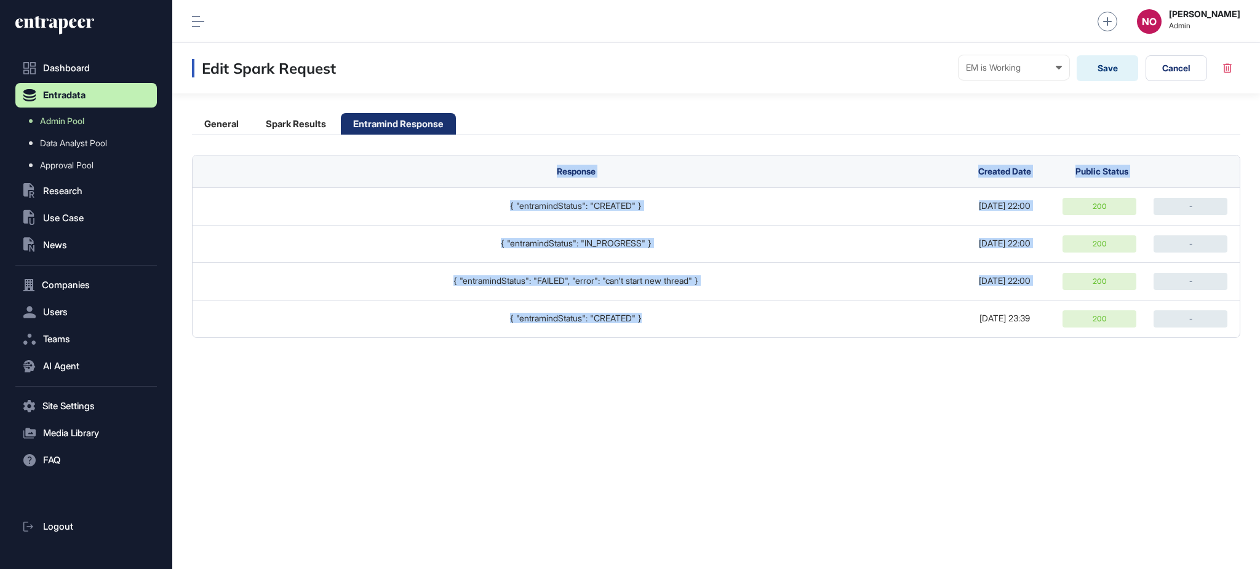
drag, startPoint x: 988, startPoint y: 323, endPoint x: 1046, endPoint y: 402, distance: 98.2
click at [1057, 390] on div "Edit Spark Request EM is Working Ready In progress Completed EM is Working EM i…" at bounding box center [715, 306] width 1087 height 526
click at [1036, 412] on div "Edit Spark Request EM is Working Ready In progress Completed EM is Working EM i…" at bounding box center [715, 306] width 1087 height 526
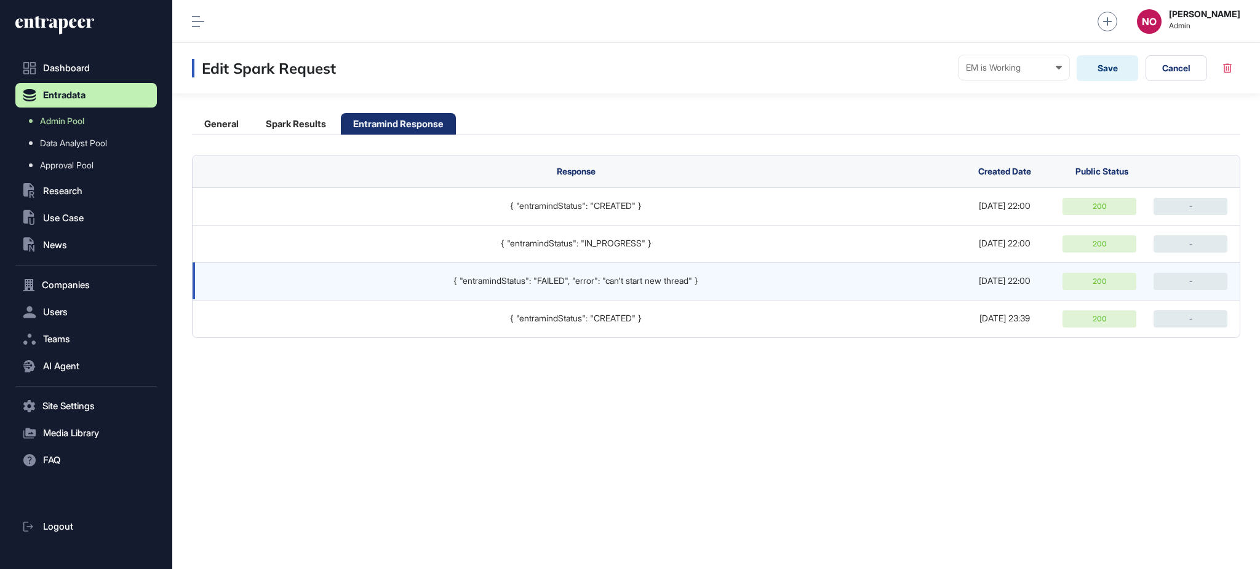
drag, startPoint x: 1037, startPoint y: 412, endPoint x: 234, endPoint y: 283, distance: 812.9
click at [1034, 413] on div "Edit Spark Request EM is Working Ready In progress Completed EM is Working EM i…" at bounding box center [715, 306] width 1087 height 526
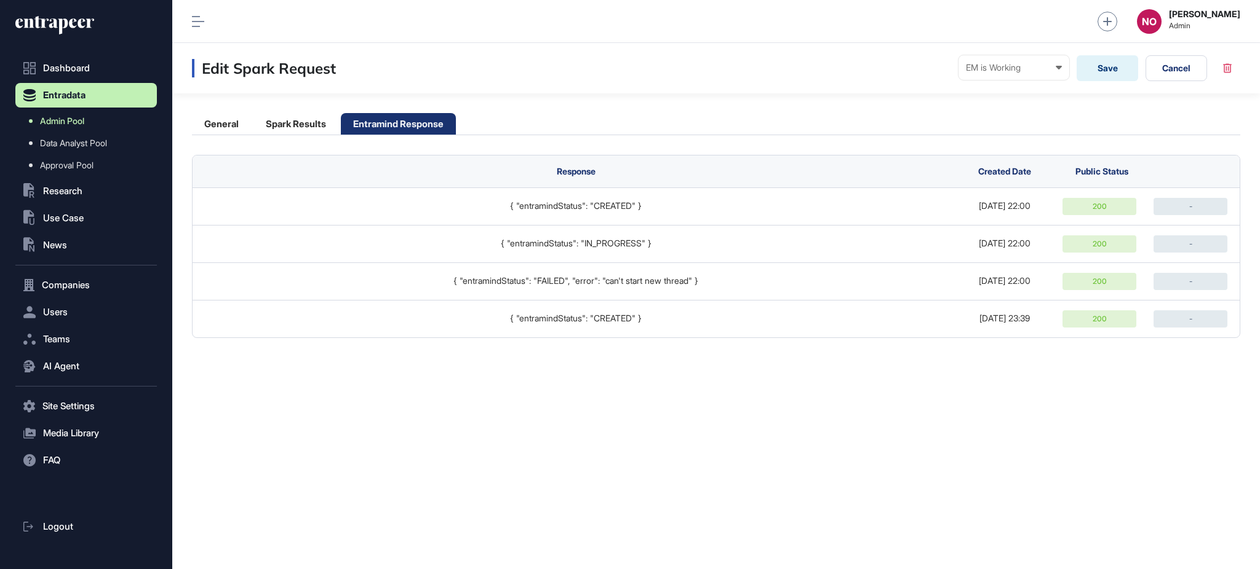
click at [79, 125] on span "Admin Pool" at bounding box center [62, 121] width 44 height 10
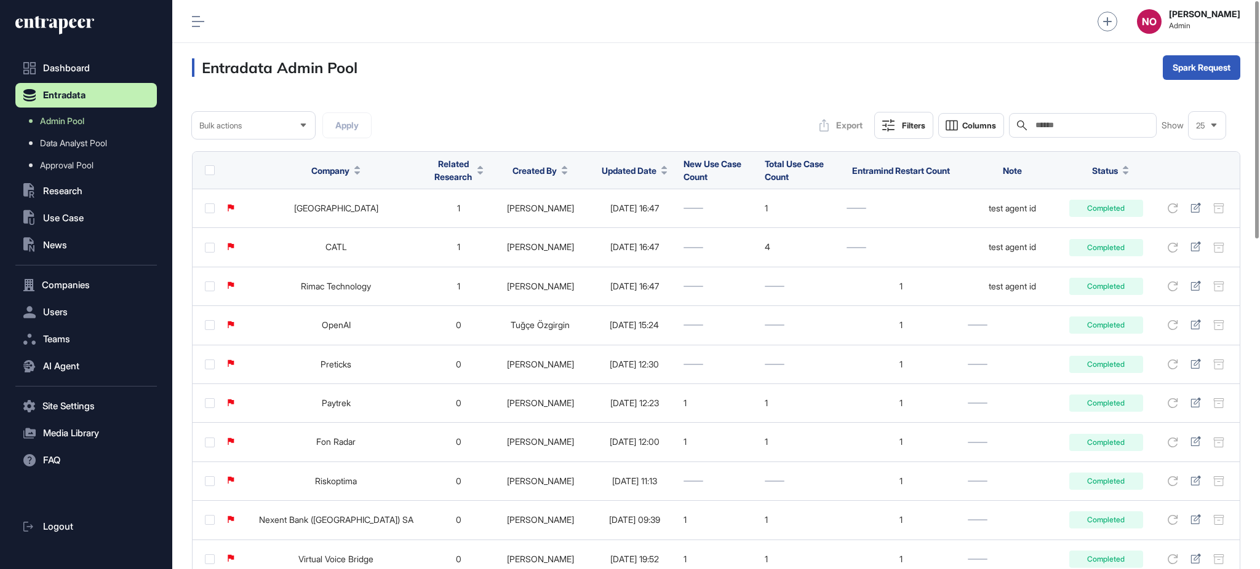
click at [632, 174] on span "Updated Date" at bounding box center [628, 170] width 55 height 13
click at [624, 226] on span "Sort Descending" at bounding box center [629, 222] width 49 height 10
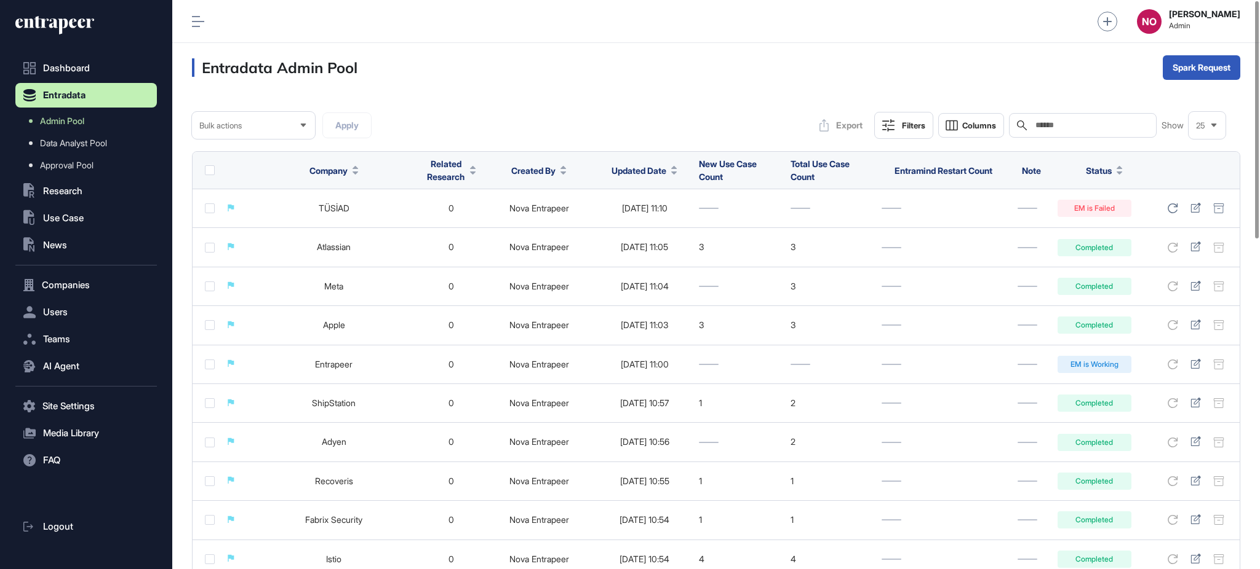
click at [900, 135] on button "Filters" at bounding box center [903, 125] width 59 height 27
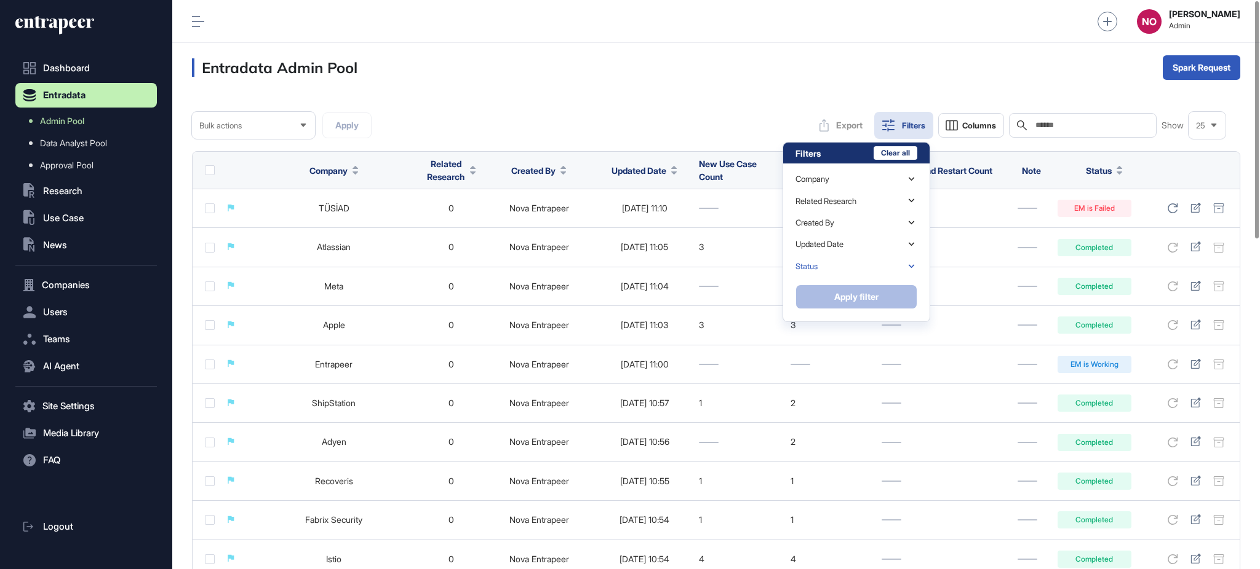
click at [849, 264] on div "Status" at bounding box center [856, 267] width 122 height 22
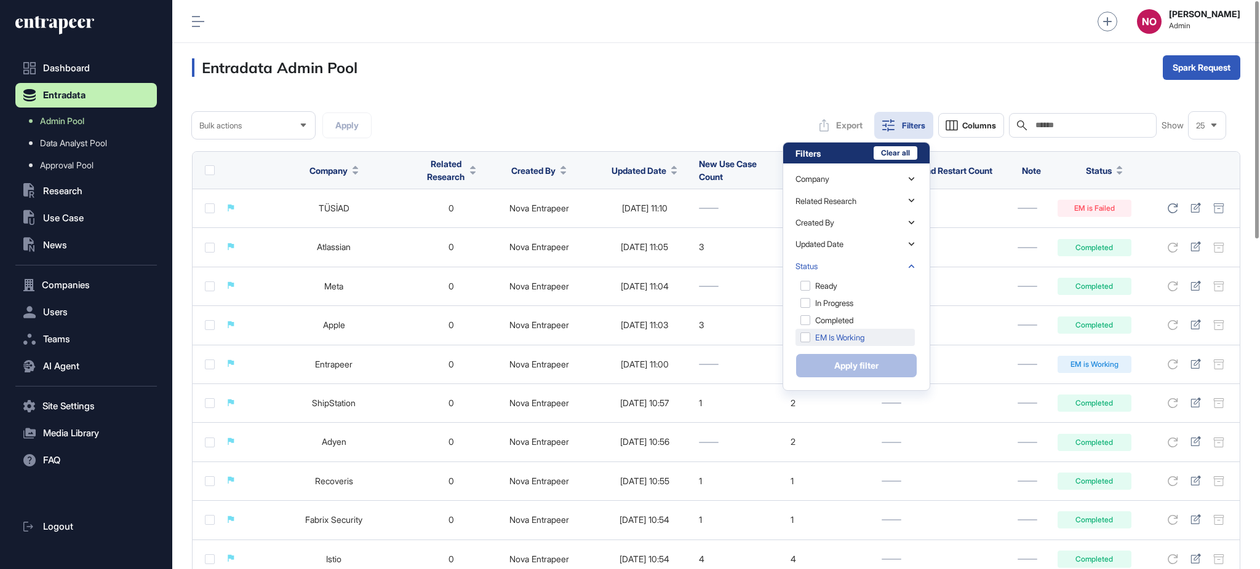
click at [852, 334] on div "EM is Working" at bounding box center [854, 337] width 119 height 17
click at [847, 362] on button "Apply filter" at bounding box center [856, 366] width 122 height 25
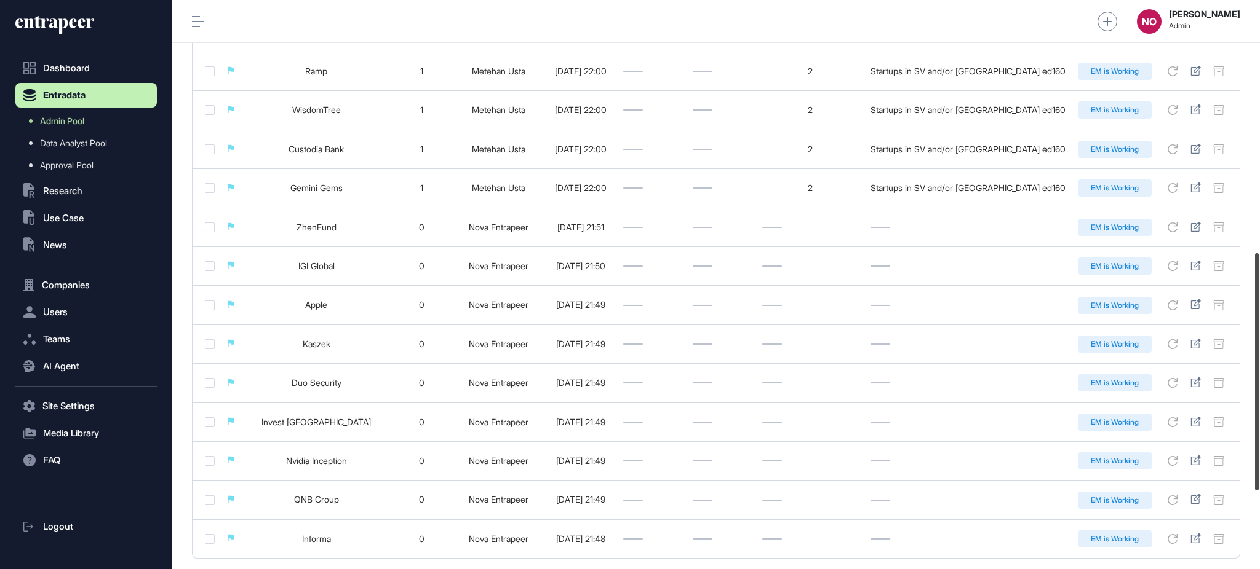
drag, startPoint x: 1258, startPoint y: 161, endPoint x: 1248, endPoint y: 417, distance: 256.0
click at [1258, 415] on div at bounding box center [1257, 371] width 4 height 237
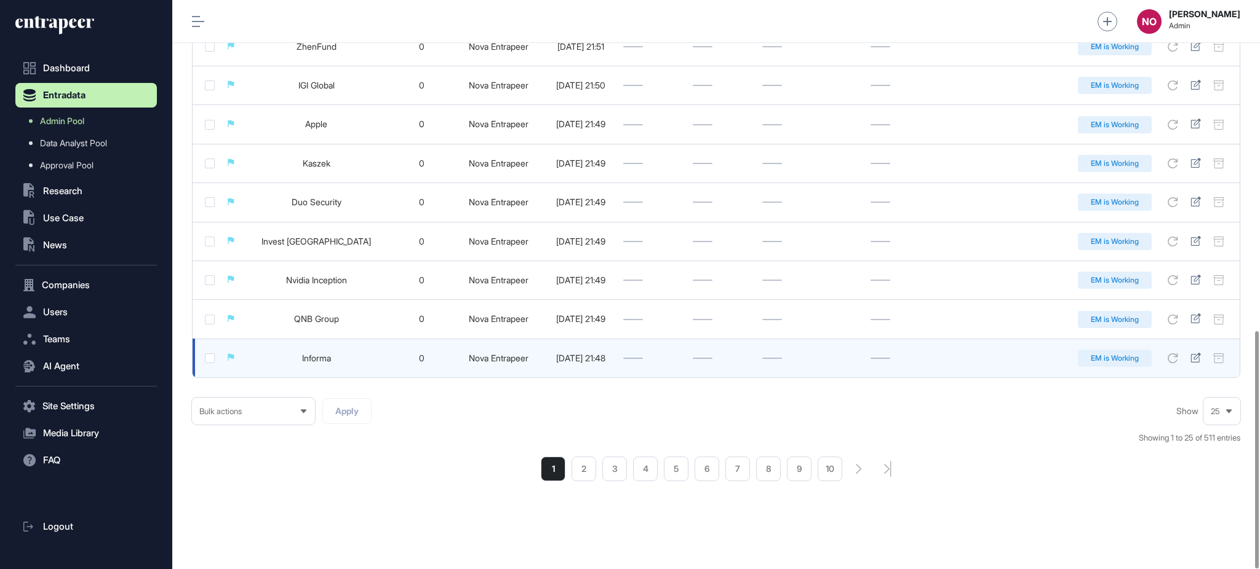
scroll to position [793, 0]
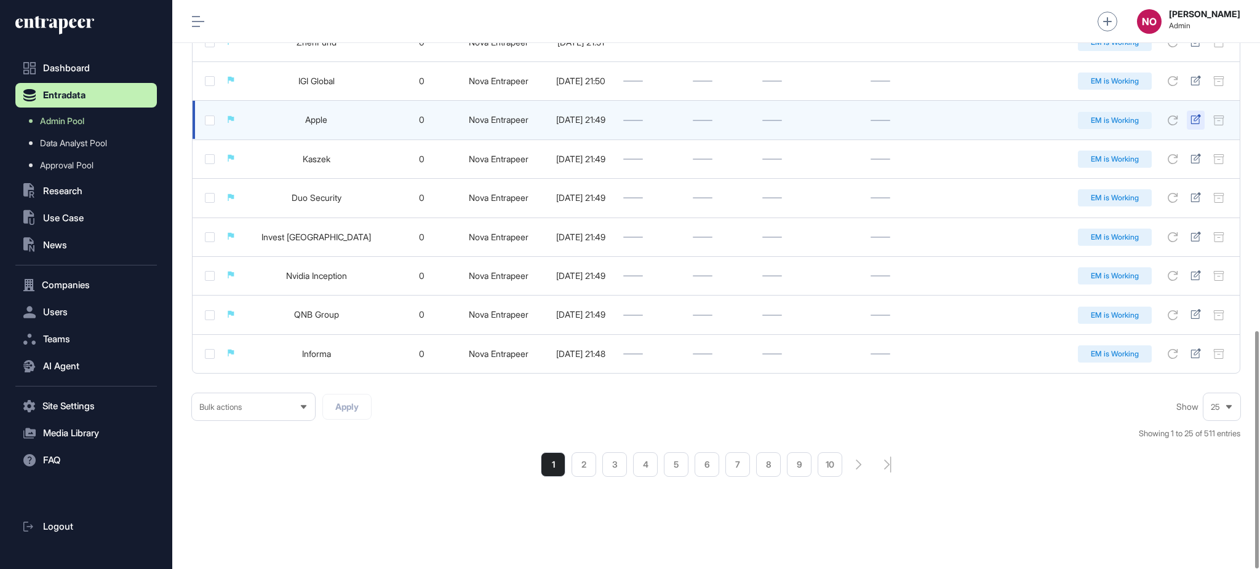
click at [1198, 122] on icon at bounding box center [1195, 119] width 10 height 10
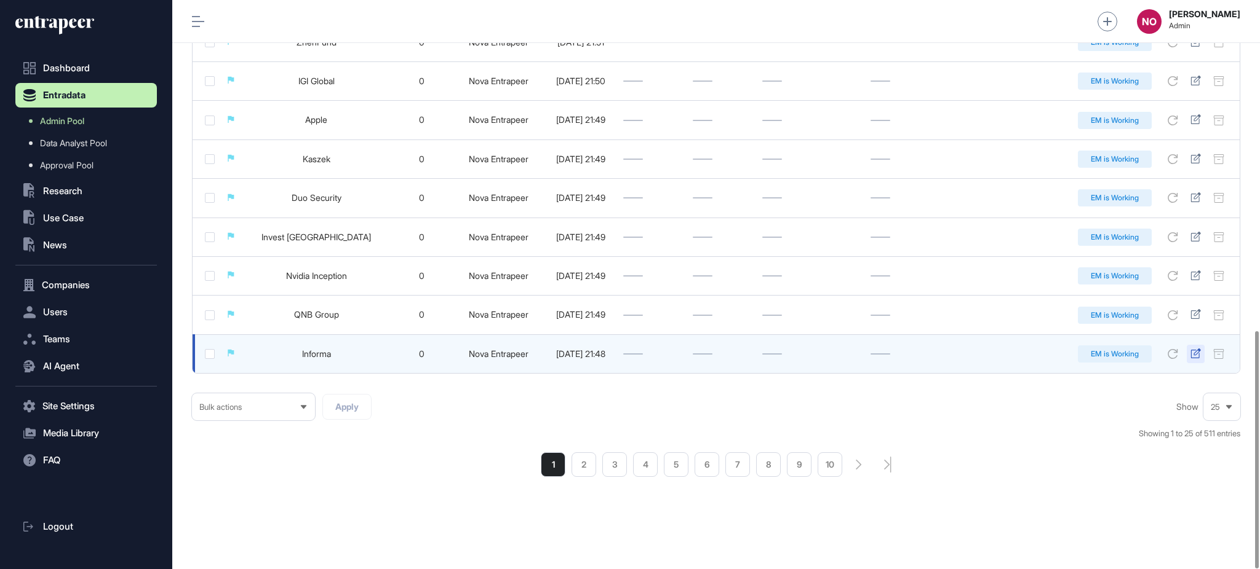
click at [1197, 354] on icon at bounding box center [1195, 354] width 10 height 10
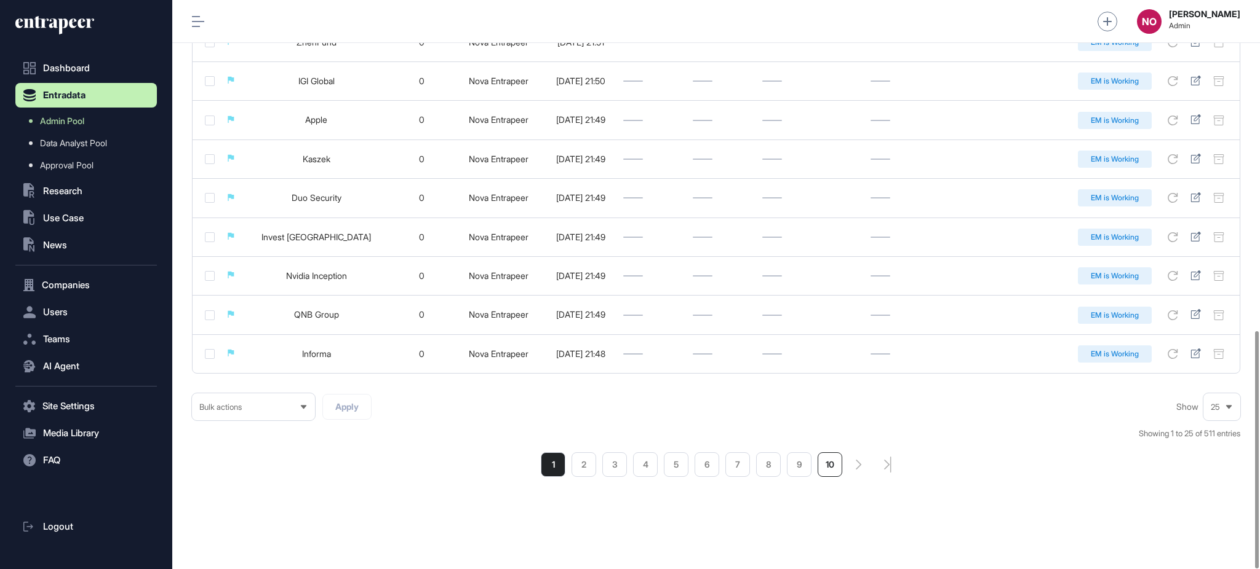
click at [838, 470] on li "10" at bounding box center [829, 465] width 25 height 25
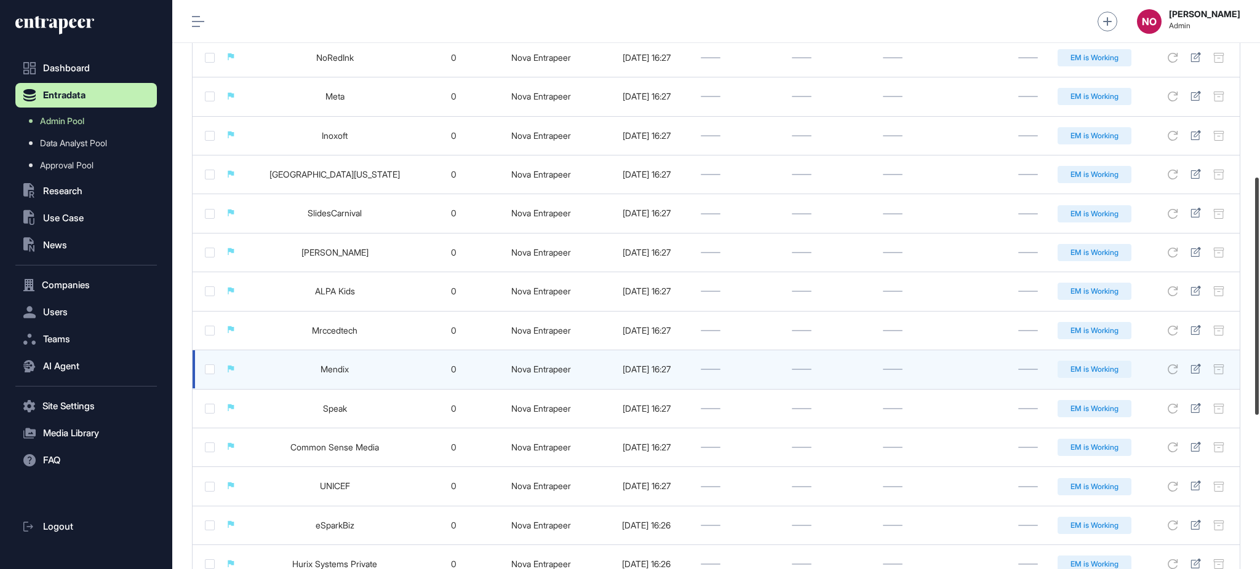
drag, startPoint x: 1258, startPoint y: 191, endPoint x: 1232, endPoint y: 387, distance: 197.9
click at [1258, 368] on div at bounding box center [1257, 296] width 4 height 237
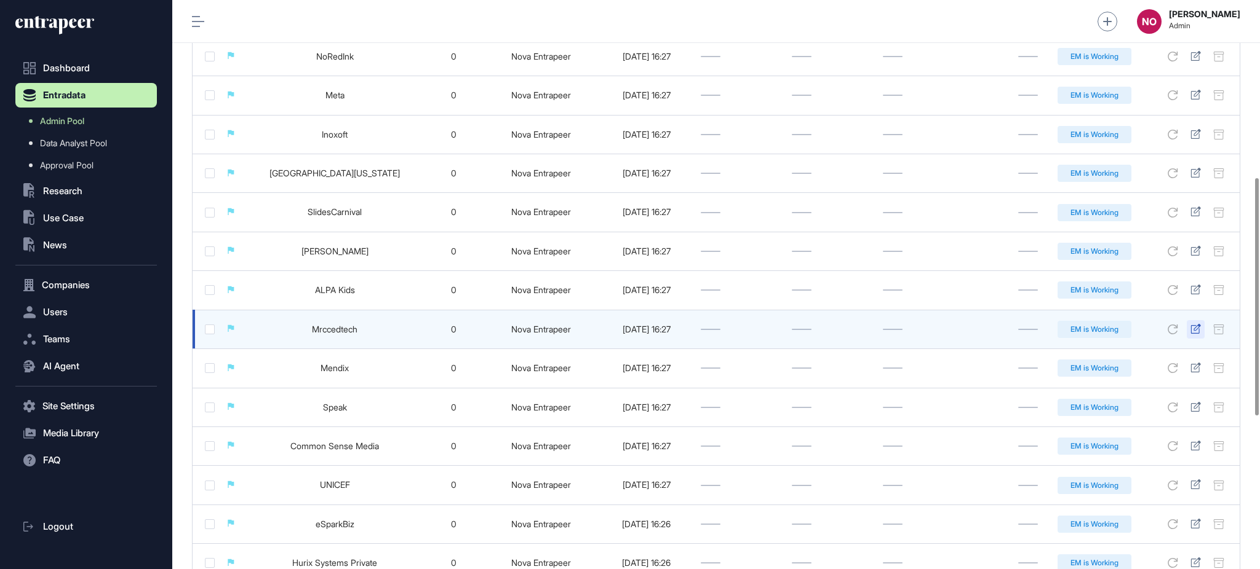
click at [1193, 331] on icon at bounding box center [1195, 329] width 10 height 10
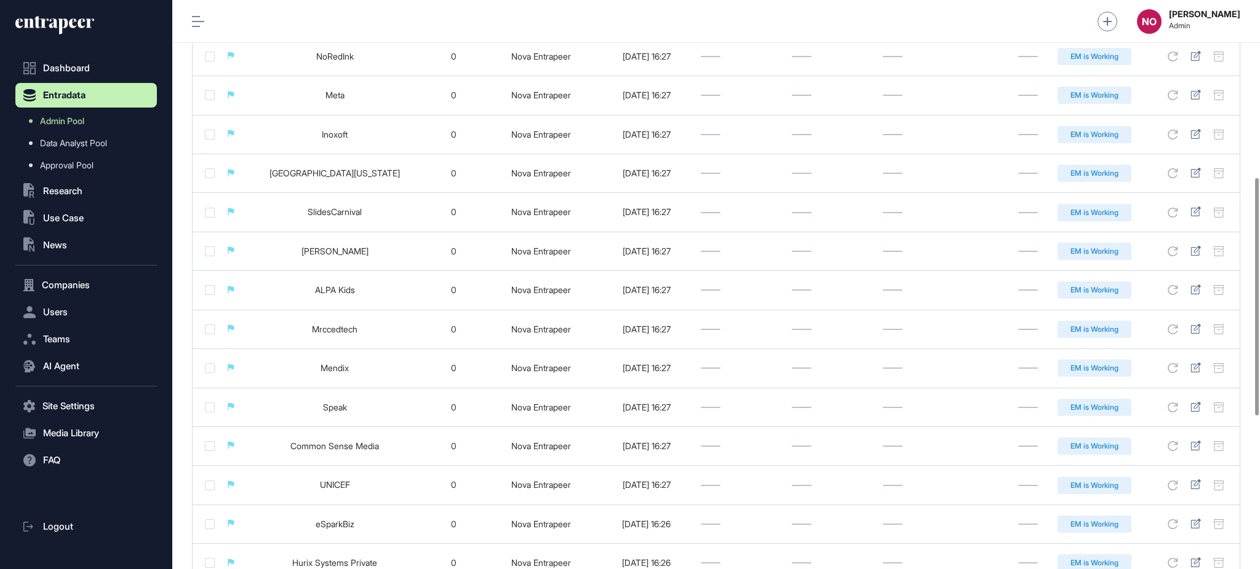
scroll to position [793, 0]
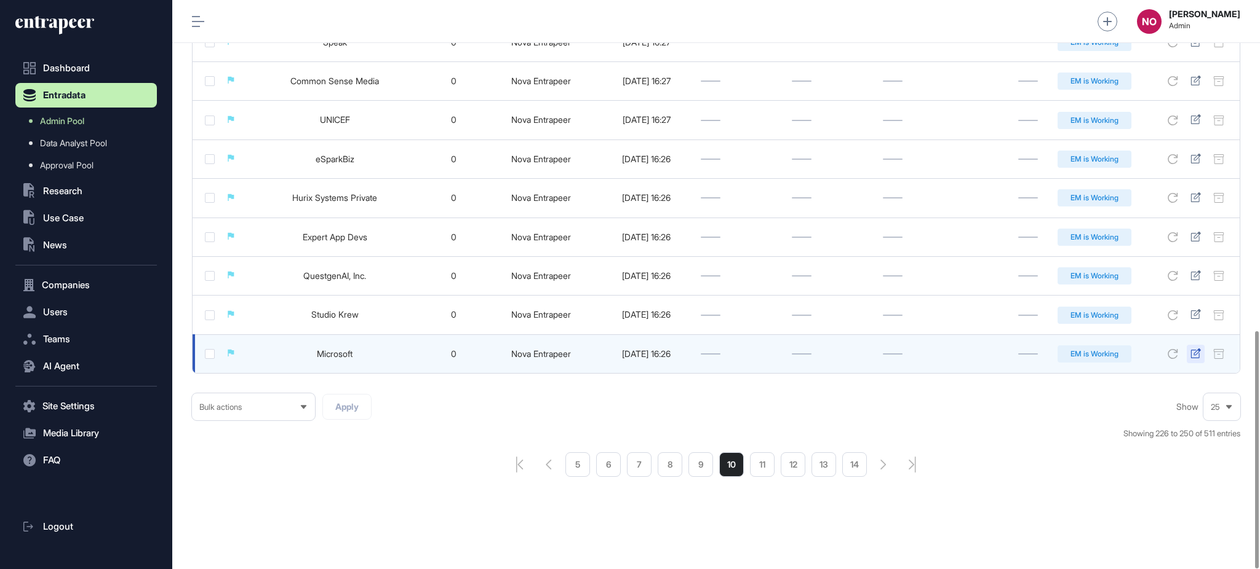
click at [1194, 352] on icon at bounding box center [1195, 354] width 10 height 10
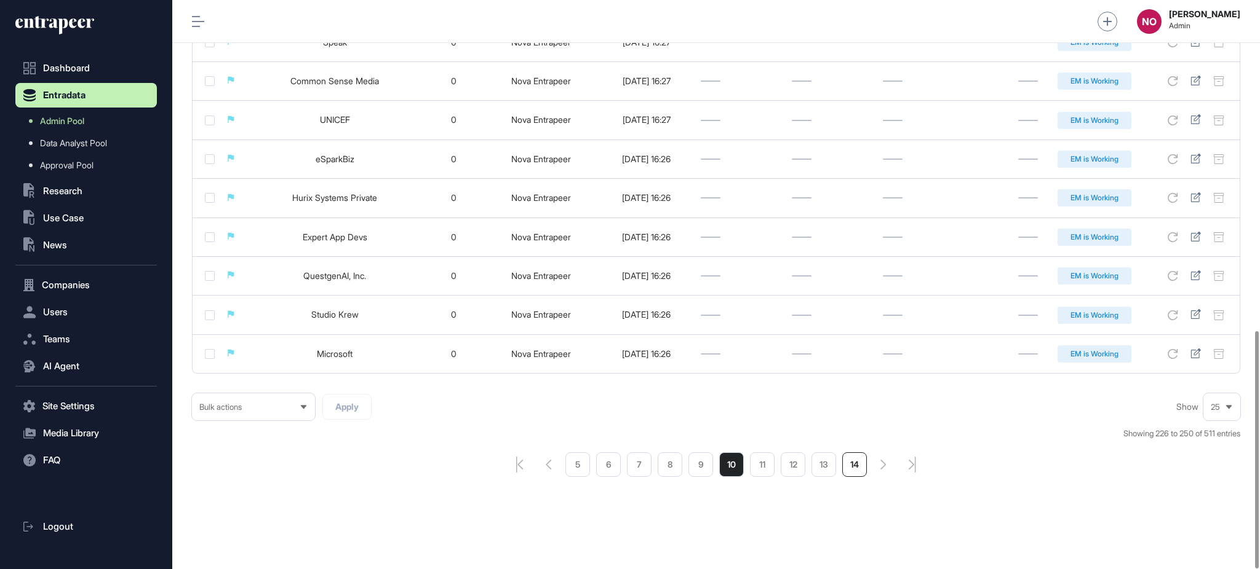
click at [853, 465] on li "14" at bounding box center [854, 465] width 25 height 25
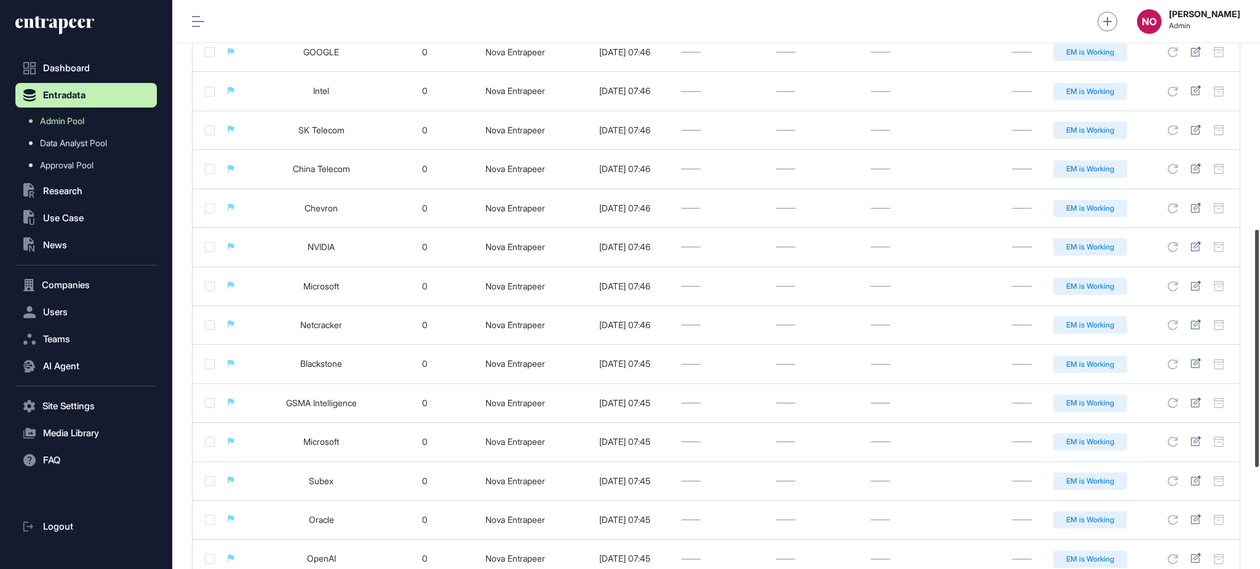
scroll to position [549, 0]
drag, startPoint x: 1258, startPoint y: 226, endPoint x: 1253, endPoint y: 454, distance: 228.2
click at [1255, 454] on div at bounding box center [1257, 348] width 4 height 237
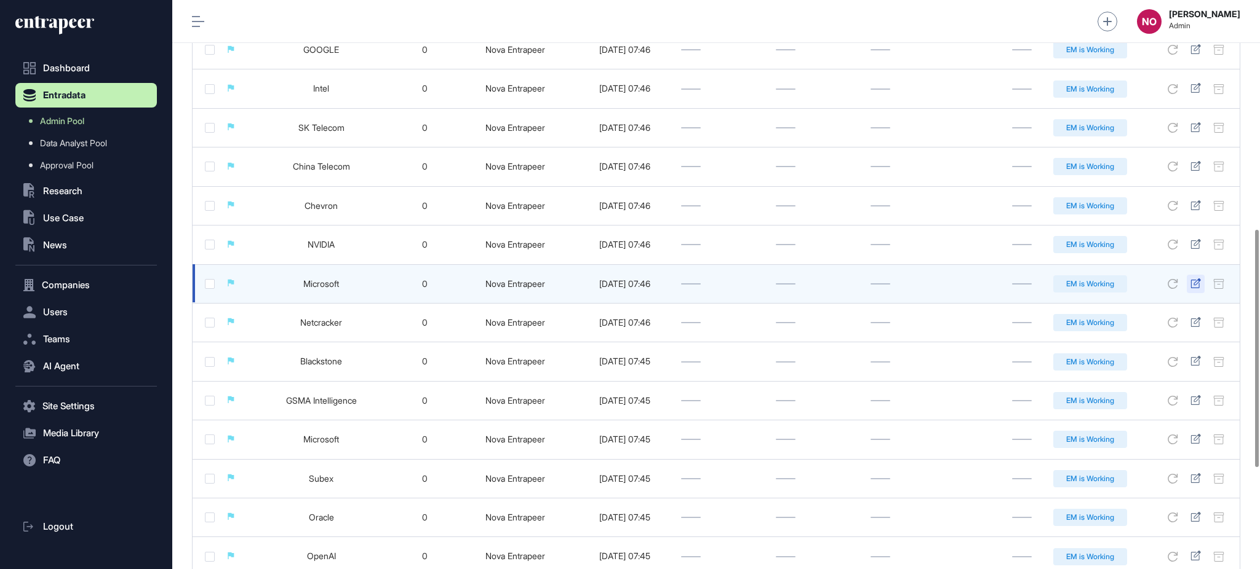
click at [1194, 285] on icon at bounding box center [1195, 284] width 10 height 10
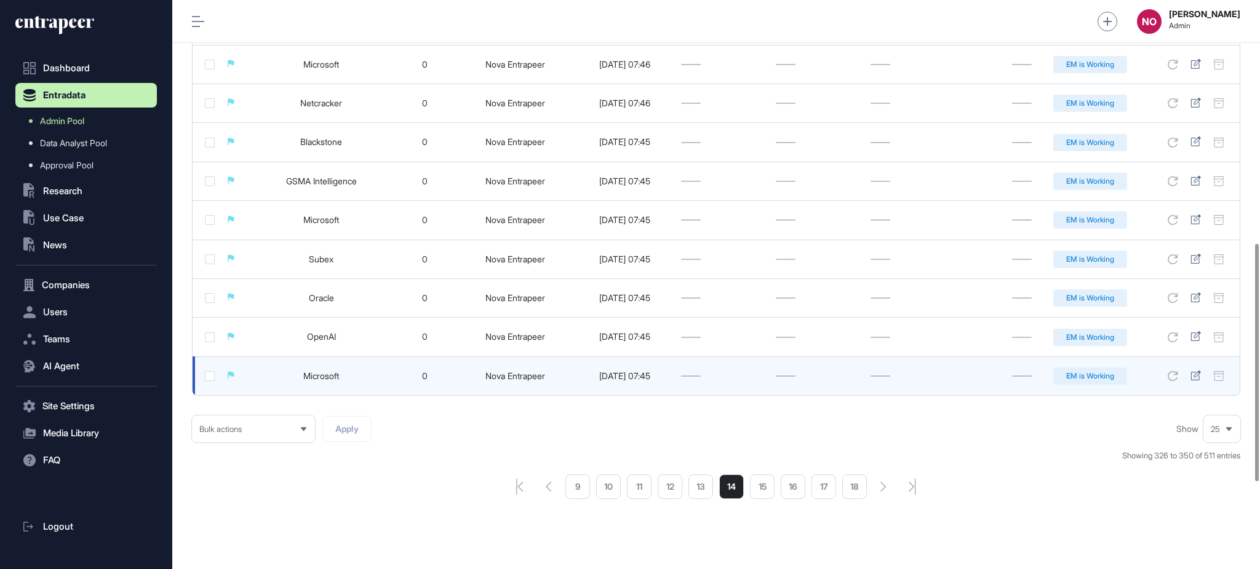
scroll to position [793, 0]
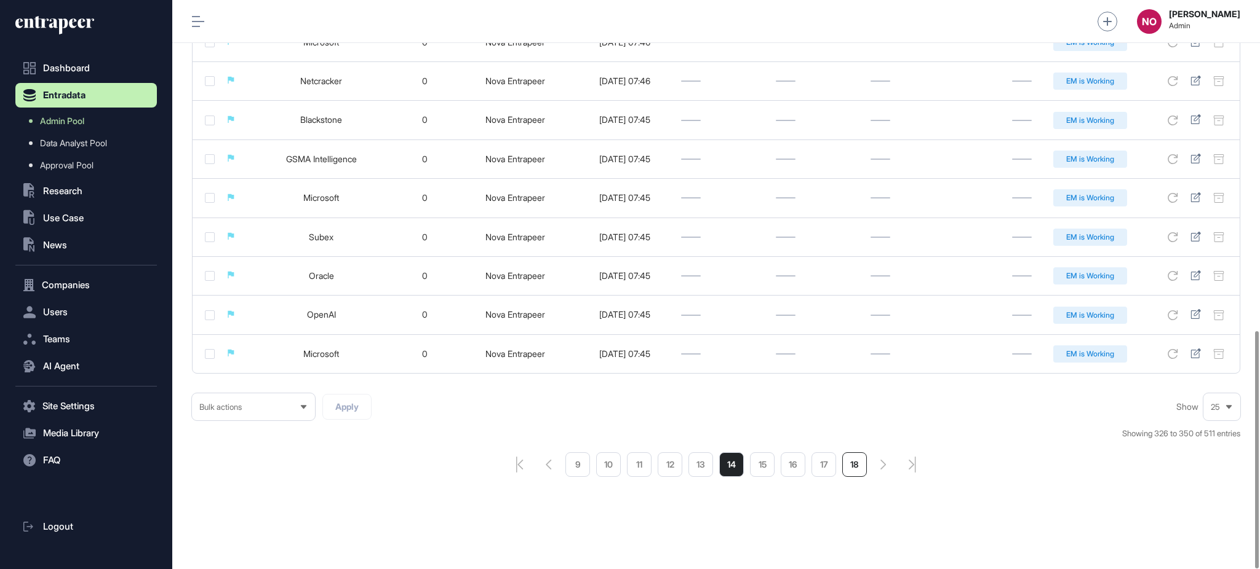
click at [853, 471] on li "18" at bounding box center [854, 465] width 25 height 25
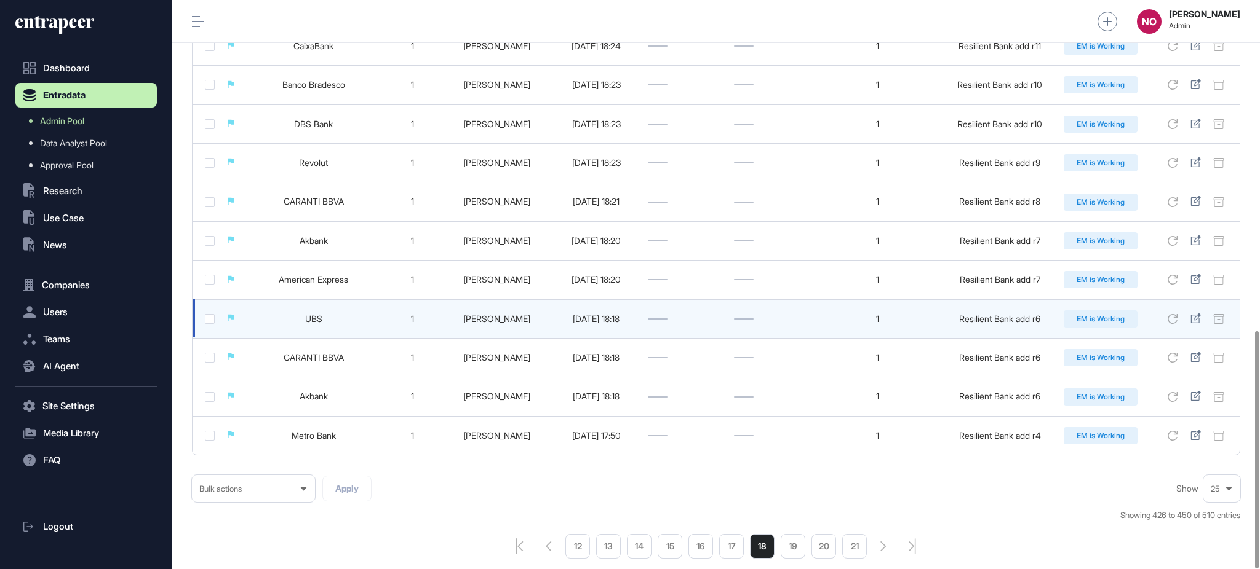
scroll to position [793, 0]
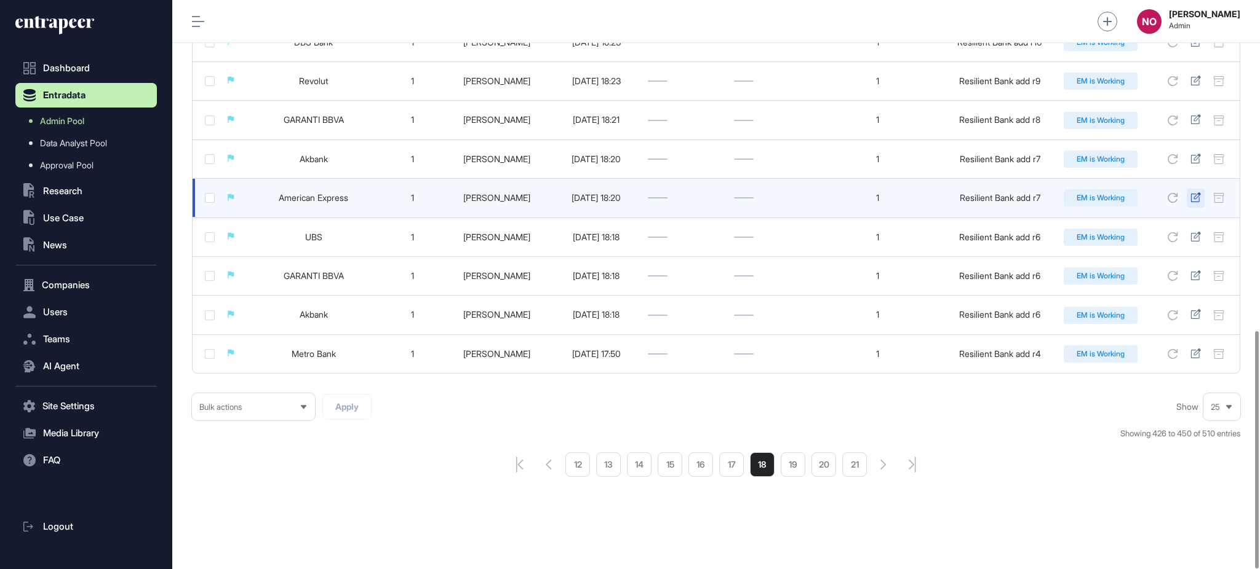
click at [1196, 195] on icon at bounding box center [1195, 197] width 10 height 10
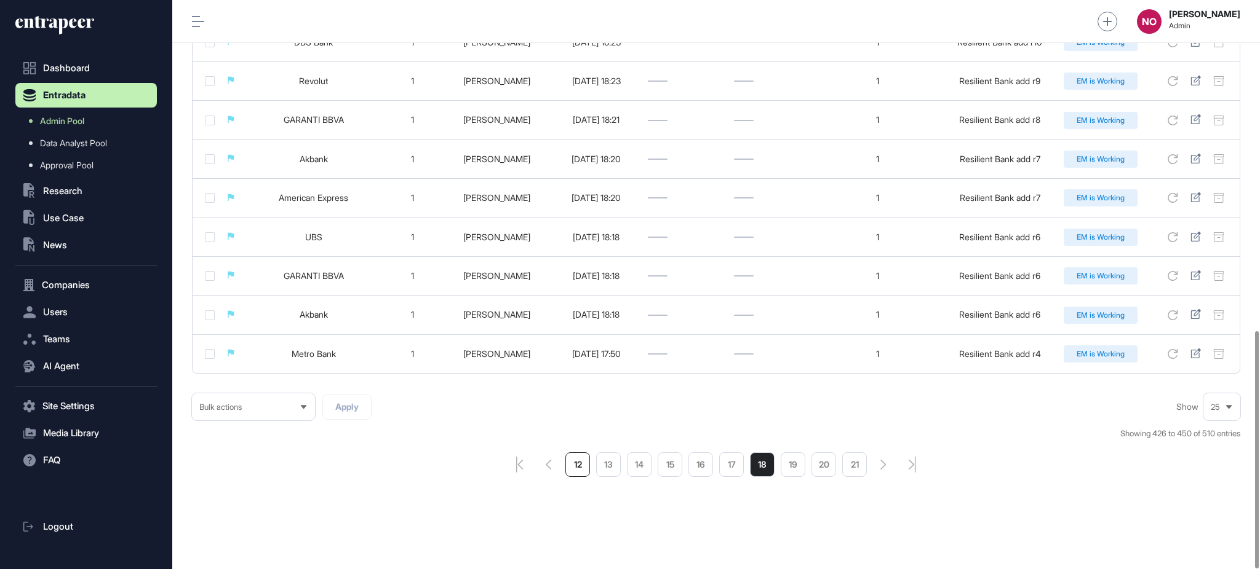
click at [575, 468] on li "12" at bounding box center [577, 465] width 25 height 25
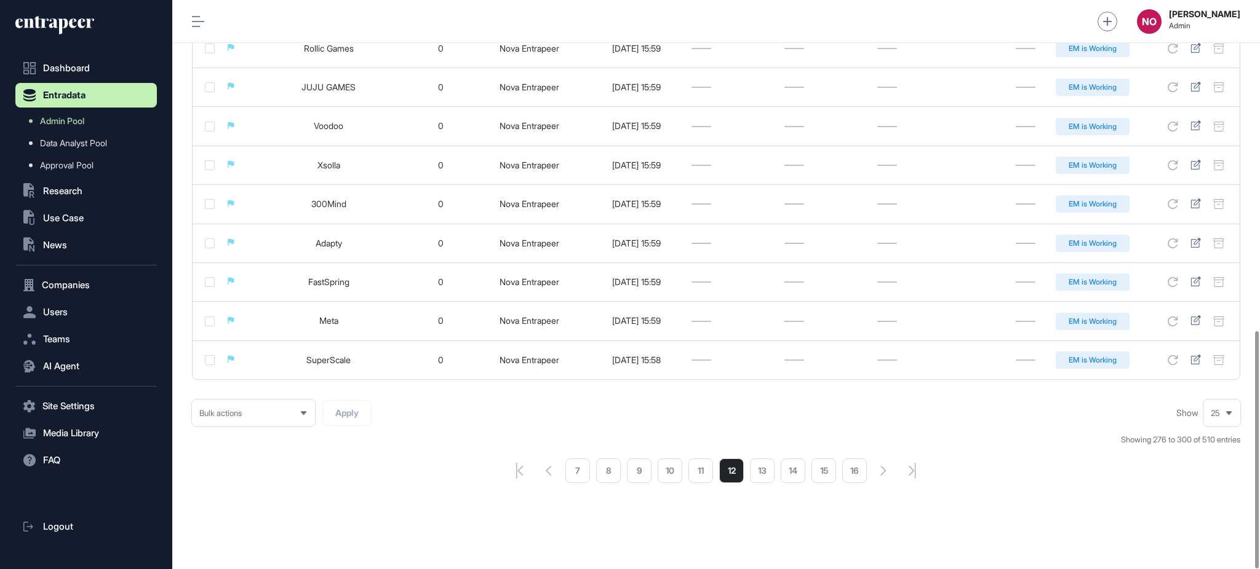
scroll to position [793, 0]
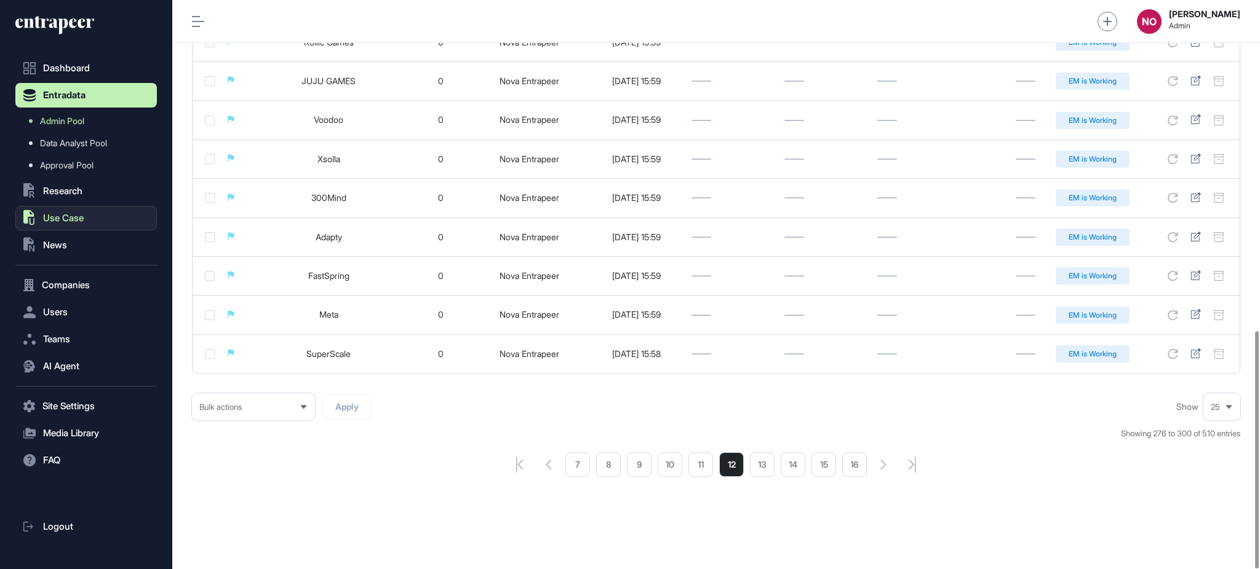
click at [82, 219] on span "Use Case" at bounding box center [63, 218] width 41 height 10
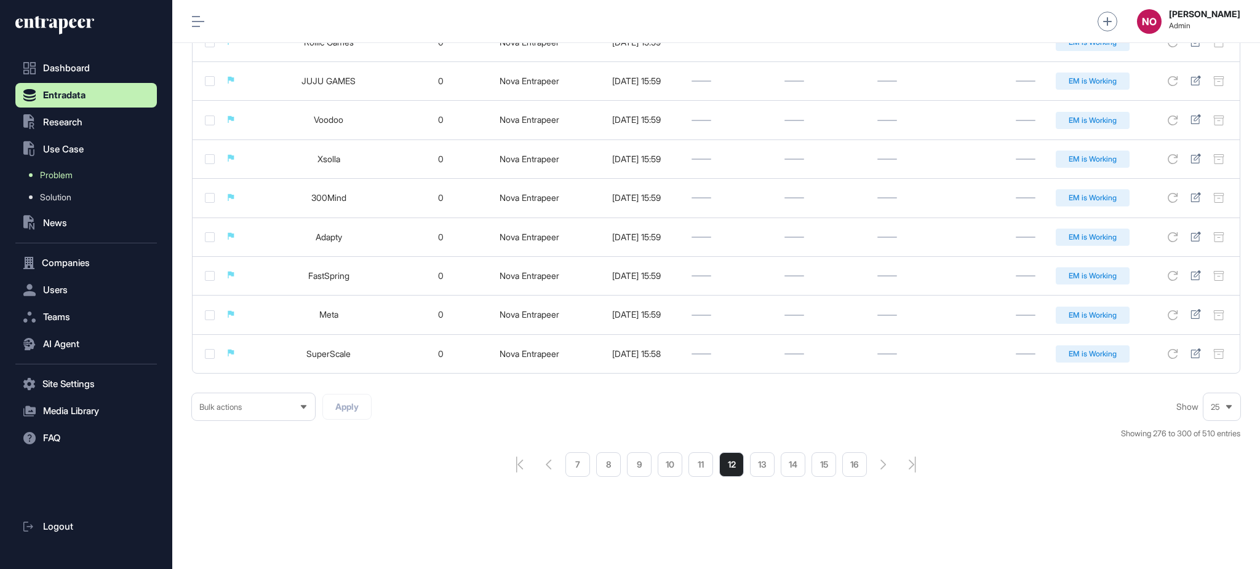
click at [82, 175] on link "Problem" at bounding box center [89, 175] width 135 height 22
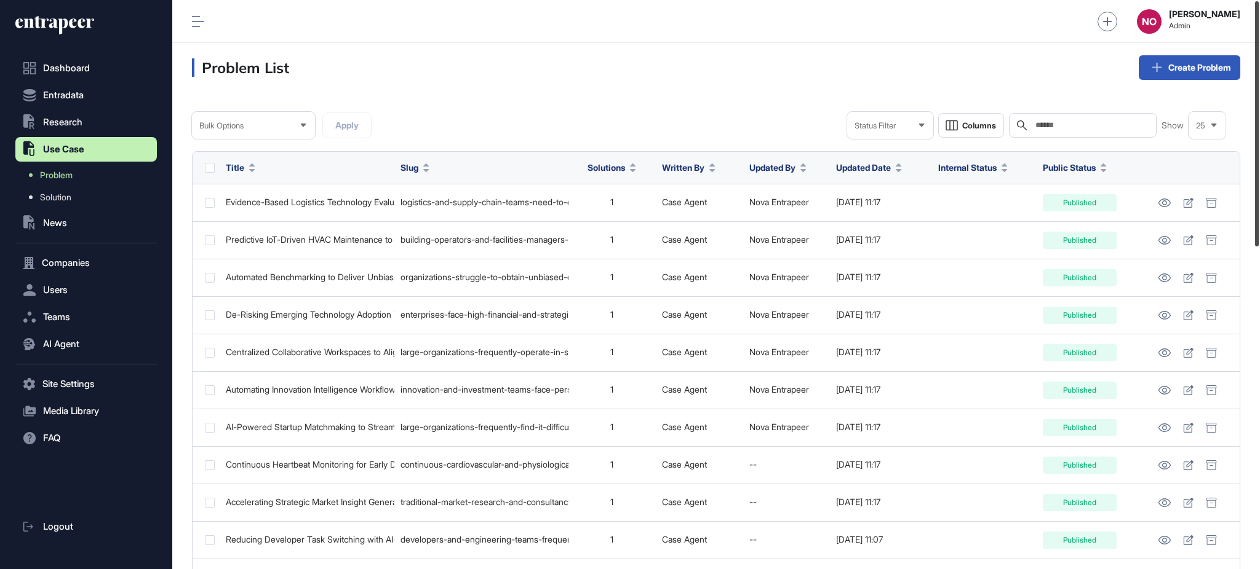
drag, startPoint x: 1258, startPoint y: 193, endPoint x: 1258, endPoint y: 133, distance: 60.3
click at [1258, 133] on div at bounding box center [1257, 123] width 4 height 245
click at [81, 95] on span "Entradata" at bounding box center [63, 95] width 41 height 10
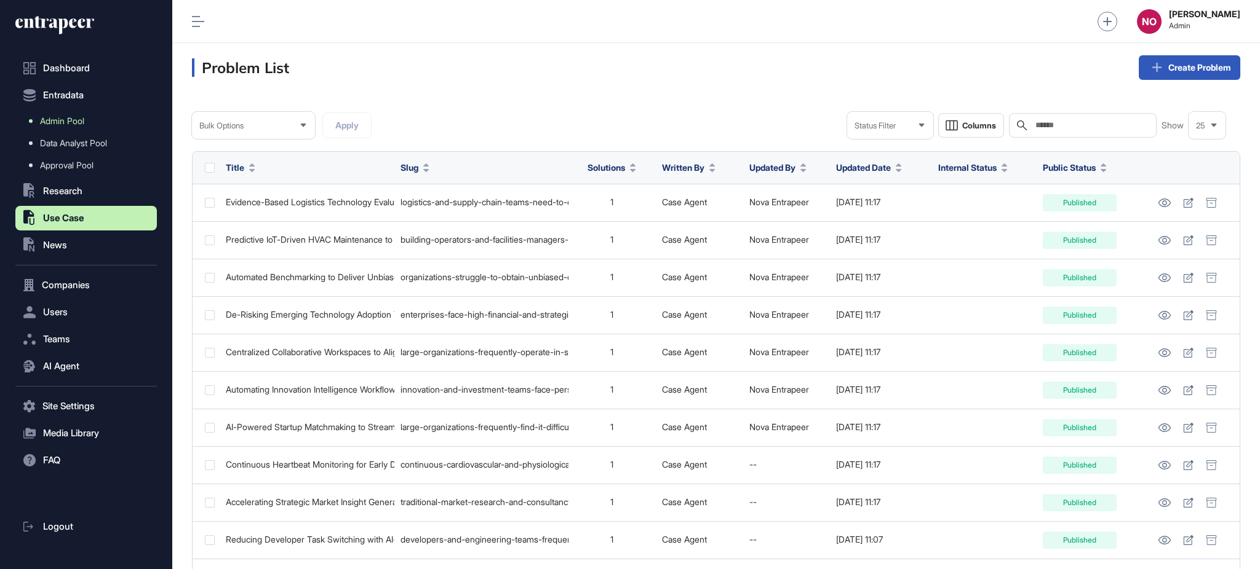
click at [73, 121] on span "Admin Pool" at bounding box center [62, 121] width 44 height 10
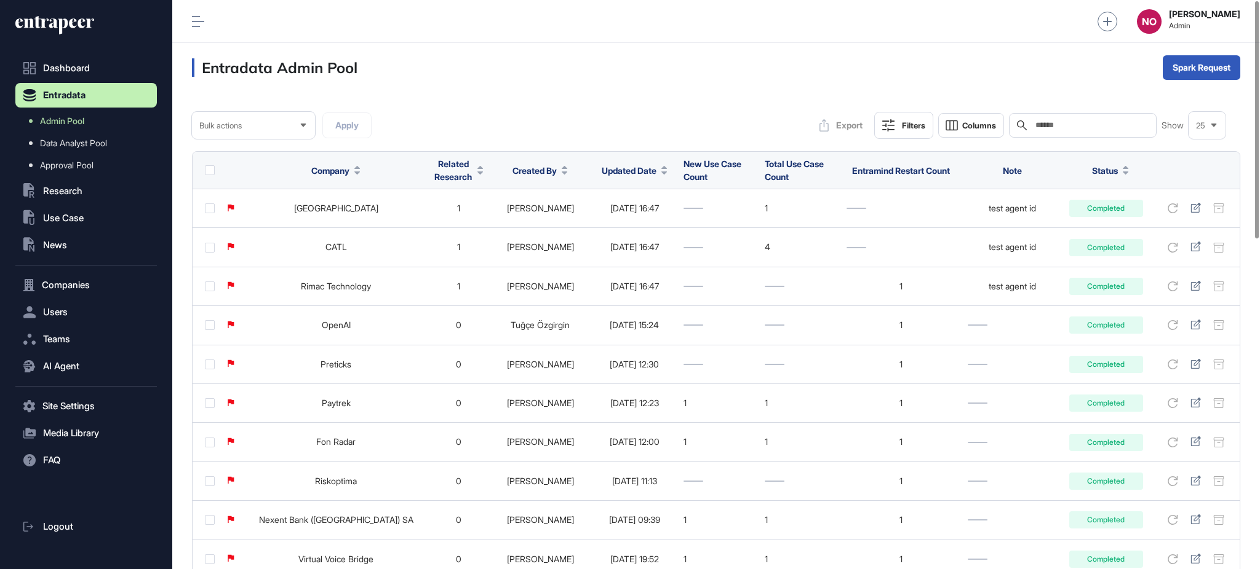
click at [637, 170] on button "Updated Date" at bounding box center [634, 170] width 66 height 13
click at [630, 217] on span "Sort Descending" at bounding box center [629, 222] width 49 height 10
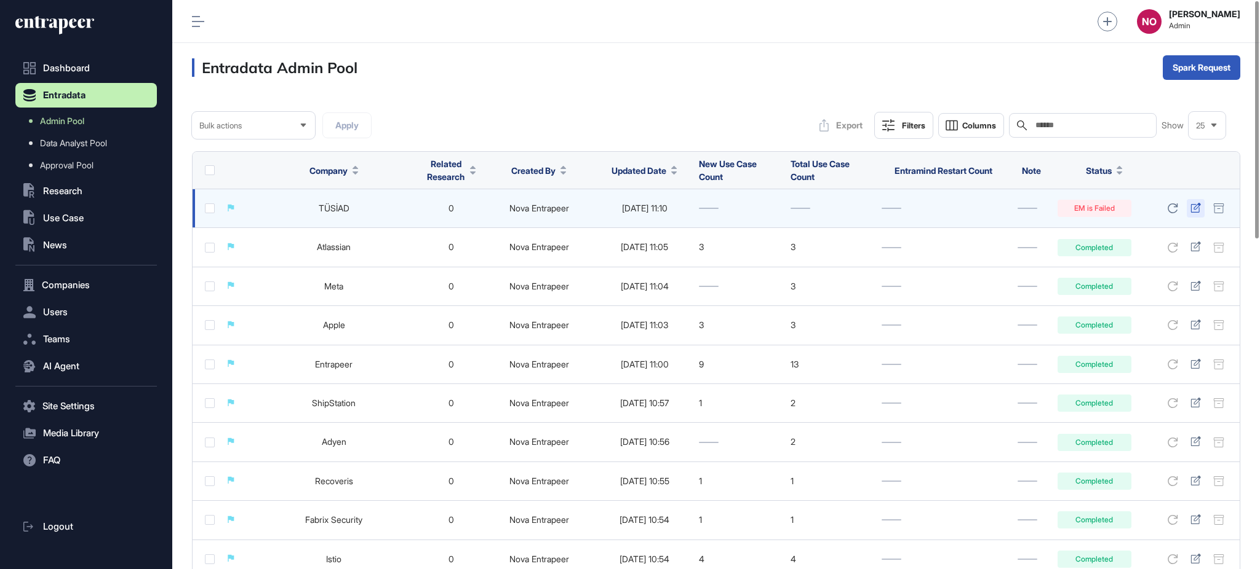
click at [1197, 208] on icon at bounding box center [1195, 208] width 10 height 10
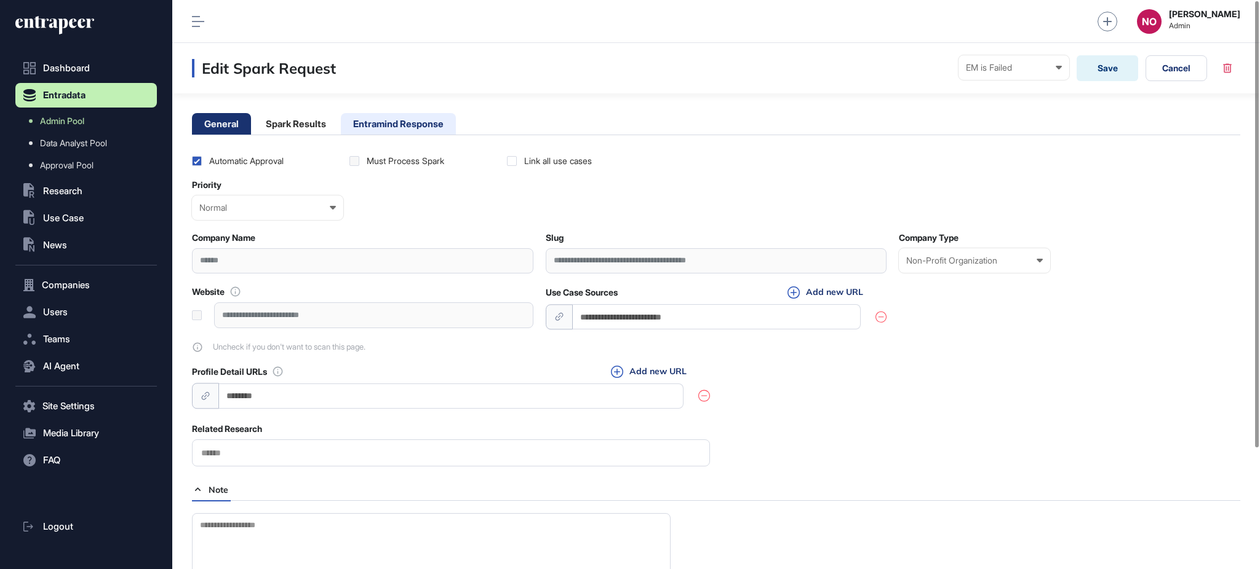
click at [424, 132] on li "Entramind Response" at bounding box center [398, 124] width 115 height 22
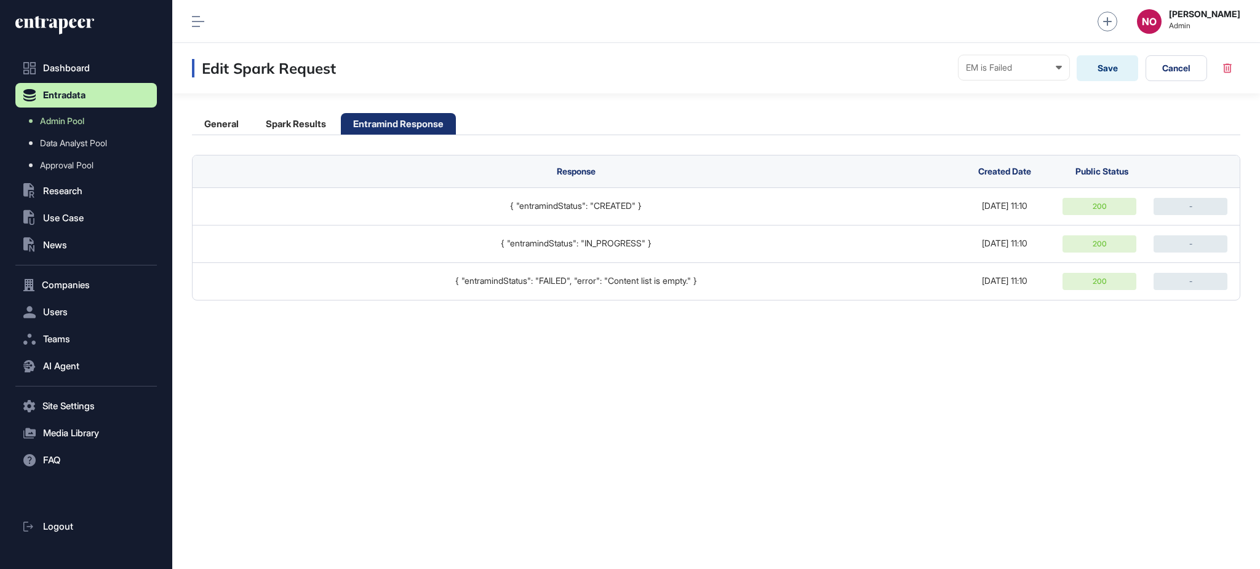
drag, startPoint x: 96, startPoint y: 114, endPoint x: 159, endPoint y: 111, distance: 63.4
click at [96, 115] on link "Admin Pool" at bounding box center [89, 121] width 135 height 22
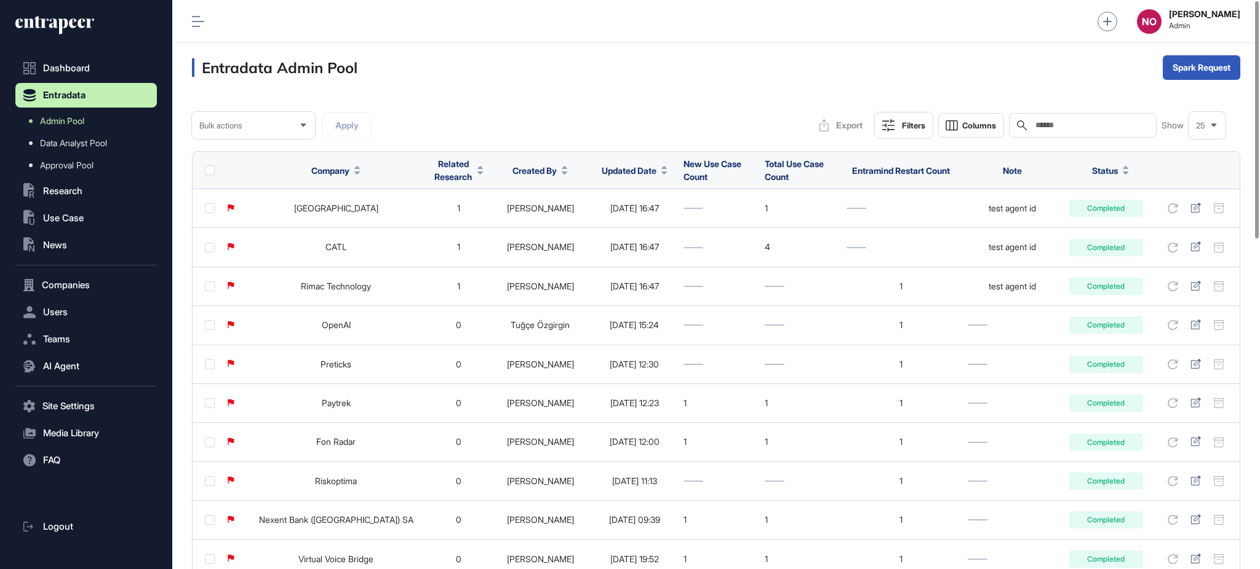
click at [661, 172] on icon at bounding box center [664, 173] width 6 height 3
click at [632, 214] on div "Sort Descending" at bounding box center [620, 222] width 76 height 18
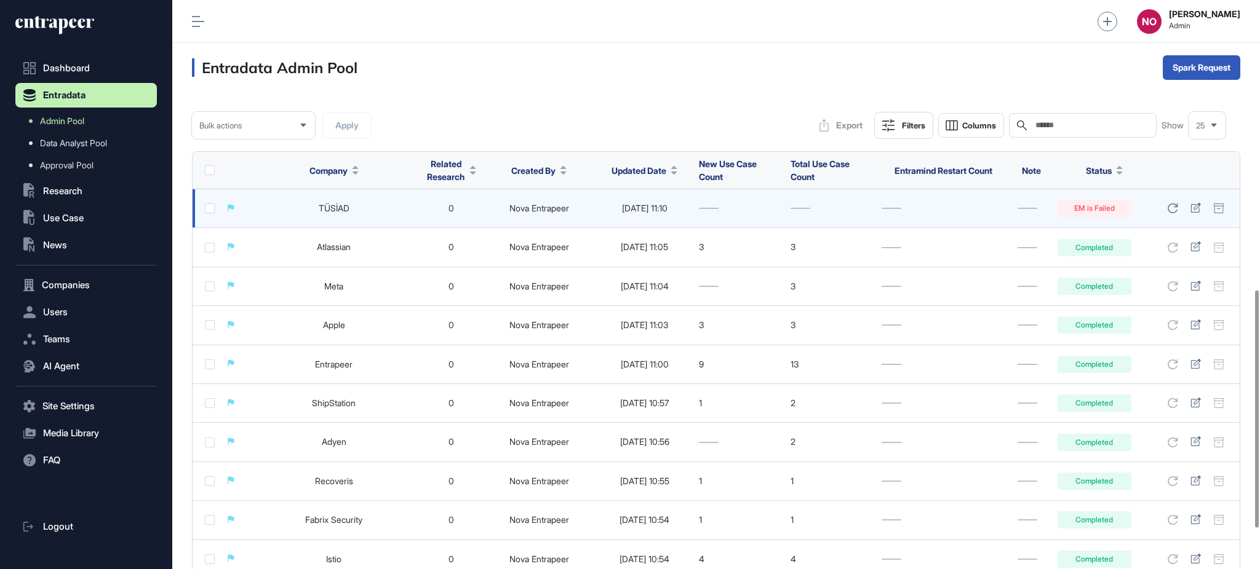
scroll to position [793, 0]
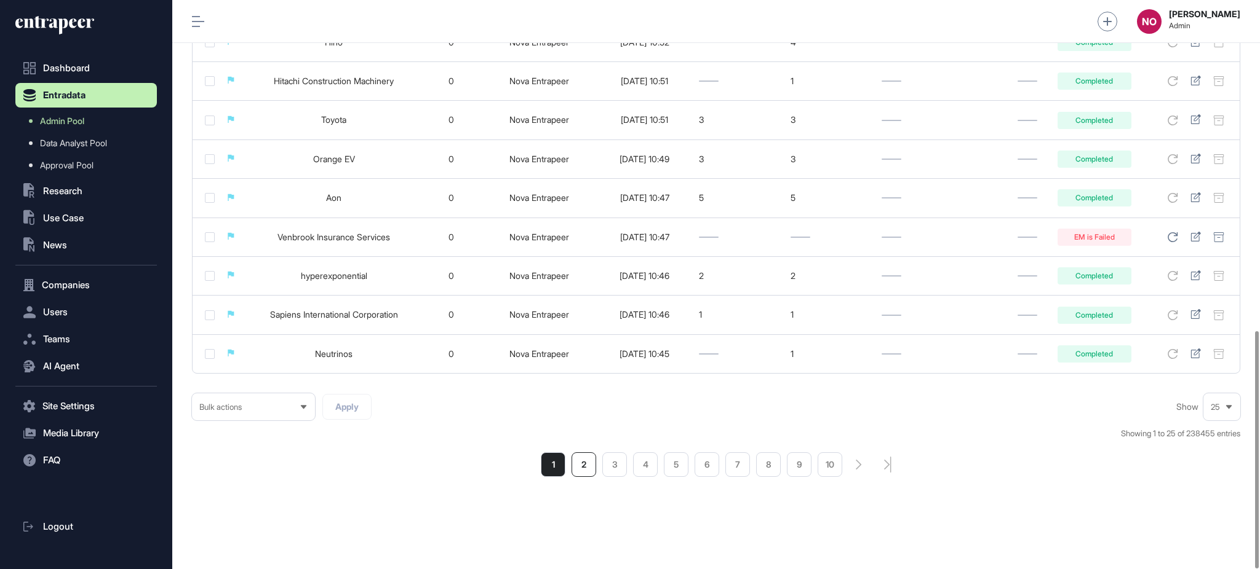
click at [587, 470] on li "2" at bounding box center [583, 465] width 25 height 25
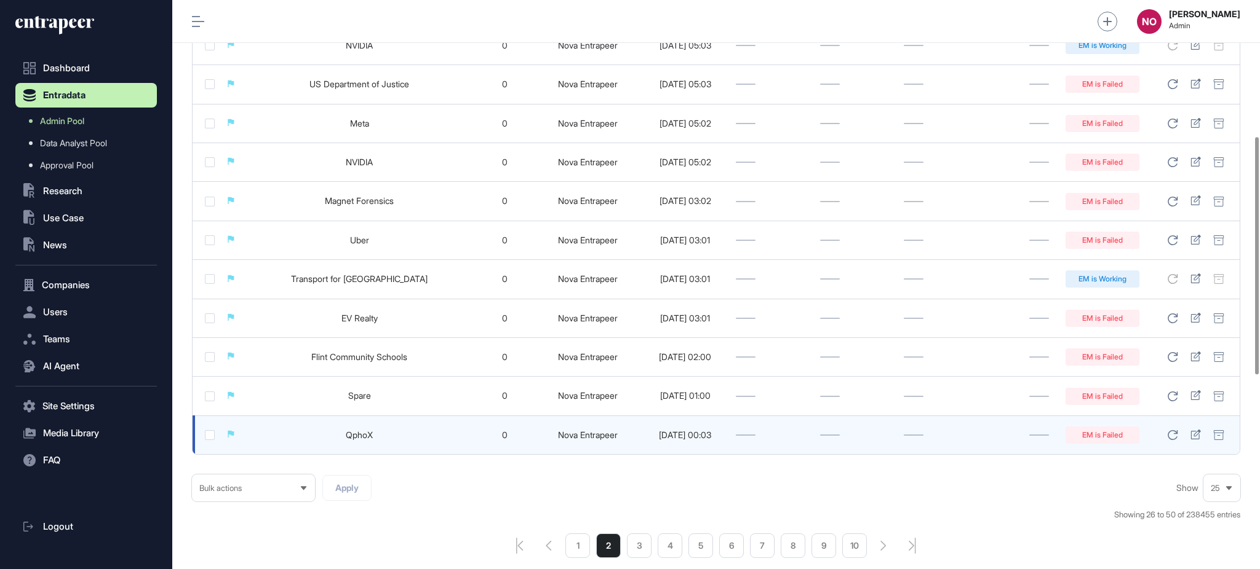
scroll to position [793, 0]
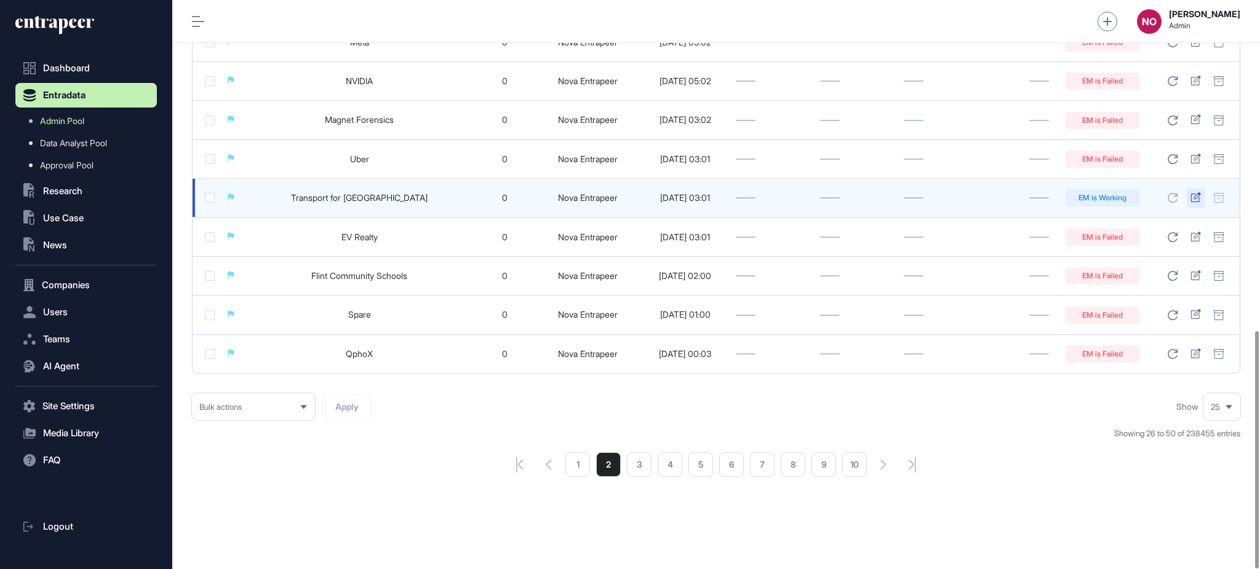
click at [1198, 197] on icon at bounding box center [1195, 197] width 10 height 10
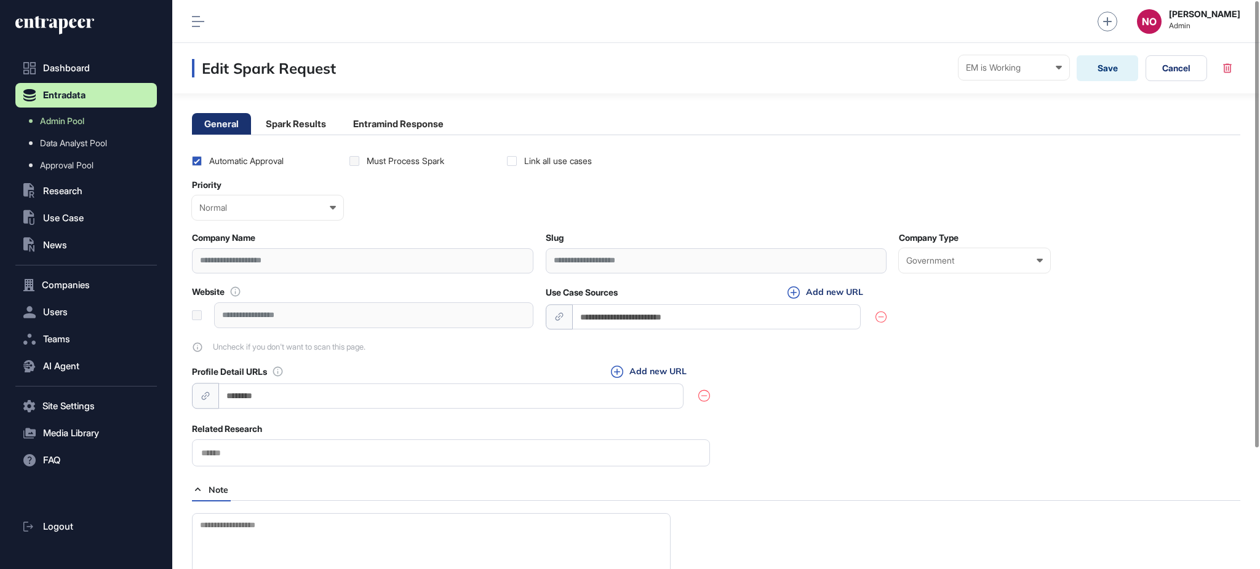
click at [449, 136] on main "**********" at bounding box center [715, 361] width 1087 height 537
click at [435, 130] on li "Entramind Response" at bounding box center [398, 124] width 115 height 22
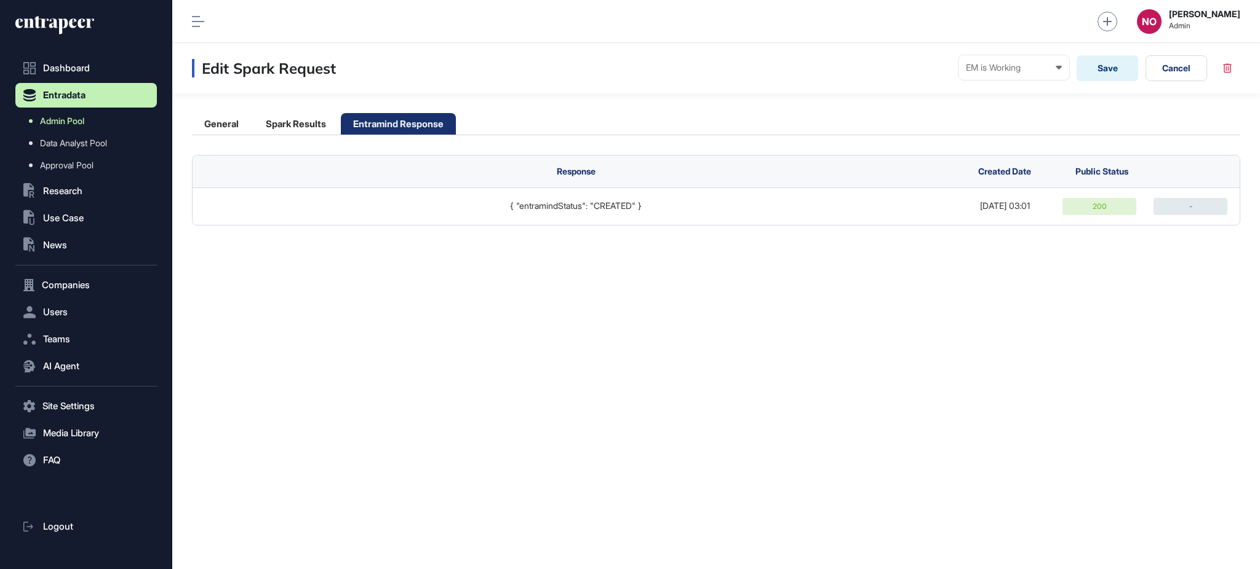
click at [115, 121] on link "Admin Pool" at bounding box center [89, 121] width 135 height 22
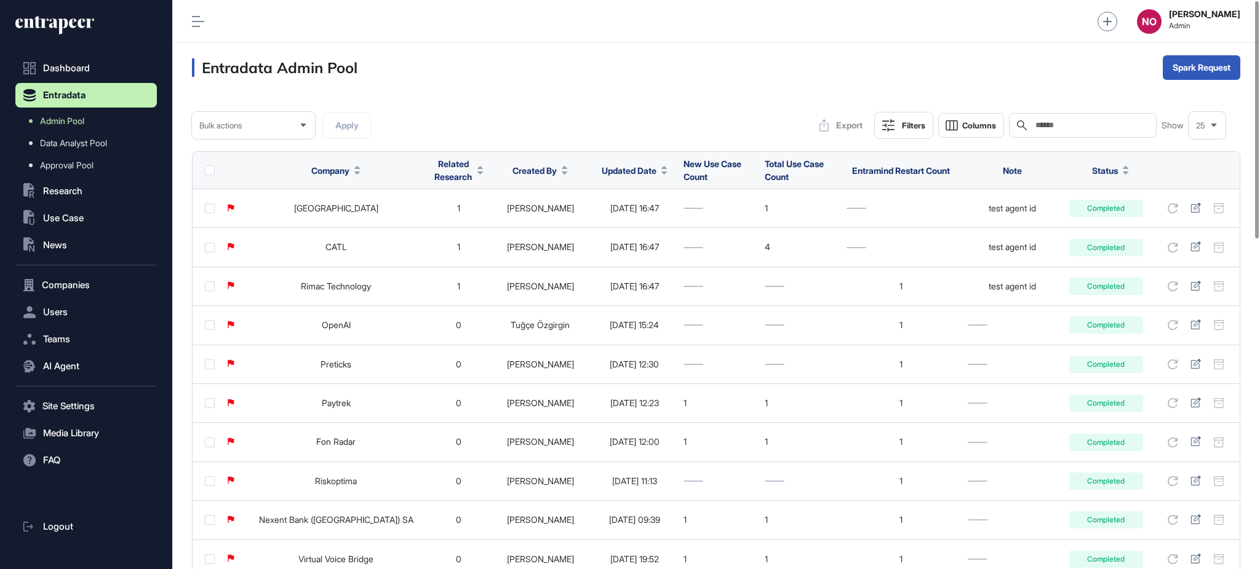
click at [909, 119] on button "Filters" at bounding box center [903, 125] width 59 height 27
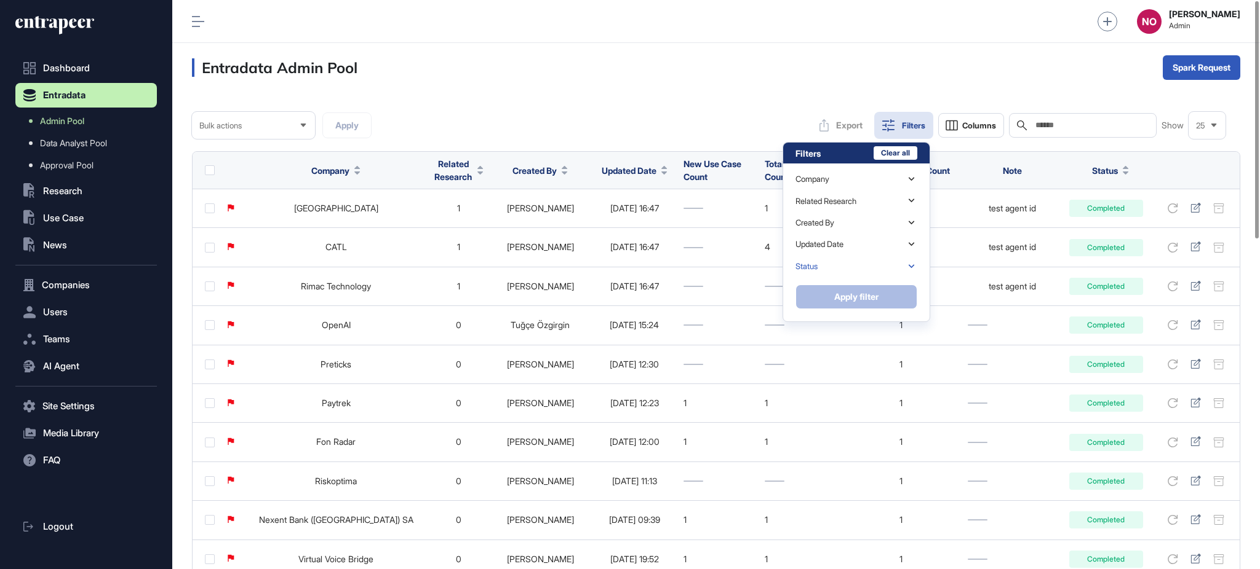
click at [857, 268] on div "Status" at bounding box center [856, 267] width 122 height 22
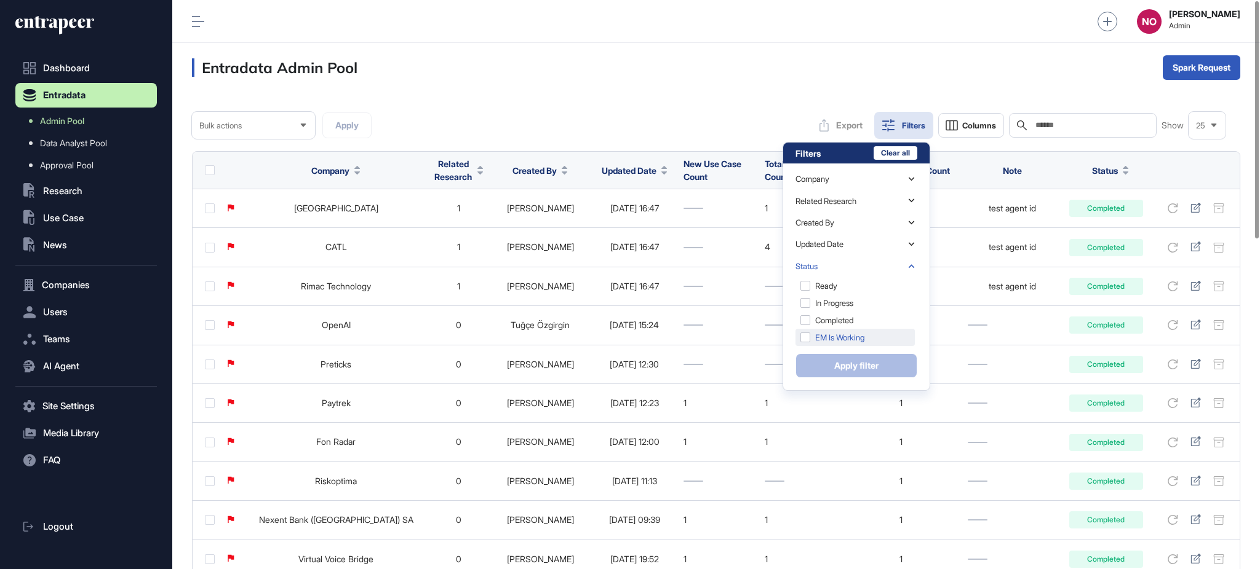
click at [844, 343] on div "EM is Working" at bounding box center [854, 337] width 119 height 17
click at [841, 359] on button "Apply filter" at bounding box center [856, 366] width 122 height 25
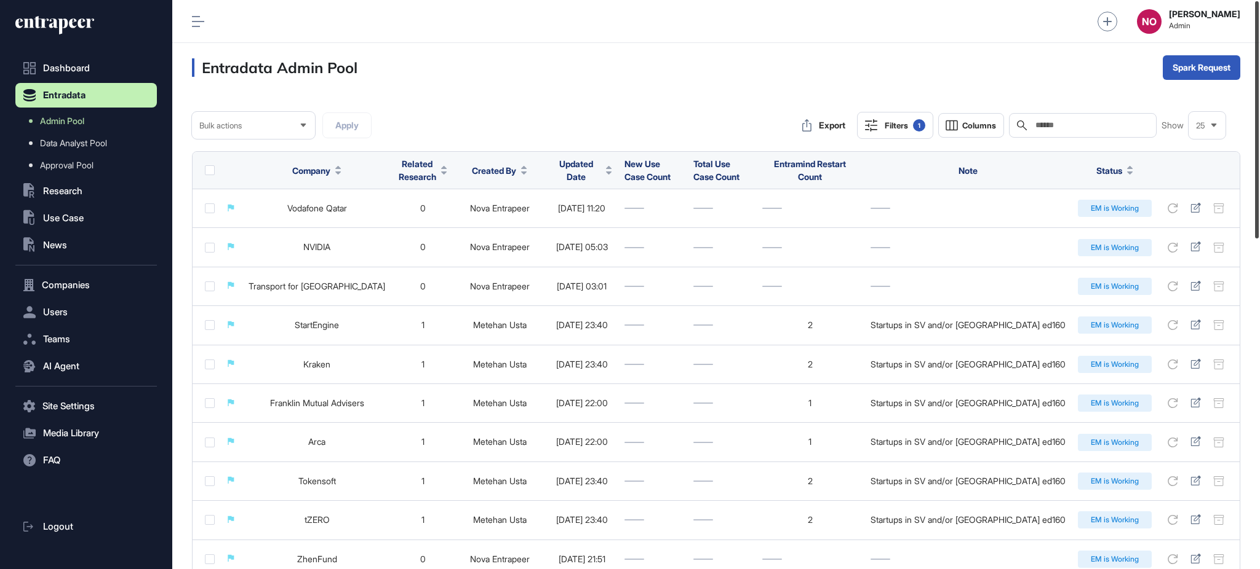
drag, startPoint x: 1258, startPoint y: 221, endPoint x: 1258, endPoint y: 172, distance: 49.8
click at [1258, 172] on div at bounding box center [1257, 119] width 4 height 237
drag, startPoint x: 1258, startPoint y: 195, endPoint x: 1258, endPoint y: 186, distance: 8.6
click at [1258, 186] on div at bounding box center [1257, 119] width 4 height 237
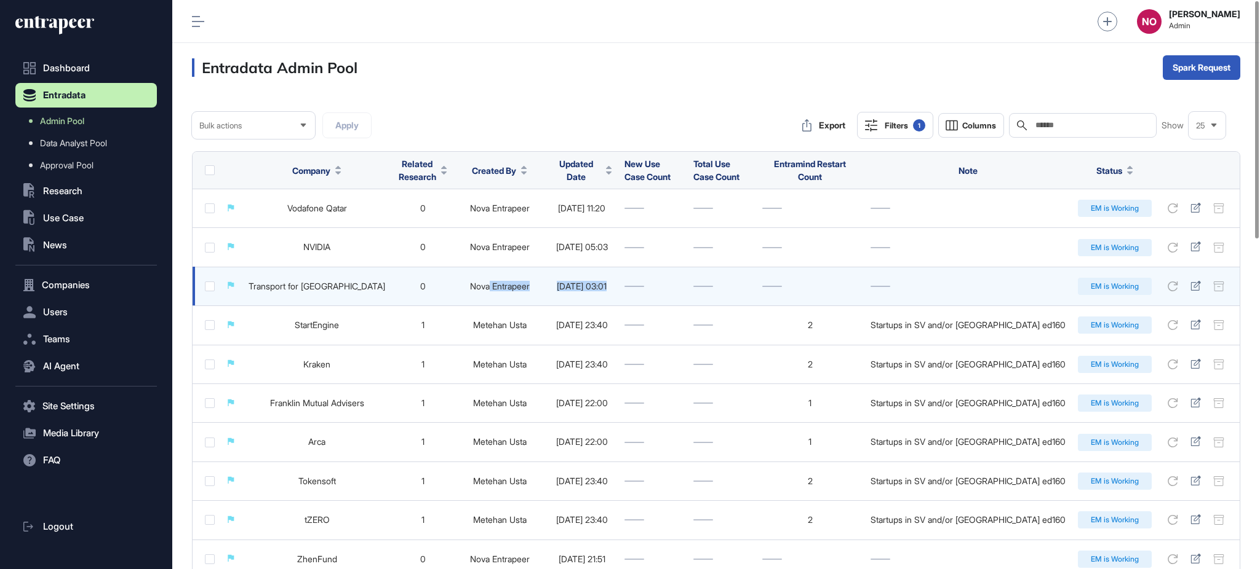
drag, startPoint x: 651, startPoint y: 279, endPoint x: 501, endPoint y: 281, distance: 150.1
click at [501, 281] on tr "Transport for London 0 Nova Entrapeer 2025-09-19 03:01 EM is Working" at bounding box center [715, 286] width 1047 height 39
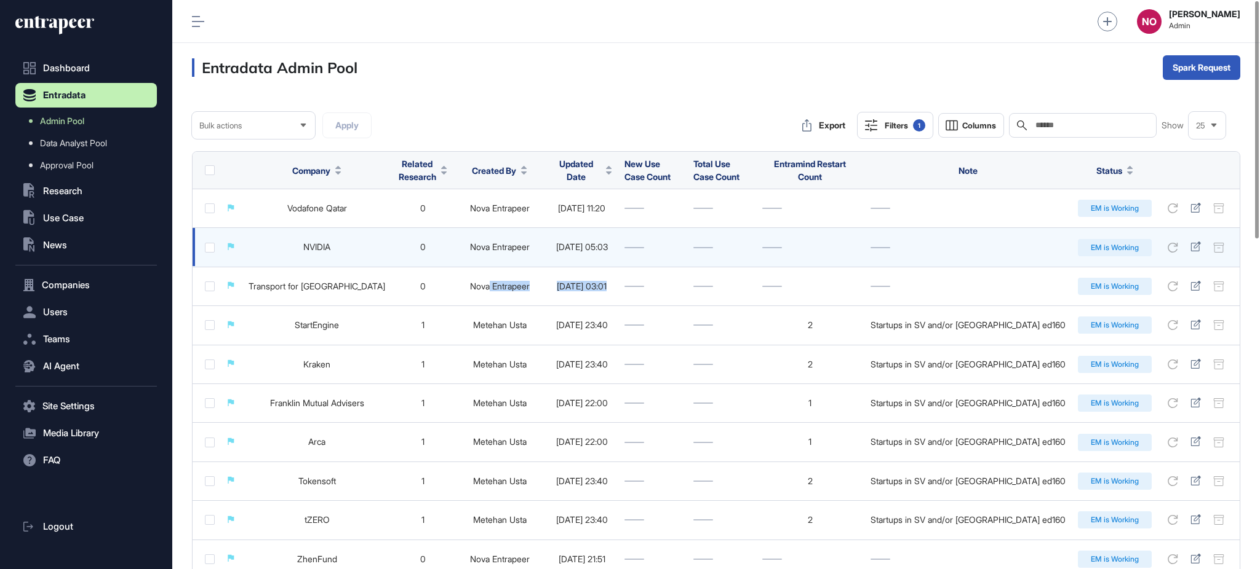
drag, startPoint x: 622, startPoint y: 249, endPoint x: 573, endPoint y: 248, distance: 49.2
click at [573, 248] on td "2025-09-19 05:03" at bounding box center [582, 247] width 73 height 39
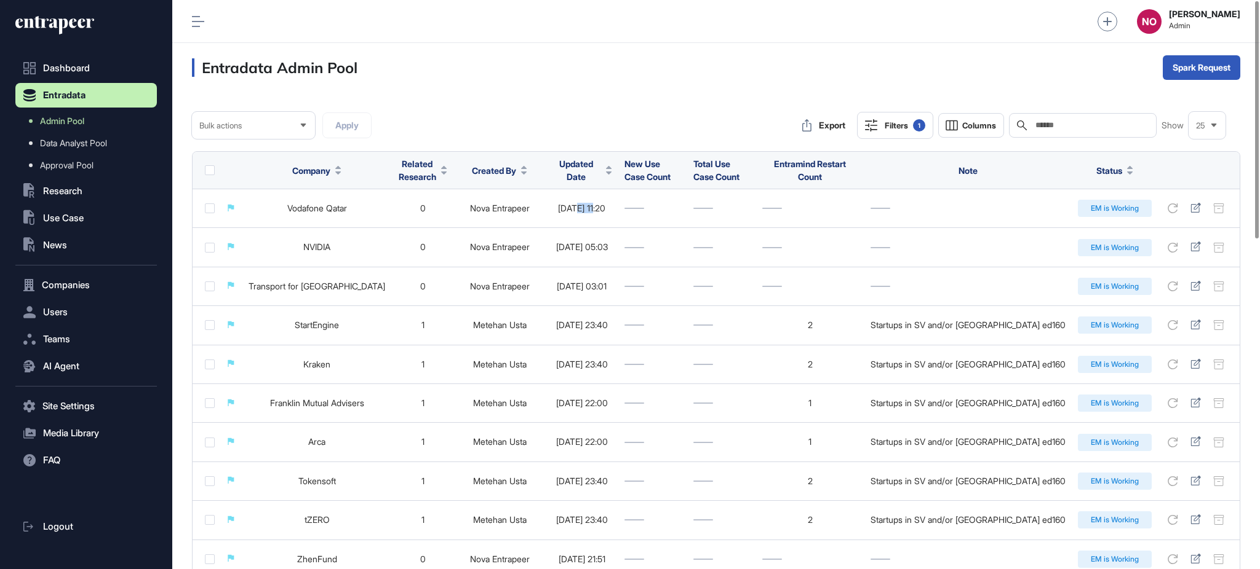
drag, startPoint x: 591, startPoint y: 201, endPoint x: 643, endPoint y: 170, distance: 60.1
click at [618, 198] on td "2025-09-19 11:20" at bounding box center [582, 208] width 73 height 39
click at [647, 123] on div "Bulk actions Apply Export Filters 1 Columns Search Show 25" at bounding box center [716, 125] width 1048 height 27
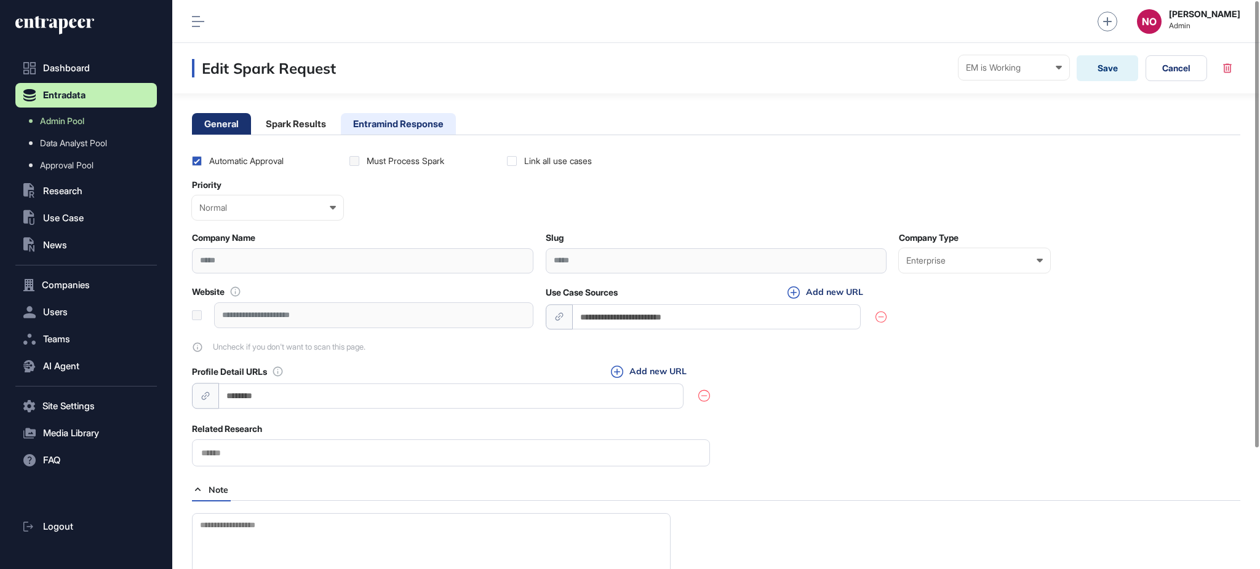
click at [411, 133] on li "Entramind Response" at bounding box center [398, 124] width 115 height 22
click at [292, 117] on li "Spark Results" at bounding box center [295, 124] width 85 height 22
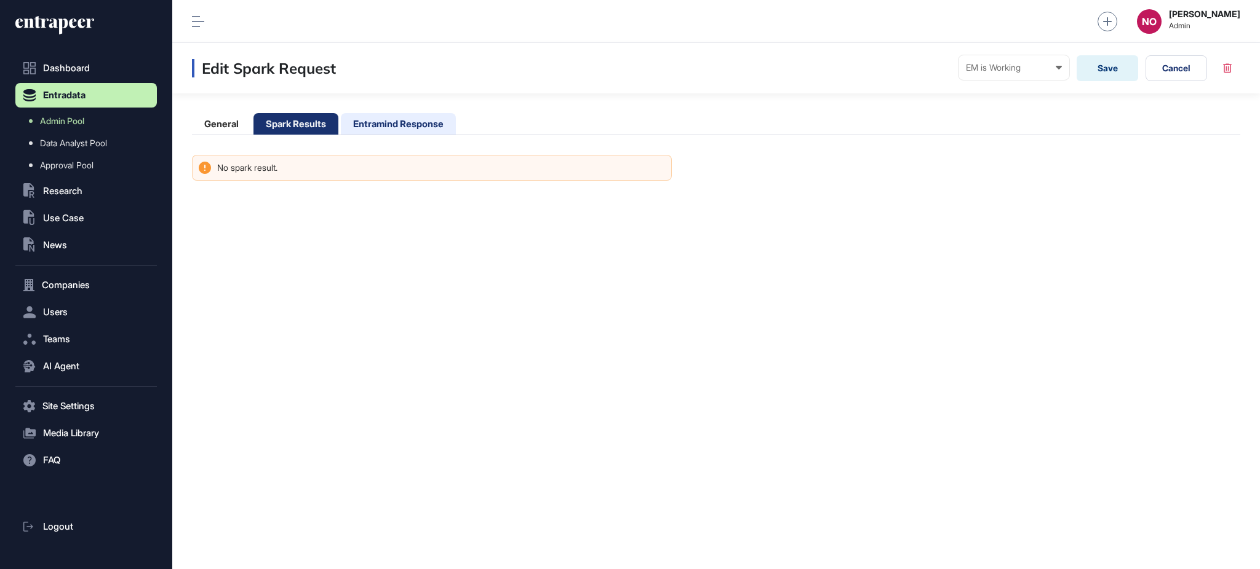
click at [418, 121] on li "Entramind Response" at bounding box center [398, 124] width 115 height 22
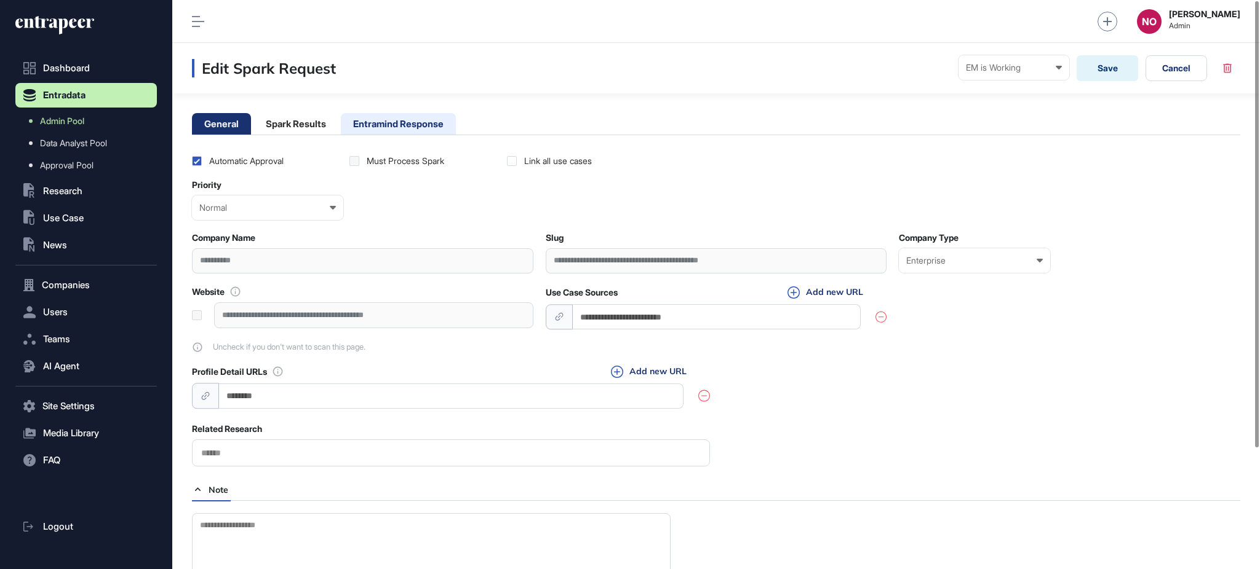
click at [429, 113] on li "Entramind Response" at bounding box center [398, 124] width 115 height 22
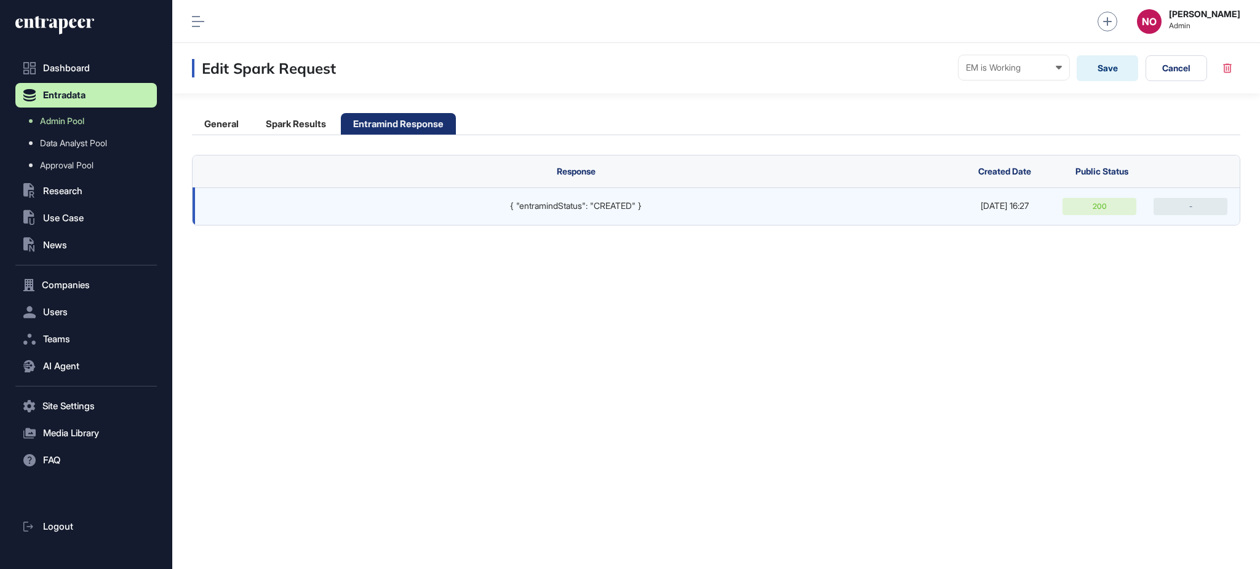
drag, startPoint x: 1046, startPoint y: 210, endPoint x: 942, endPoint y: 216, distance: 104.8
click at [942, 216] on tr "{ "entramindStatus": "CREATED" } 2025-09-13 16:27 200 -" at bounding box center [715, 207] width 1047 height 38
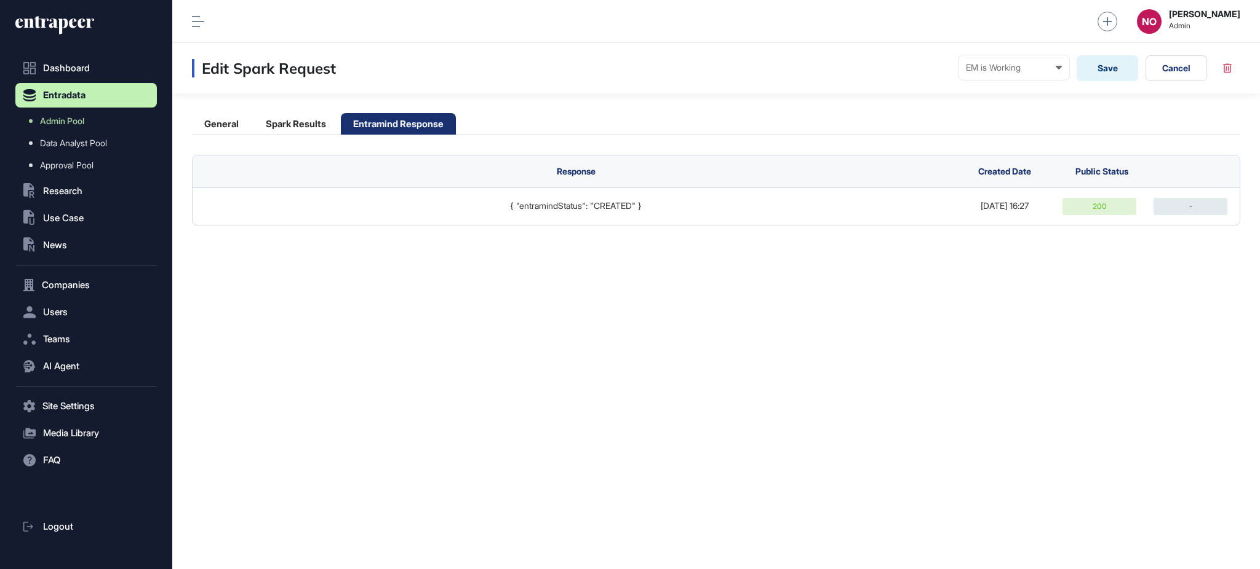
click at [948, 264] on div "Edit Spark Request EM is Working Ready In progress Completed EM is Working EM i…" at bounding box center [715, 306] width 1087 height 526
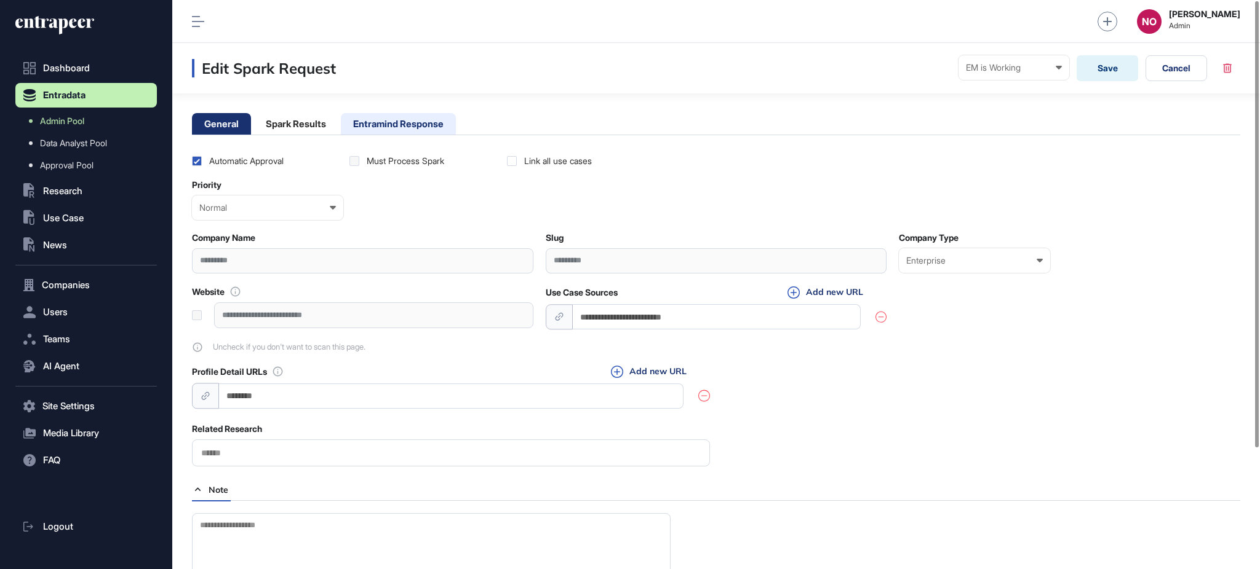
click at [414, 124] on li "Entramind Response" at bounding box center [398, 124] width 115 height 22
click at [440, 127] on li "Entramind Response" at bounding box center [398, 124] width 115 height 22
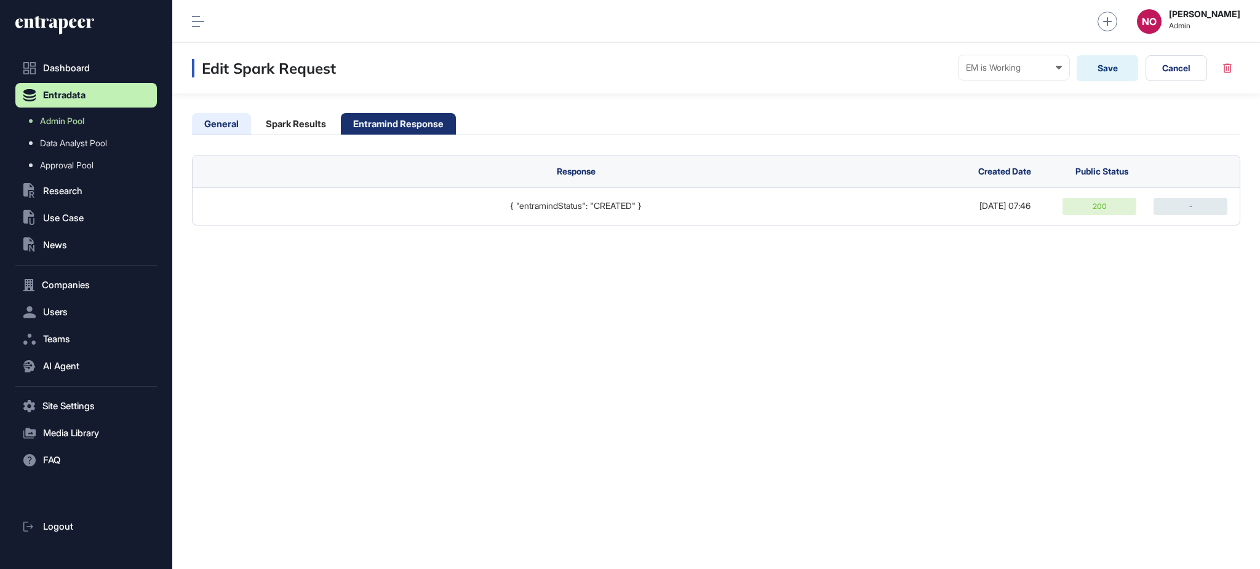
click at [215, 119] on li "General" at bounding box center [221, 124] width 59 height 22
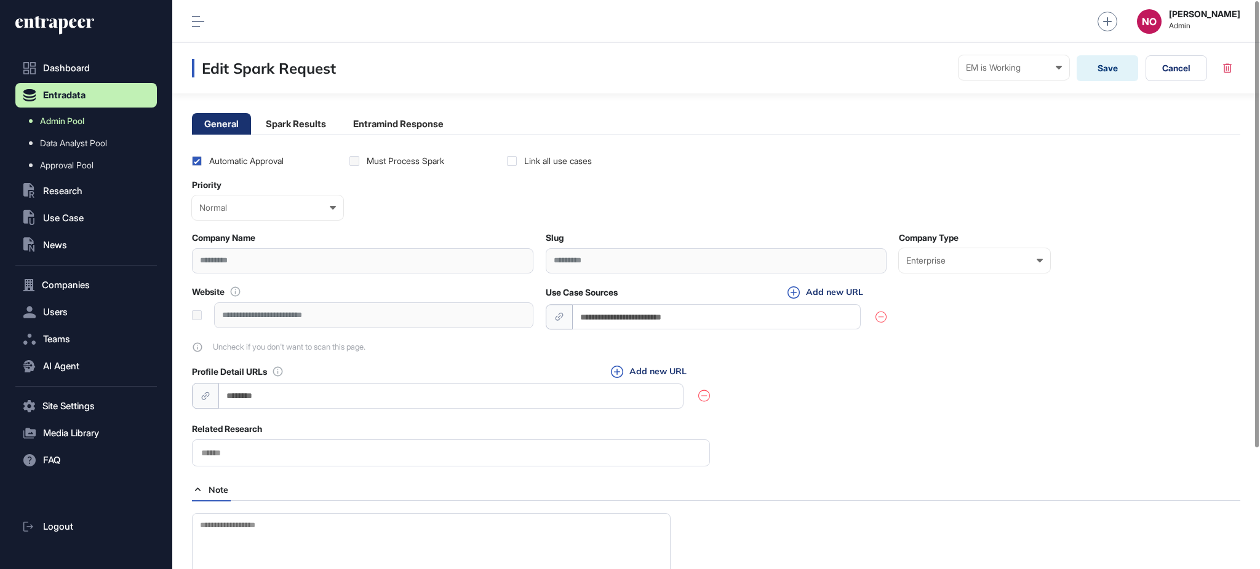
click at [107, 124] on link "Admin Pool" at bounding box center [89, 121] width 135 height 22
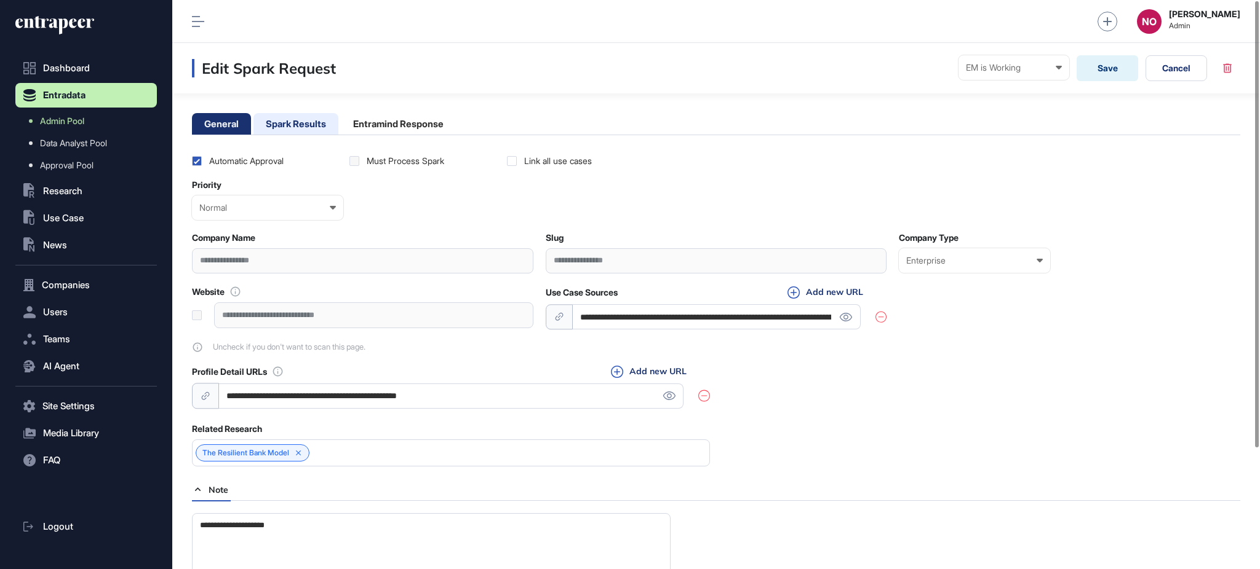
click at [325, 127] on li "Spark Results" at bounding box center [295, 124] width 85 height 22
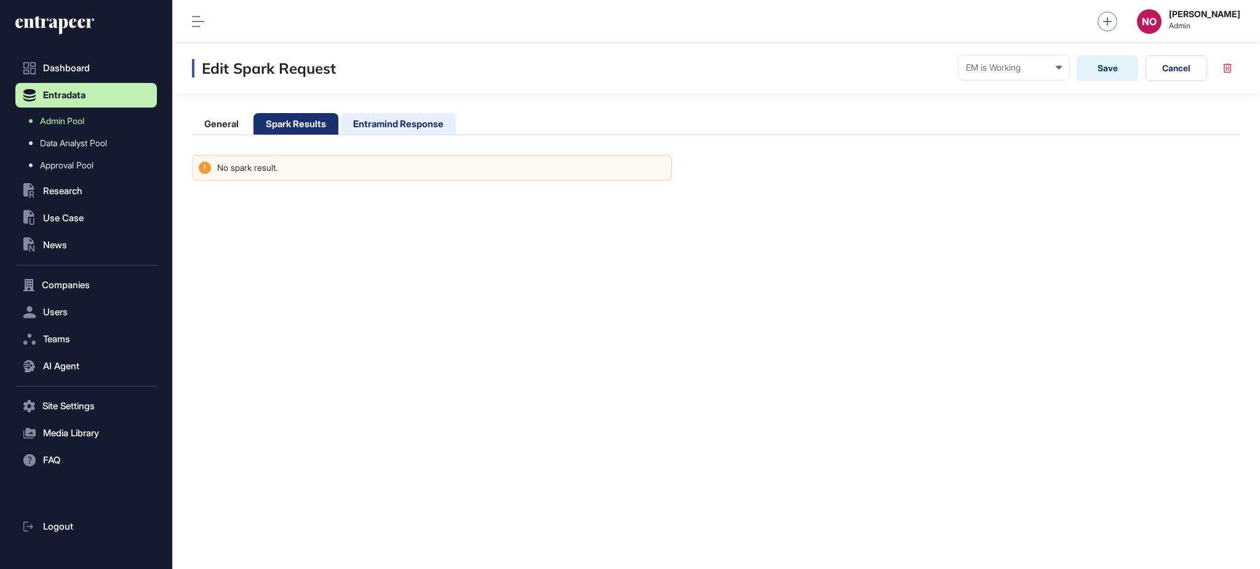
click at [387, 121] on li "Entramind Response" at bounding box center [398, 124] width 115 height 22
